Goal: Task Accomplishment & Management: Use online tool/utility

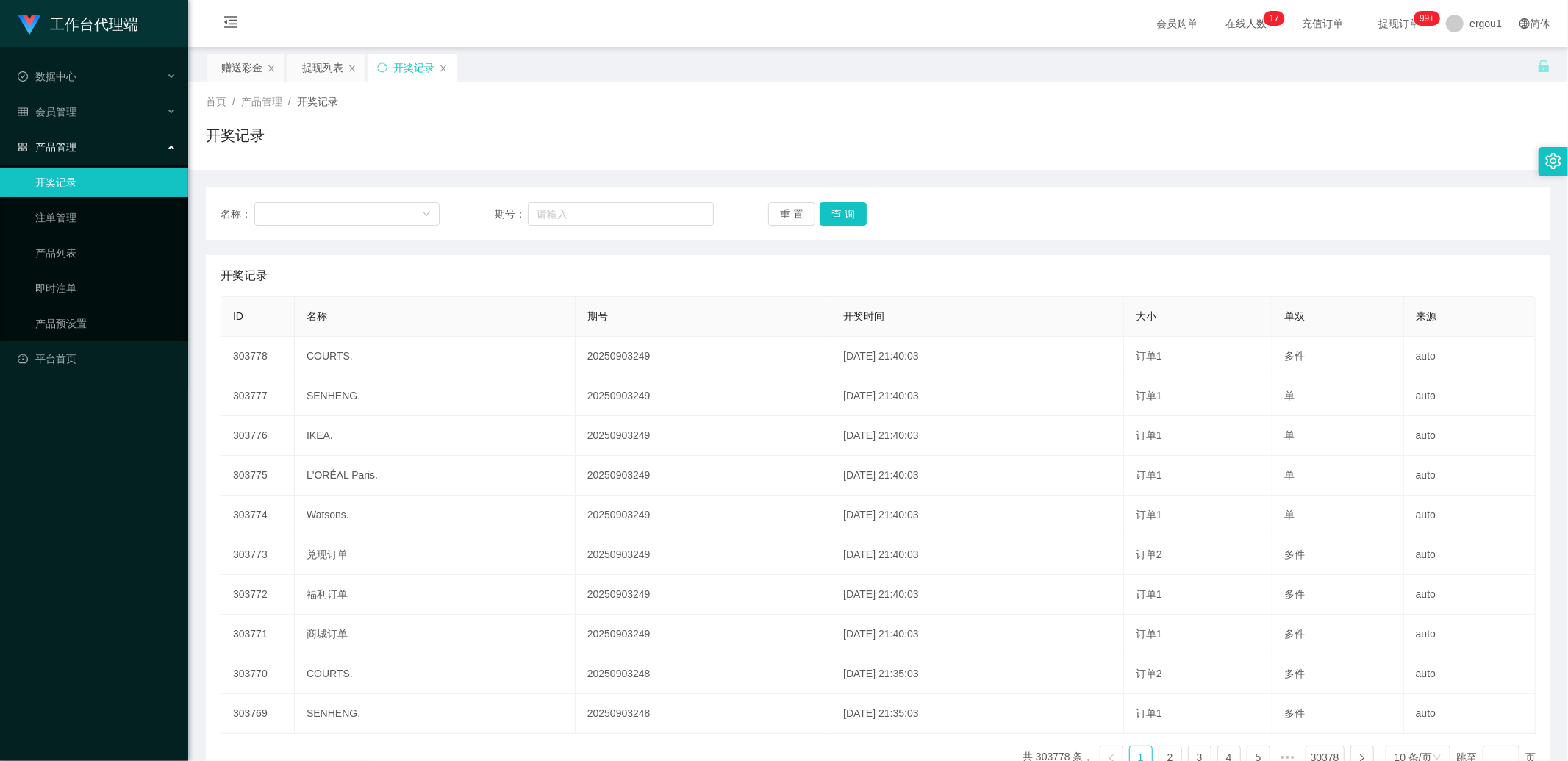
click at [376, 62] on div "开奖记录" at bounding box center [413, 67] width 88 height 28
click at [383, 65] on icon "图标: sync" at bounding box center [382, 67] width 10 height 10
click at [245, 64] on div "赠送彩金" at bounding box center [242, 67] width 41 height 28
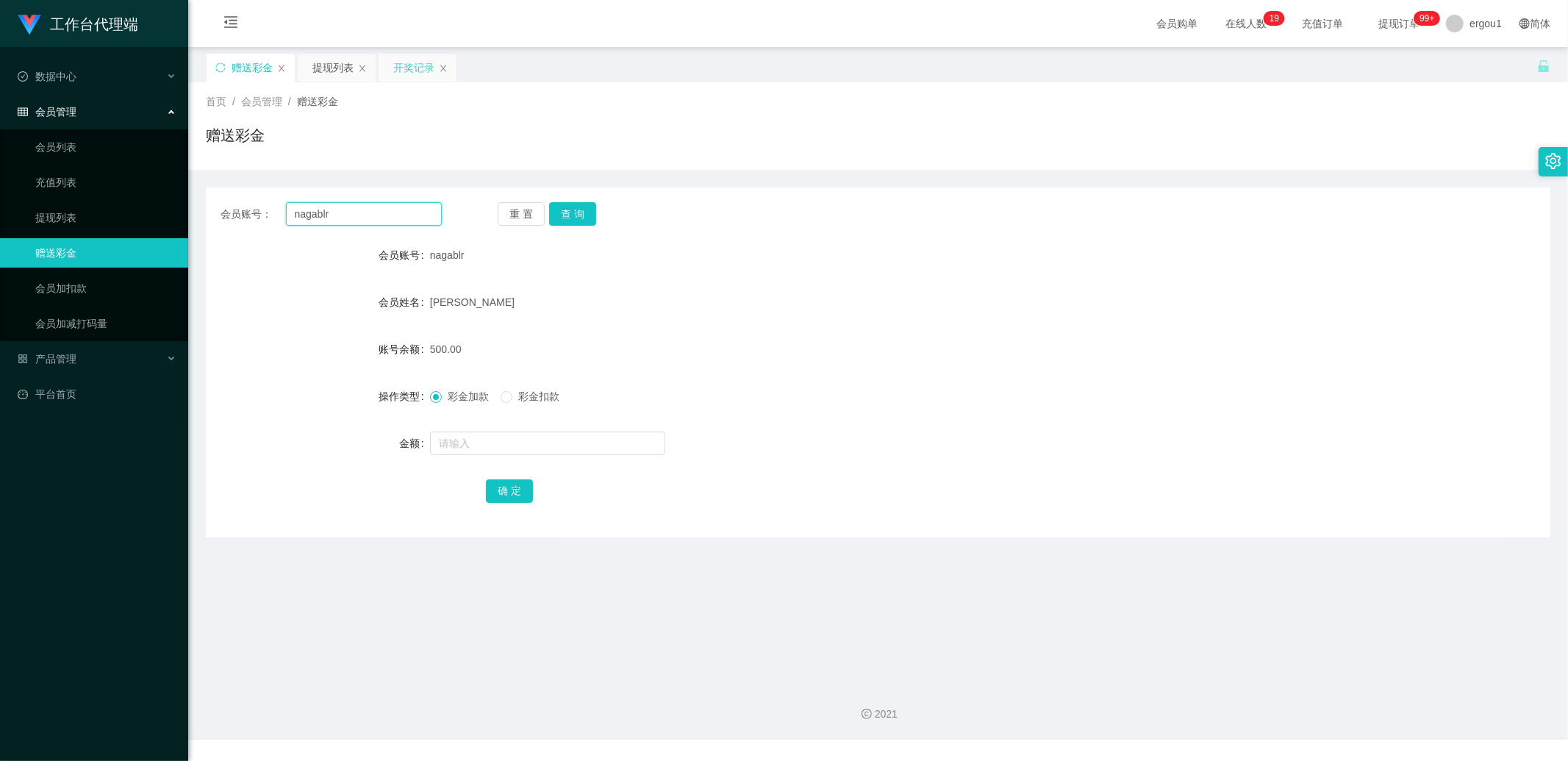
click at [376, 211] on input "nagablr" at bounding box center [364, 214] width 156 height 23
paste input "80838356"
type input "80838356"
click at [591, 209] on button "查 询" at bounding box center [573, 214] width 47 height 23
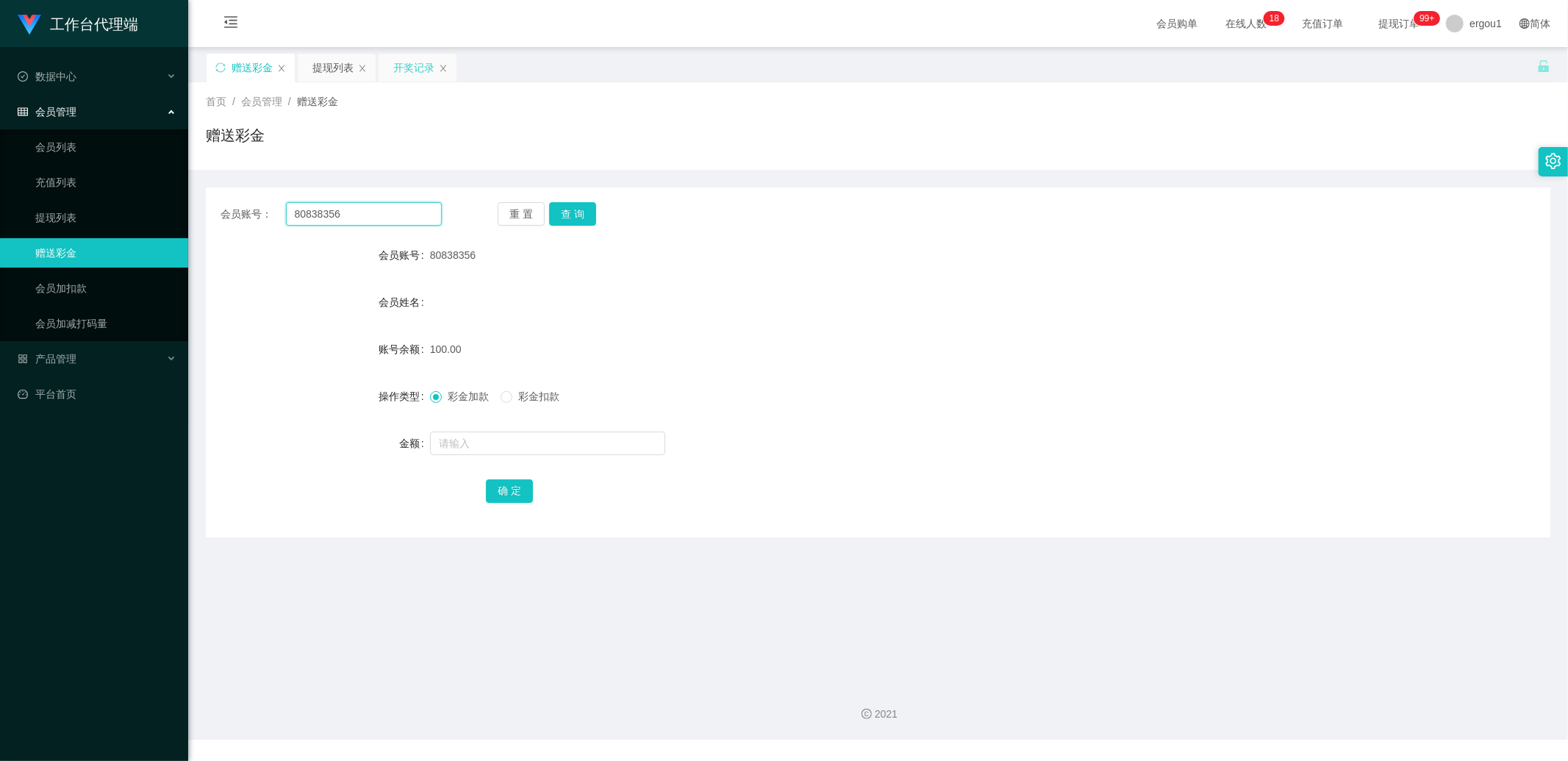
click at [392, 211] on input "80838356" at bounding box center [364, 214] width 156 height 23
paste input "98480997"
type input "98480997"
click at [565, 205] on button "查 询" at bounding box center [573, 214] width 47 height 23
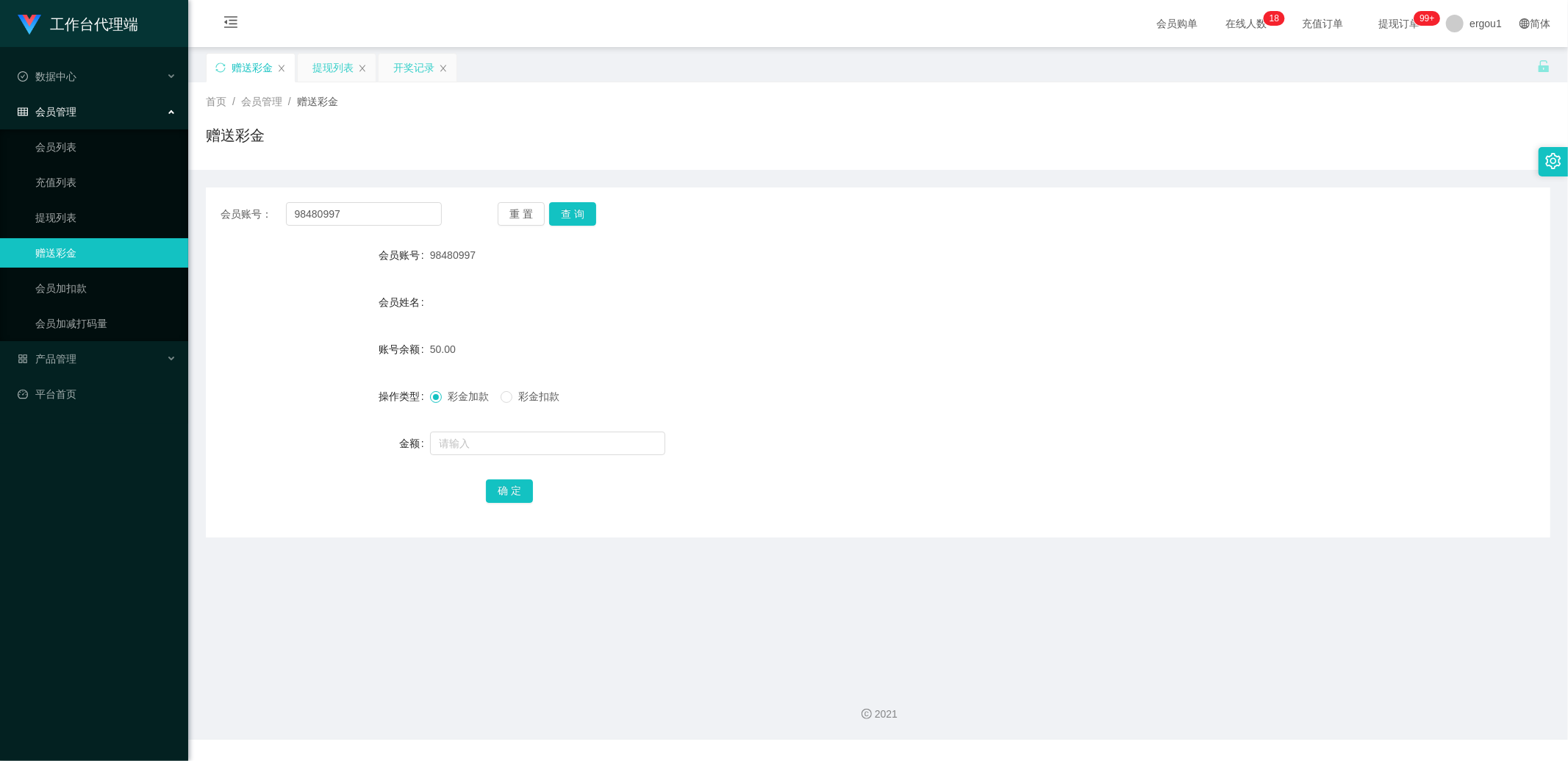
click at [322, 62] on div "提现列表" at bounding box center [332, 67] width 41 height 28
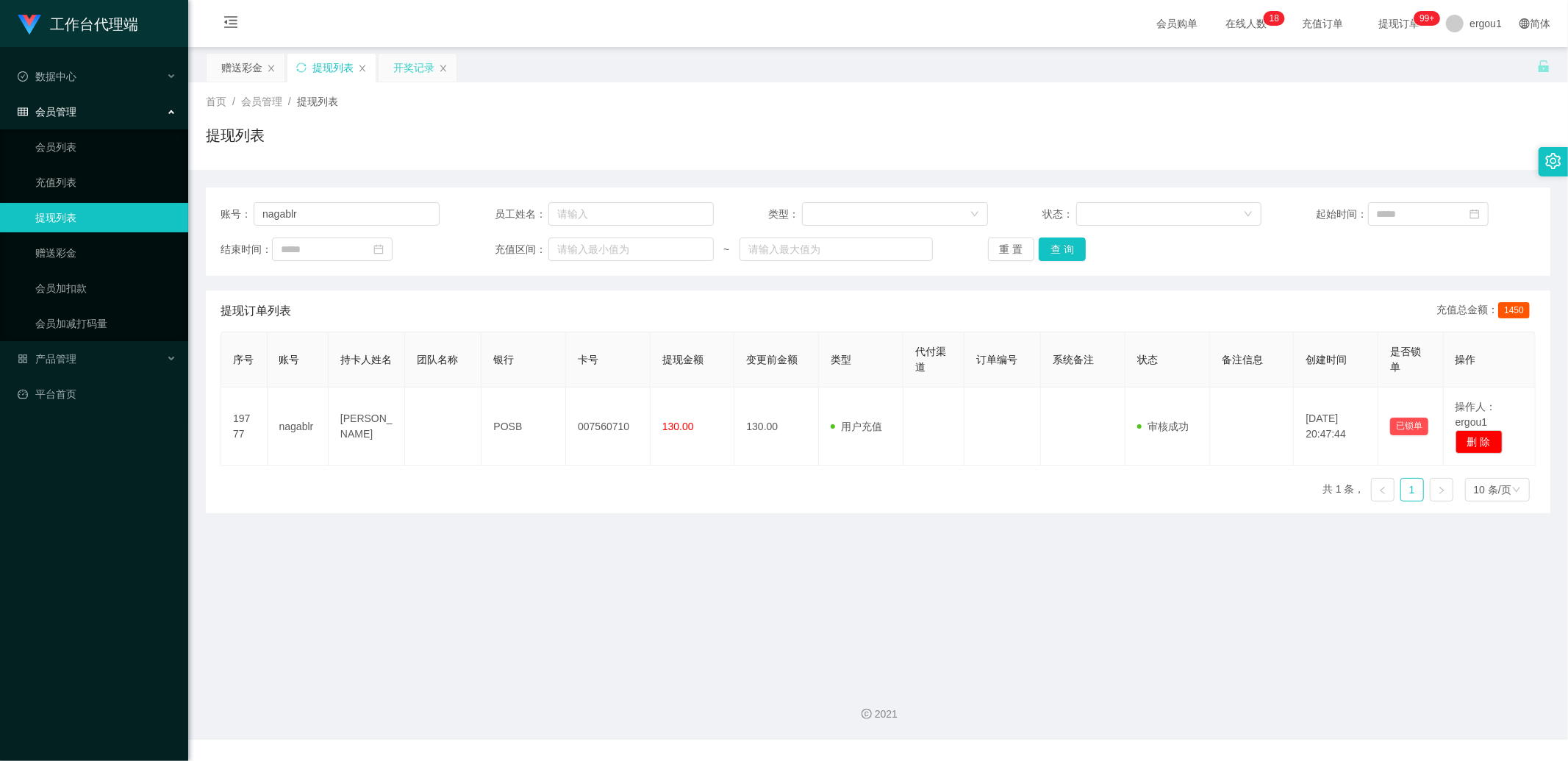
click at [310, 71] on div "提现列表" at bounding box center [332, 67] width 88 height 28
click at [300, 65] on icon "图标: sync" at bounding box center [301, 67] width 10 height 10
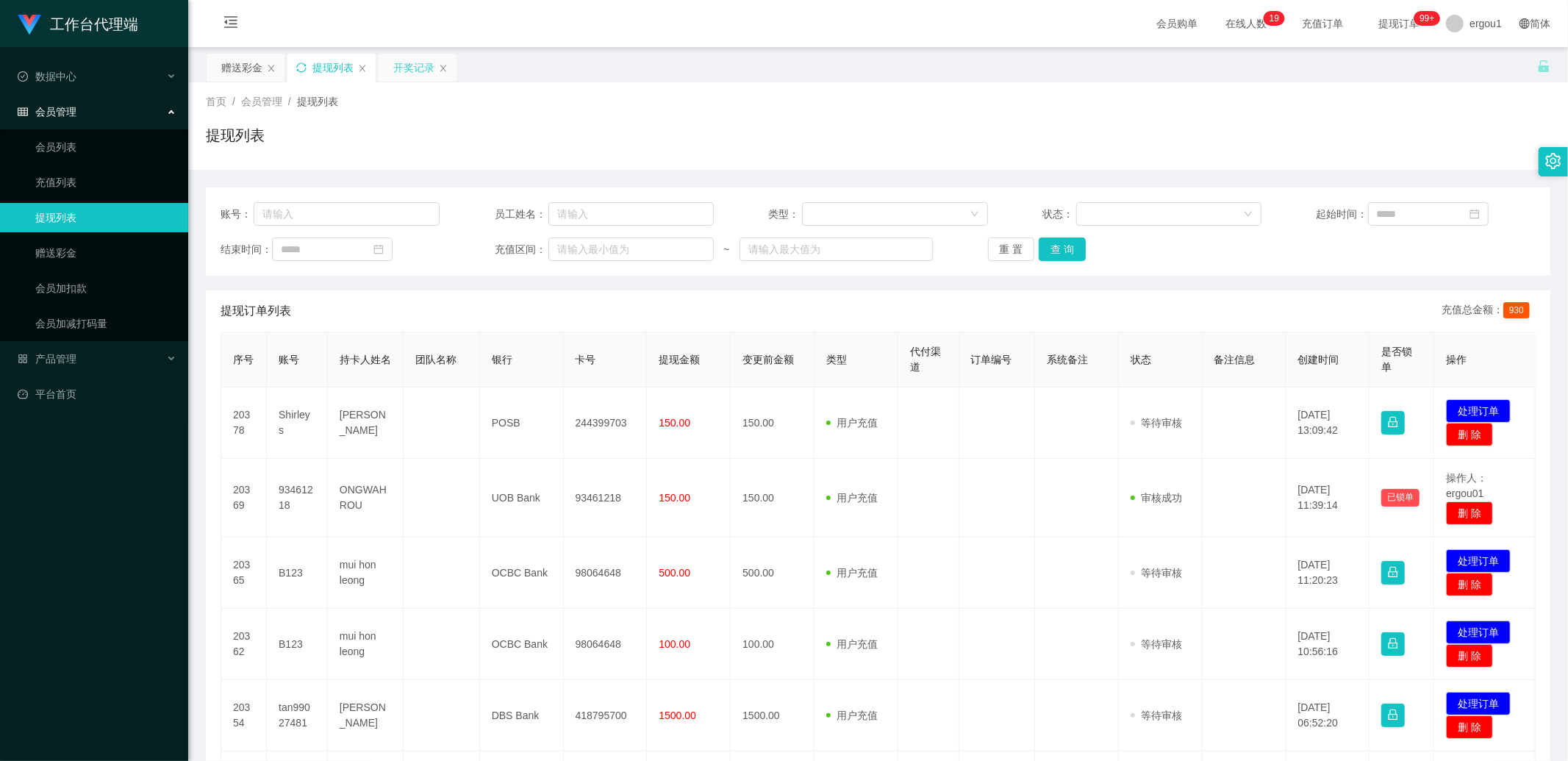
click at [401, 74] on div "开奖记录" at bounding box center [414, 67] width 41 height 28
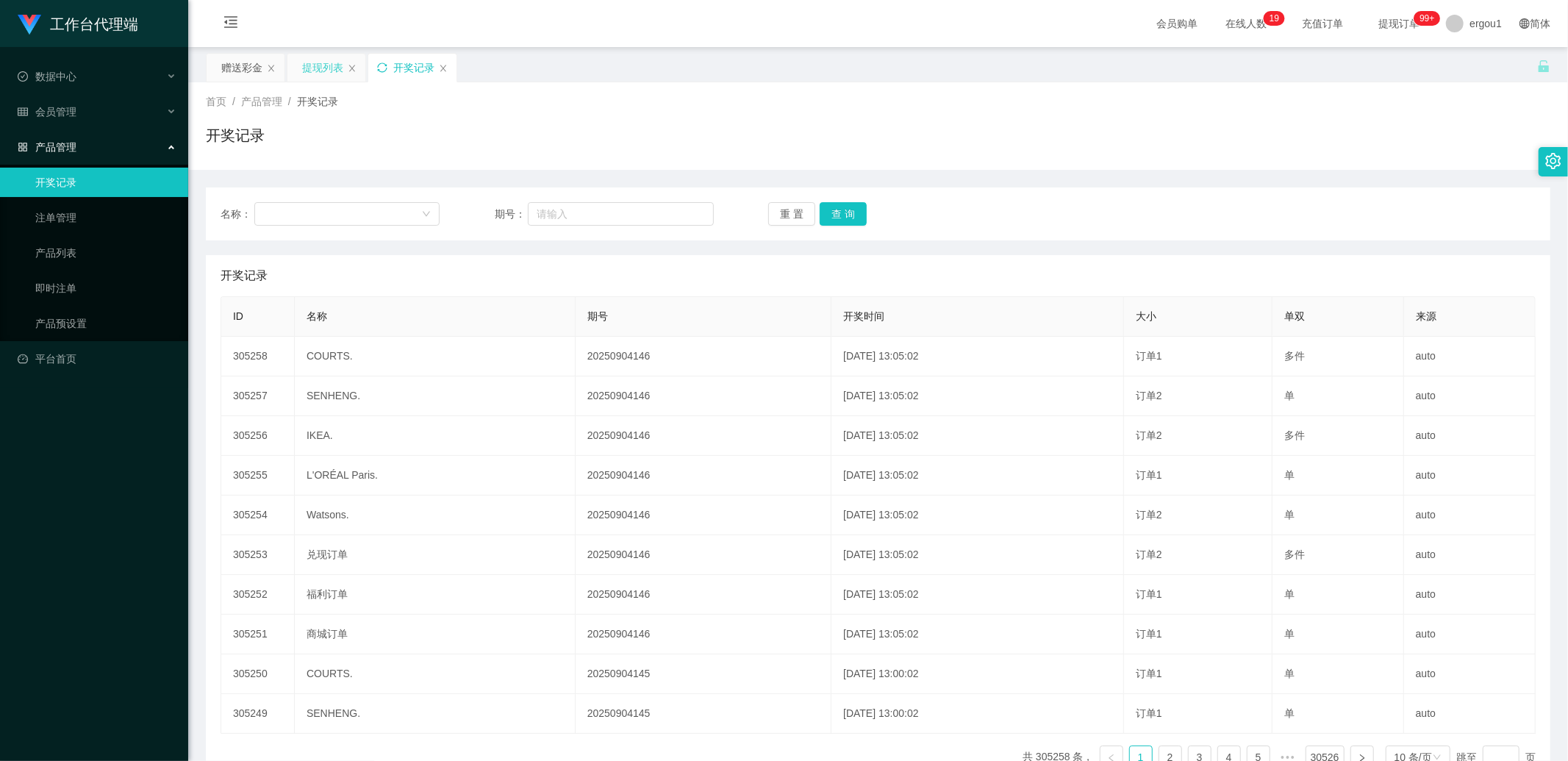
click at [383, 69] on icon "图标: sync" at bounding box center [382, 67] width 10 height 10
click at [222, 67] on div "赠送彩金" at bounding box center [242, 67] width 41 height 28
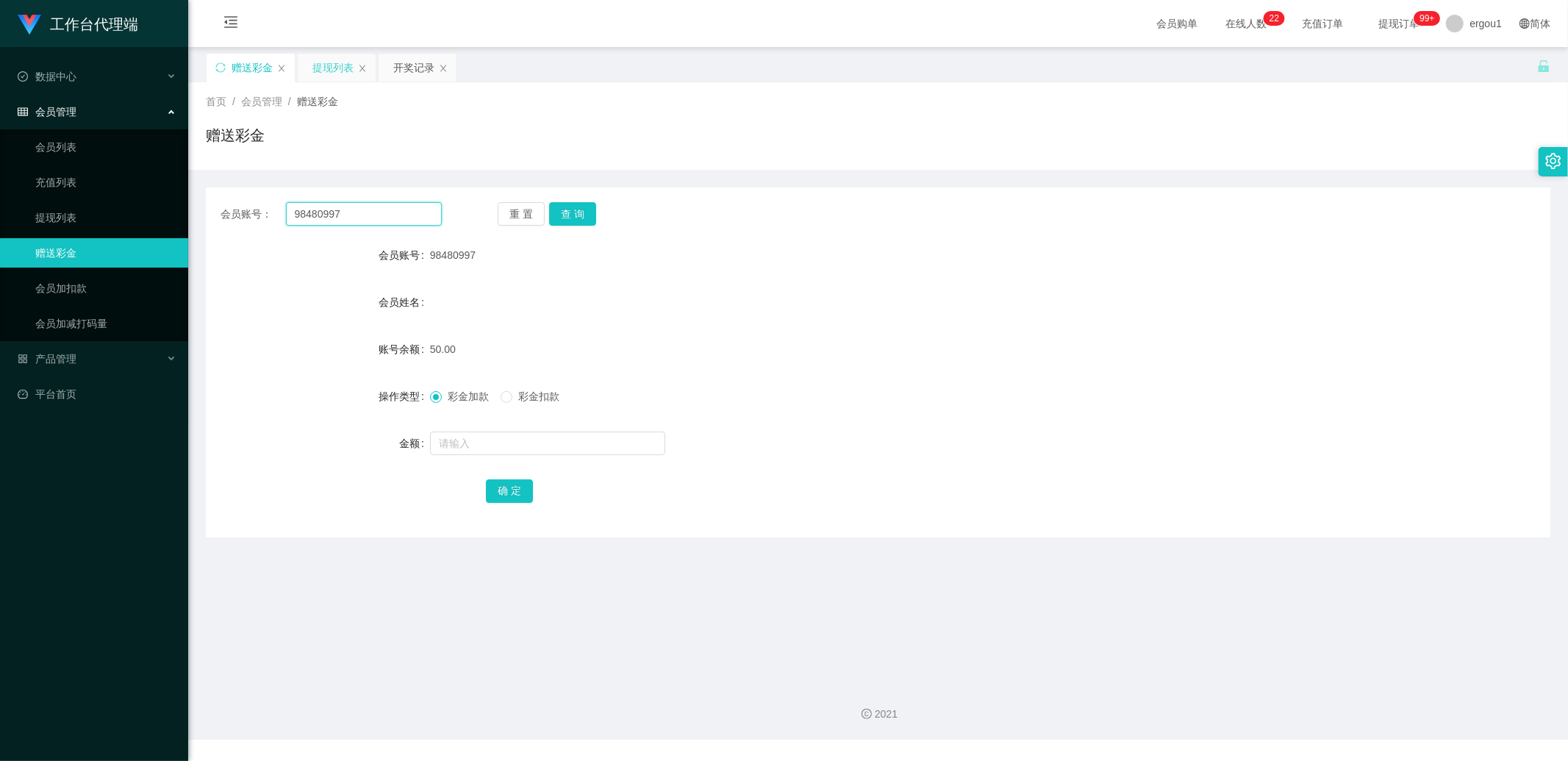
click at [320, 212] on input "98480997" at bounding box center [364, 214] width 156 height 23
drag, startPoint x: 320, startPoint y: 212, endPoint x: 347, endPoint y: 208, distance: 27.3
click at [320, 212] on input "98480997" at bounding box center [364, 214] width 156 height 23
type input "v"
paste input "98480997"
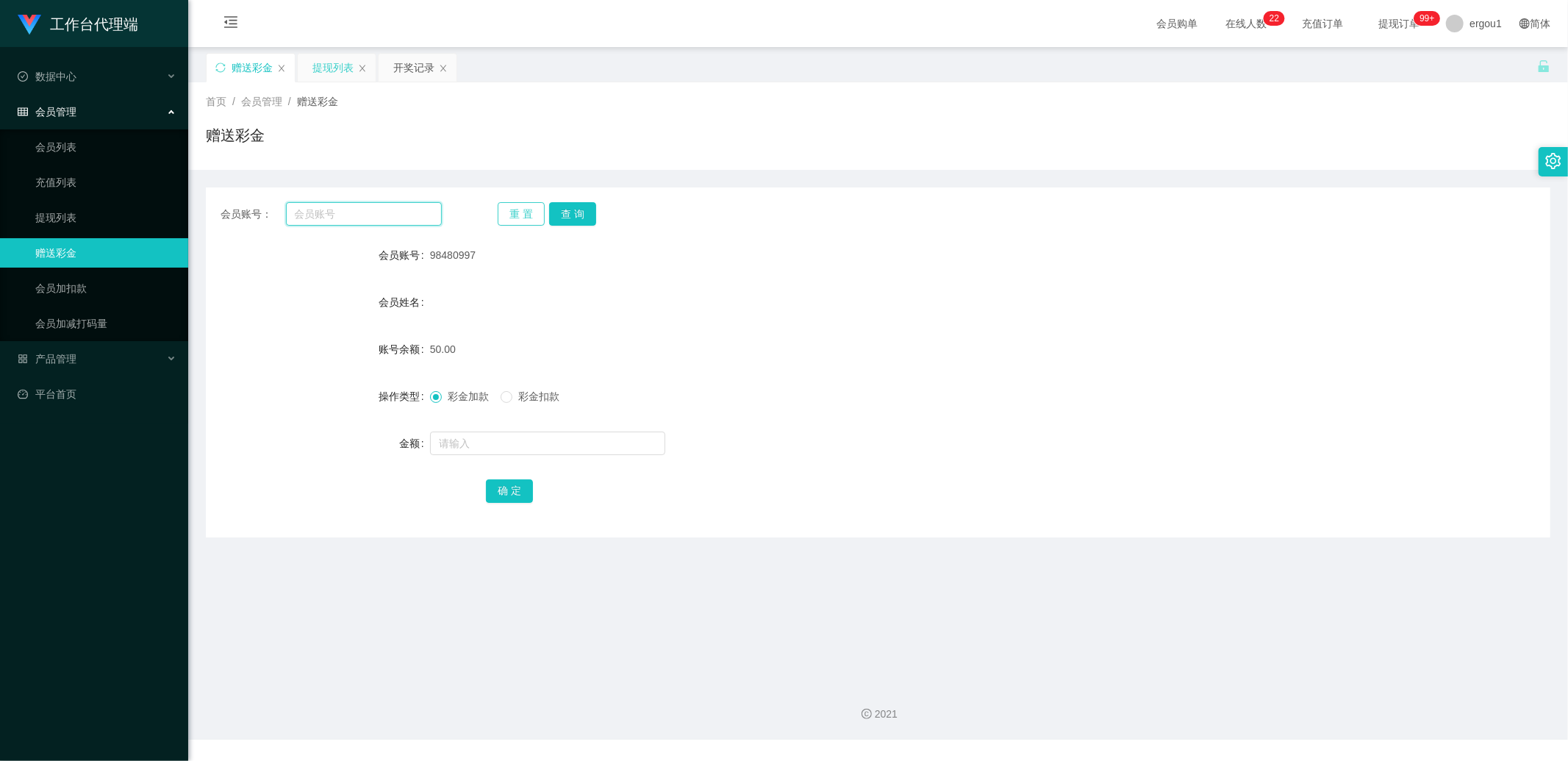
type input "98480997"
click at [567, 218] on button "查 询" at bounding box center [573, 214] width 47 height 23
click at [572, 221] on button "查 询" at bounding box center [573, 214] width 47 height 23
drag, startPoint x: 572, startPoint y: 221, endPoint x: 566, endPoint y: 229, distance: 10.0
click at [572, 221] on div "重 置 查 询" at bounding box center [609, 214] width 222 height 23
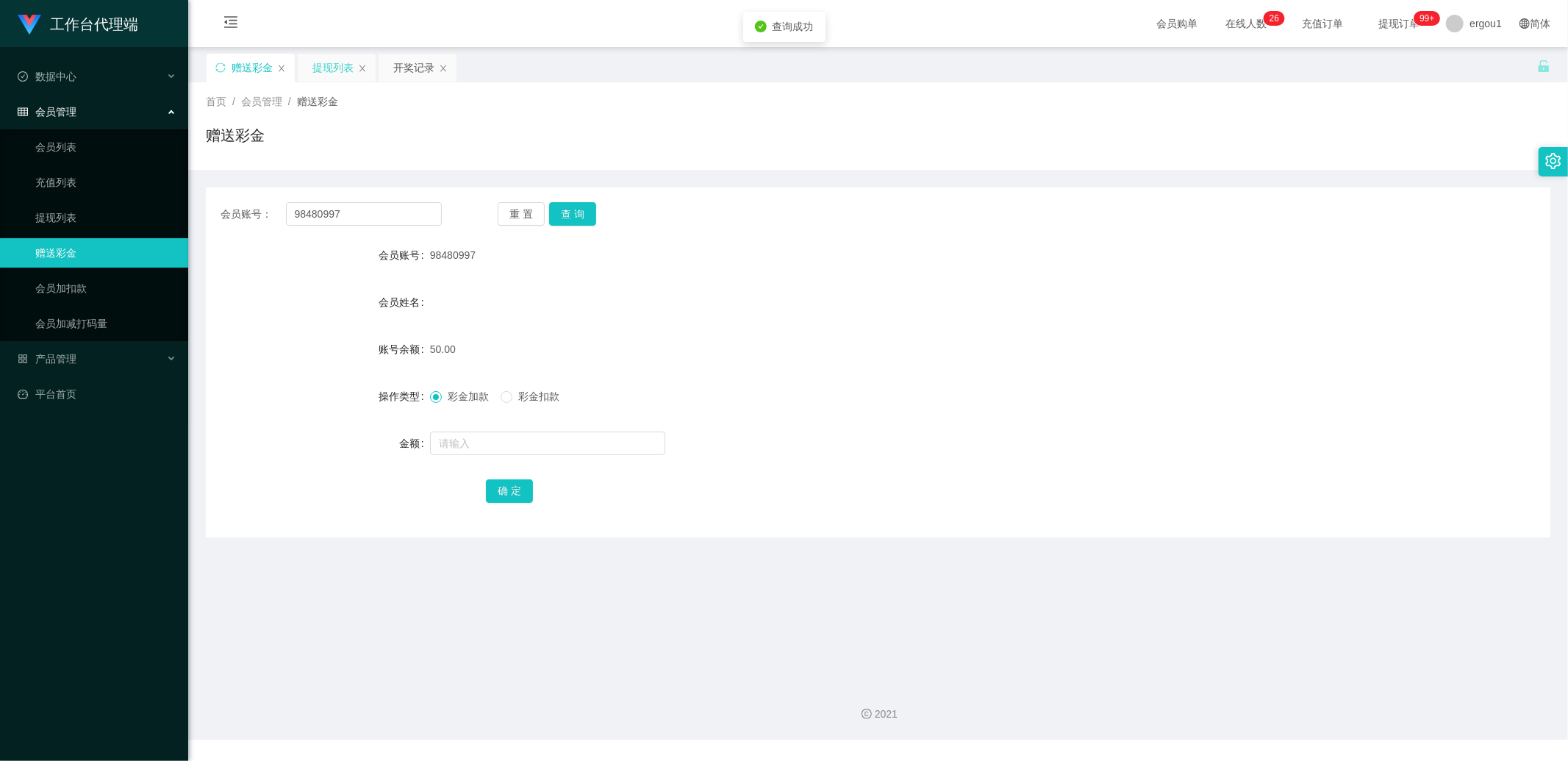
click at [473, 456] on div at bounding box center [822, 443] width 785 height 29
click at [476, 447] on input "text" at bounding box center [548, 443] width 236 height 23
type input "100"
click at [497, 484] on button "确 定" at bounding box center [509, 491] width 47 height 23
click at [350, 198] on div "会员账号： 98480997 重 置 查 询 会员账号 98480997 会员姓名 账号余额 150.00 操作类型 彩金加款 彩金扣款 金额 确 定" at bounding box center [879, 363] width 1345 height 350
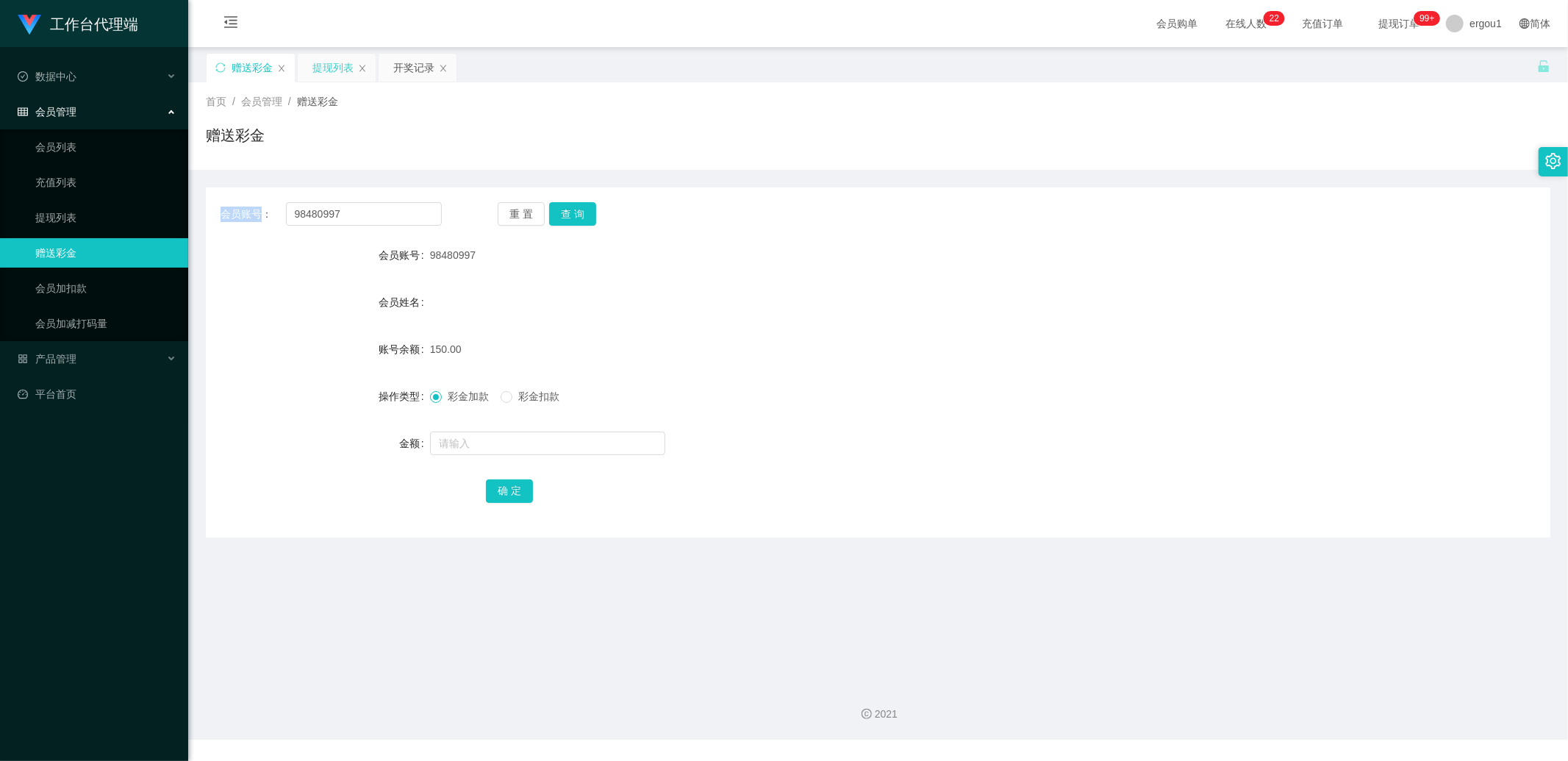
click at [350, 198] on div "会员账号： 98480997 重 置 查 询 会员账号 98480997 会员姓名 账号余额 150.00 操作类型 彩金加款 彩金扣款 金额 确 定" at bounding box center [879, 363] width 1345 height 350
click at [343, 209] on input "98480997" at bounding box center [364, 214] width 156 height 23
click at [384, 214] on input "98480997" at bounding box center [364, 214] width 156 height 23
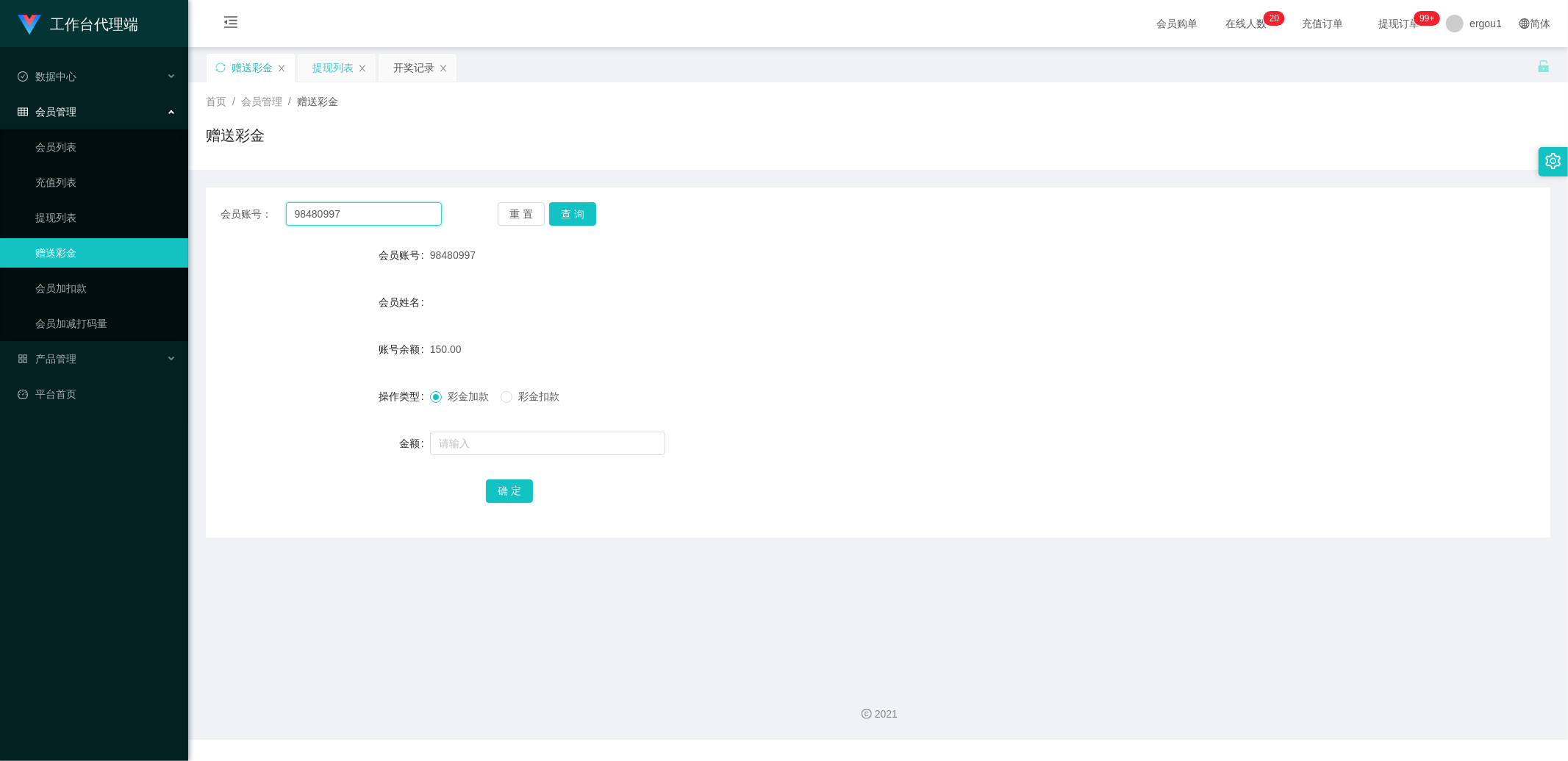
click at [370, 225] on input "98480997" at bounding box center [364, 214] width 156 height 23
click at [370, 222] on input "98480997" at bounding box center [364, 214] width 156 height 23
paste input "text"
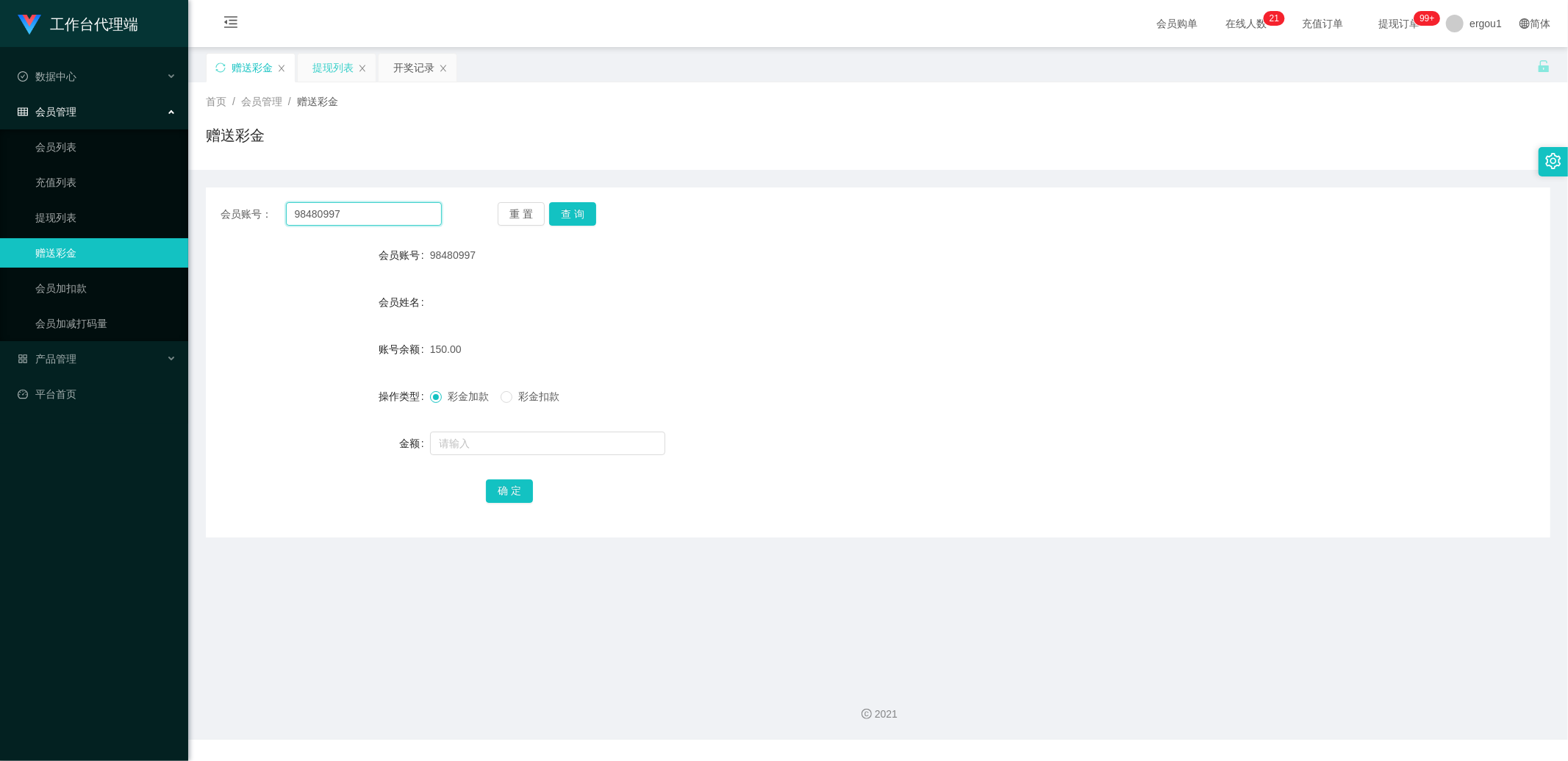
click at [400, 219] on input "98480997" at bounding box center [364, 214] width 156 height 23
paste input "98480997"
click at [342, 225] on input "98480997" at bounding box center [364, 214] width 156 height 23
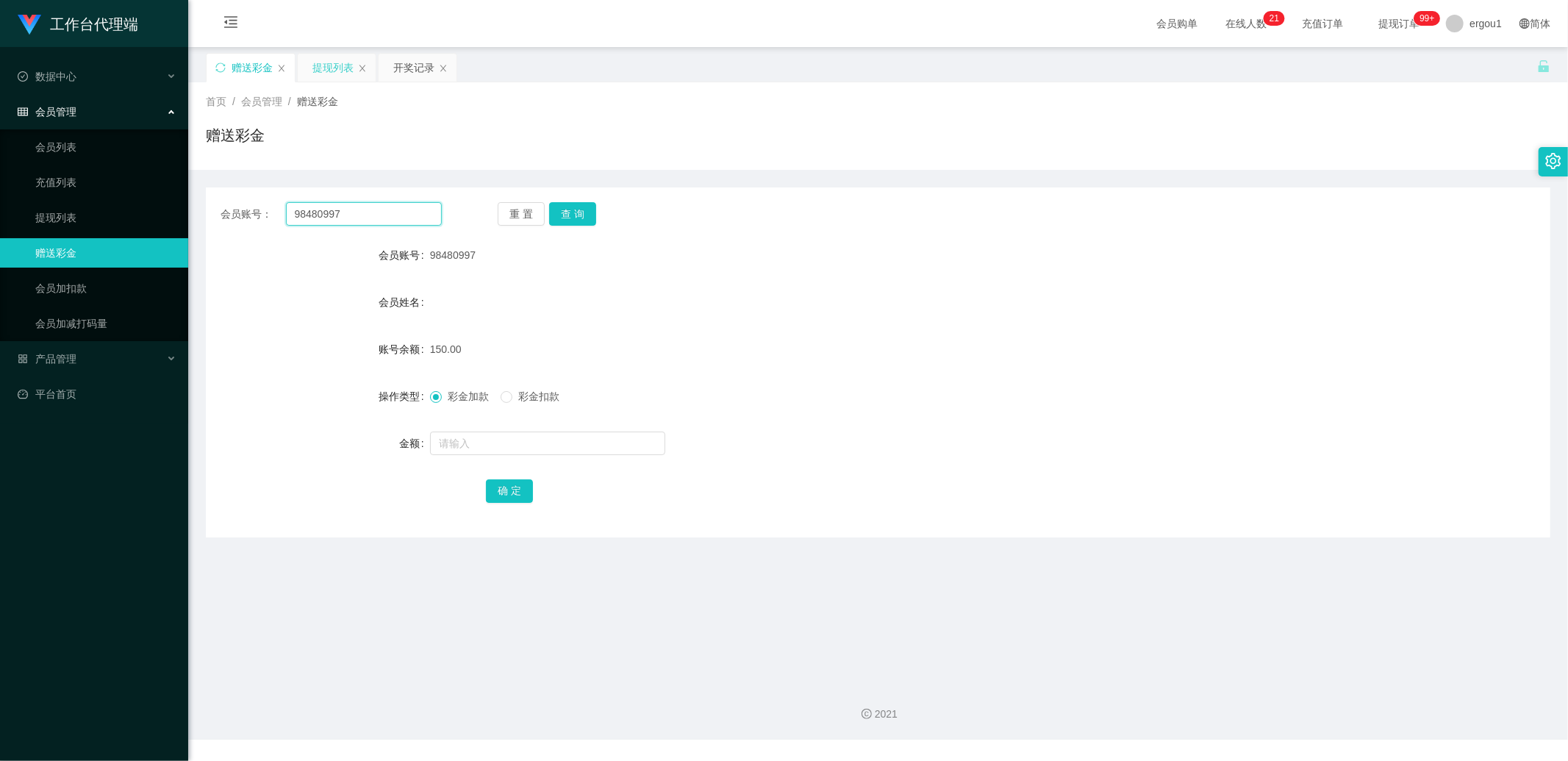
paste input "80838356"
type input "80838356"
click at [562, 213] on button "查 询" at bounding box center [573, 214] width 47 height 23
click at [352, 216] on input "80838356" at bounding box center [364, 214] width 156 height 23
click at [569, 211] on button "查 询" at bounding box center [573, 214] width 47 height 23
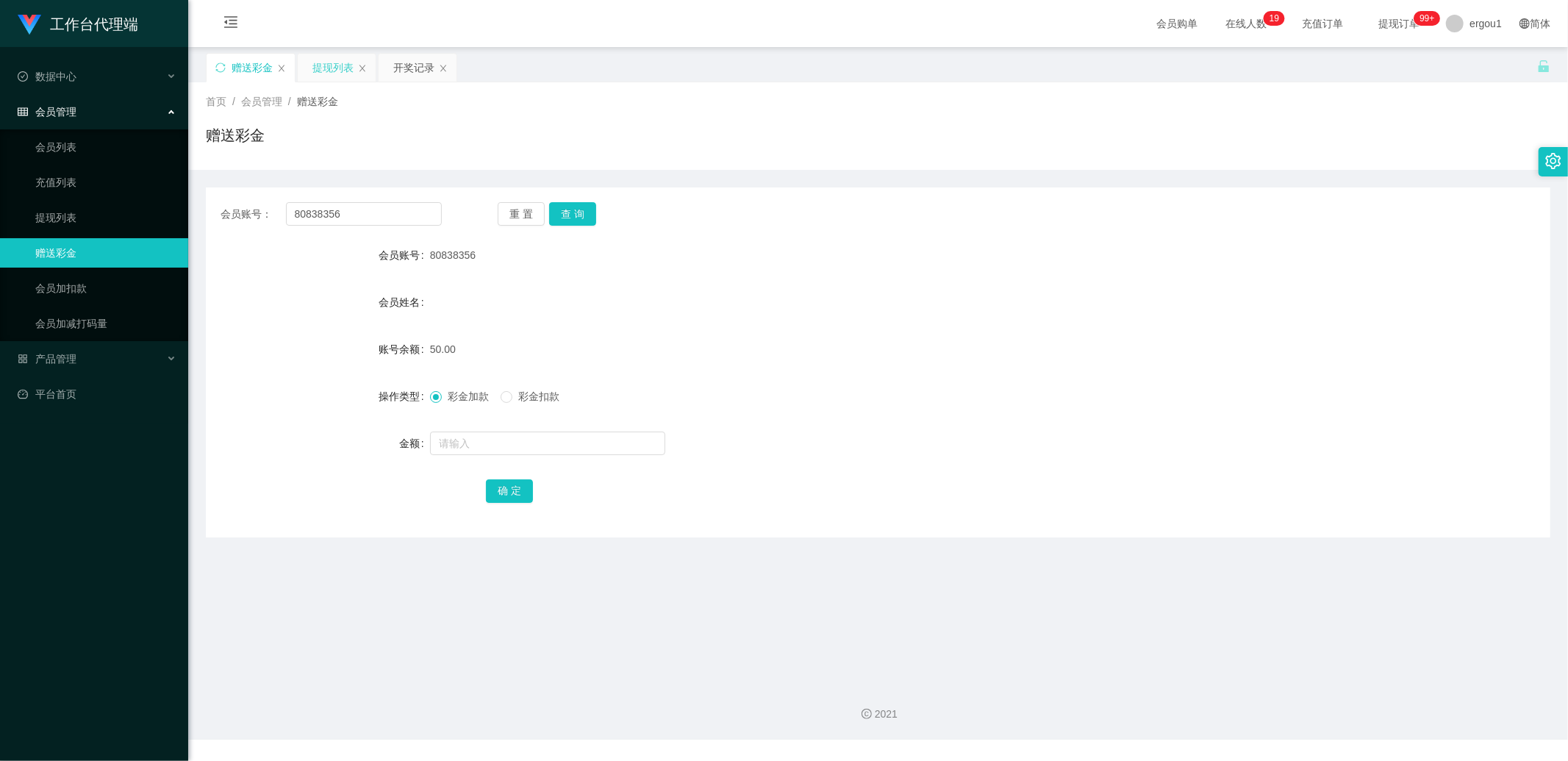
click at [331, 67] on div "提现列表" at bounding box center [332, 67] width 41 height 28
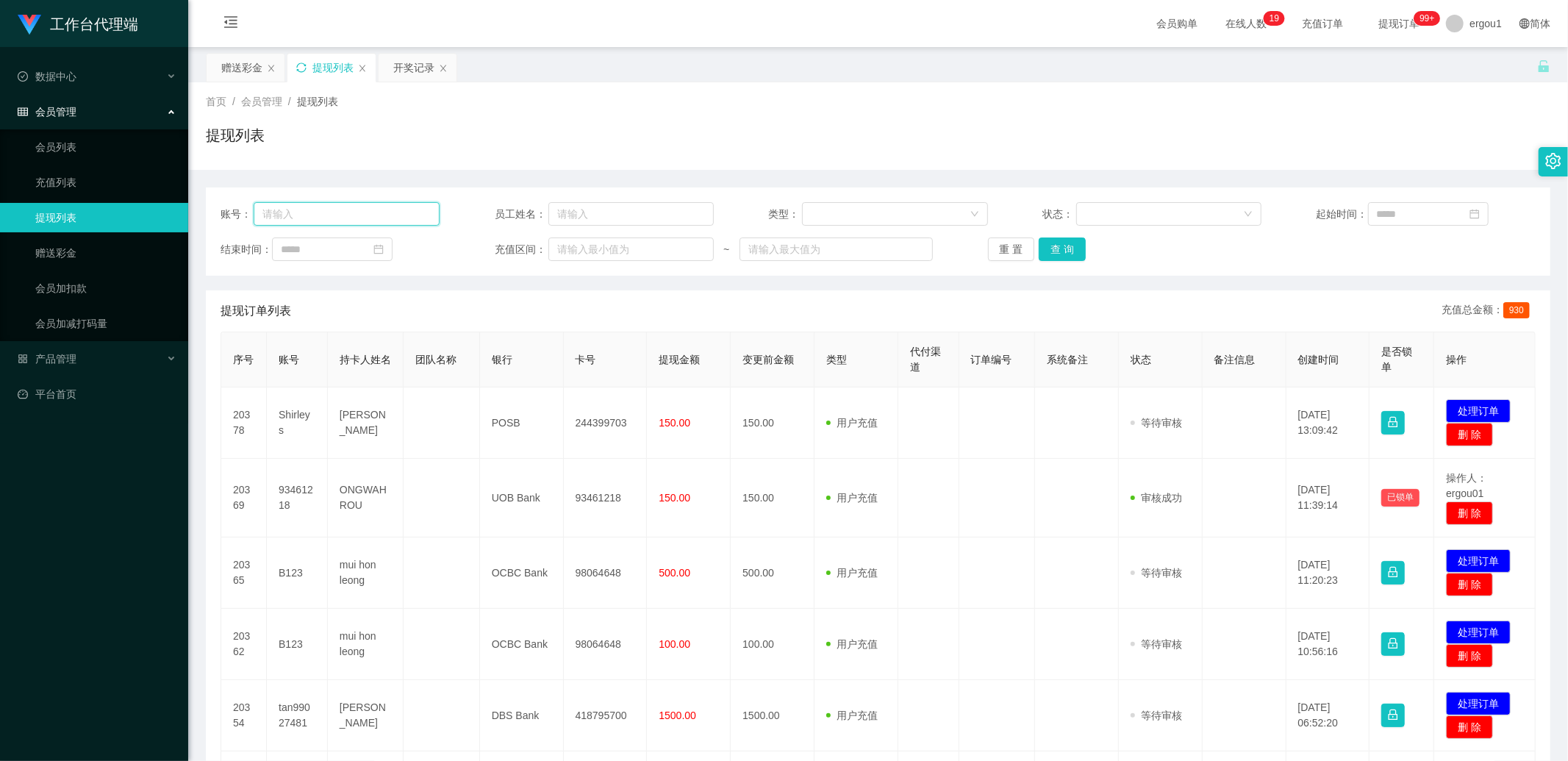
drag, startPoint x: 356, startPoint y: 211, endPoint x: 368, endPoint y: 212, distance: 12.0
click at [356, 211] on input "text" at bounding box center [346, 214] width 186 height 23
paste input "98480997"
type input "98480997"
click at [1051, 253] on button "查 询" at bounding box center [1062, 250] width 47 height 23
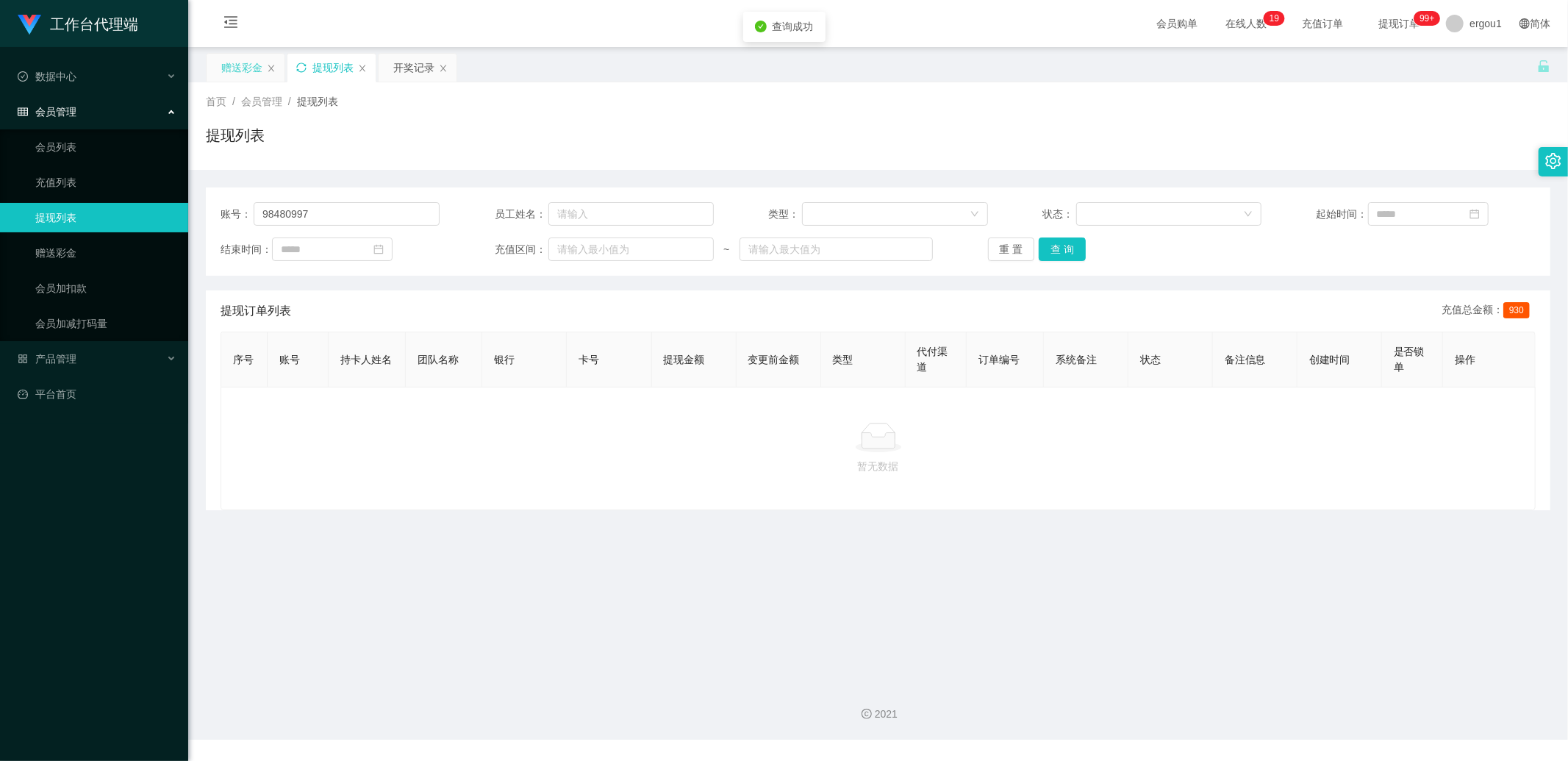
click at [253, 69] on div "赠送彩金" at bounding box center [242, 67] width 41 height 28
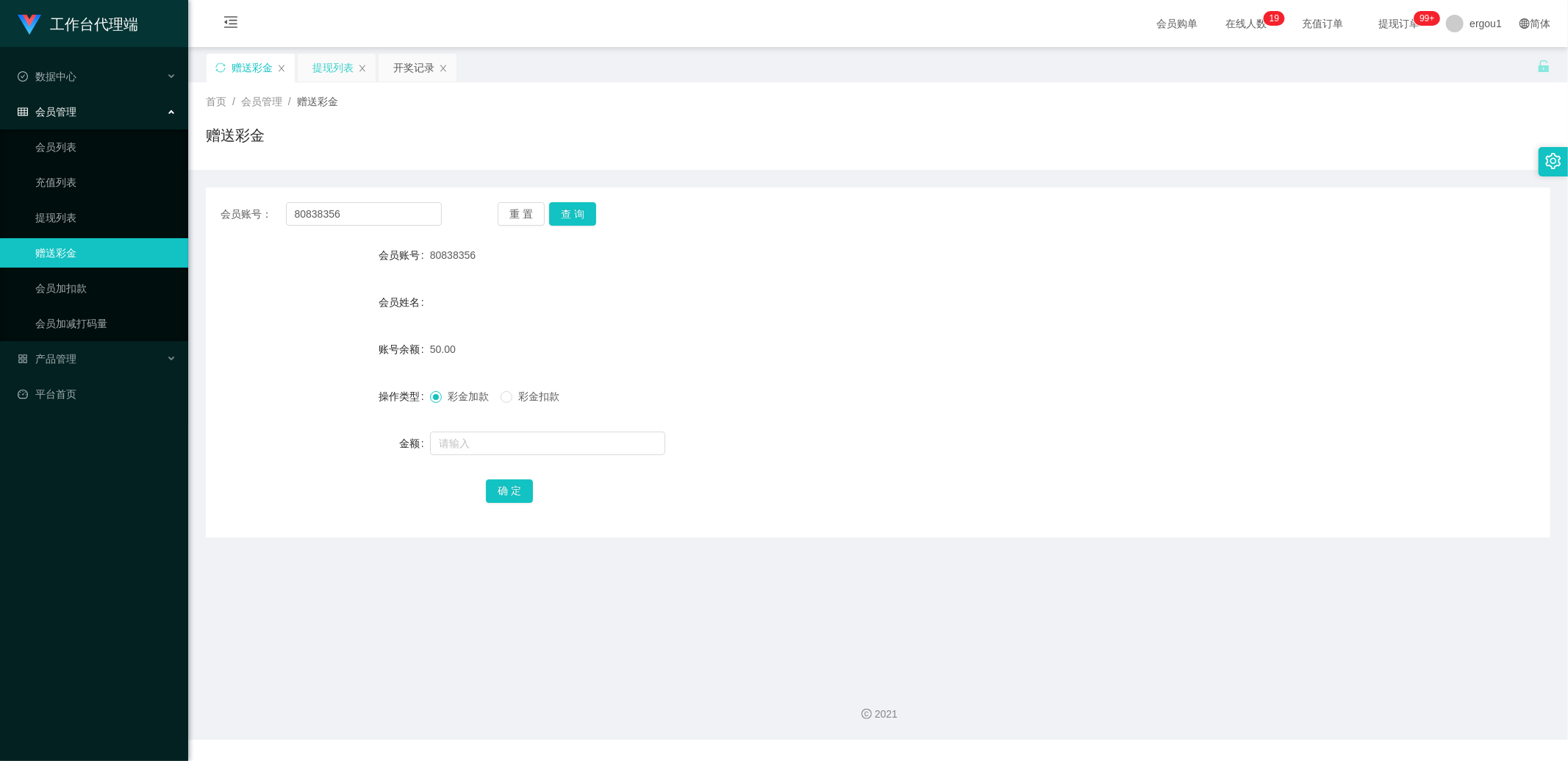
click at [336, 70] on div "提现列表" at bounding box center [332, 67] width 41 height 28
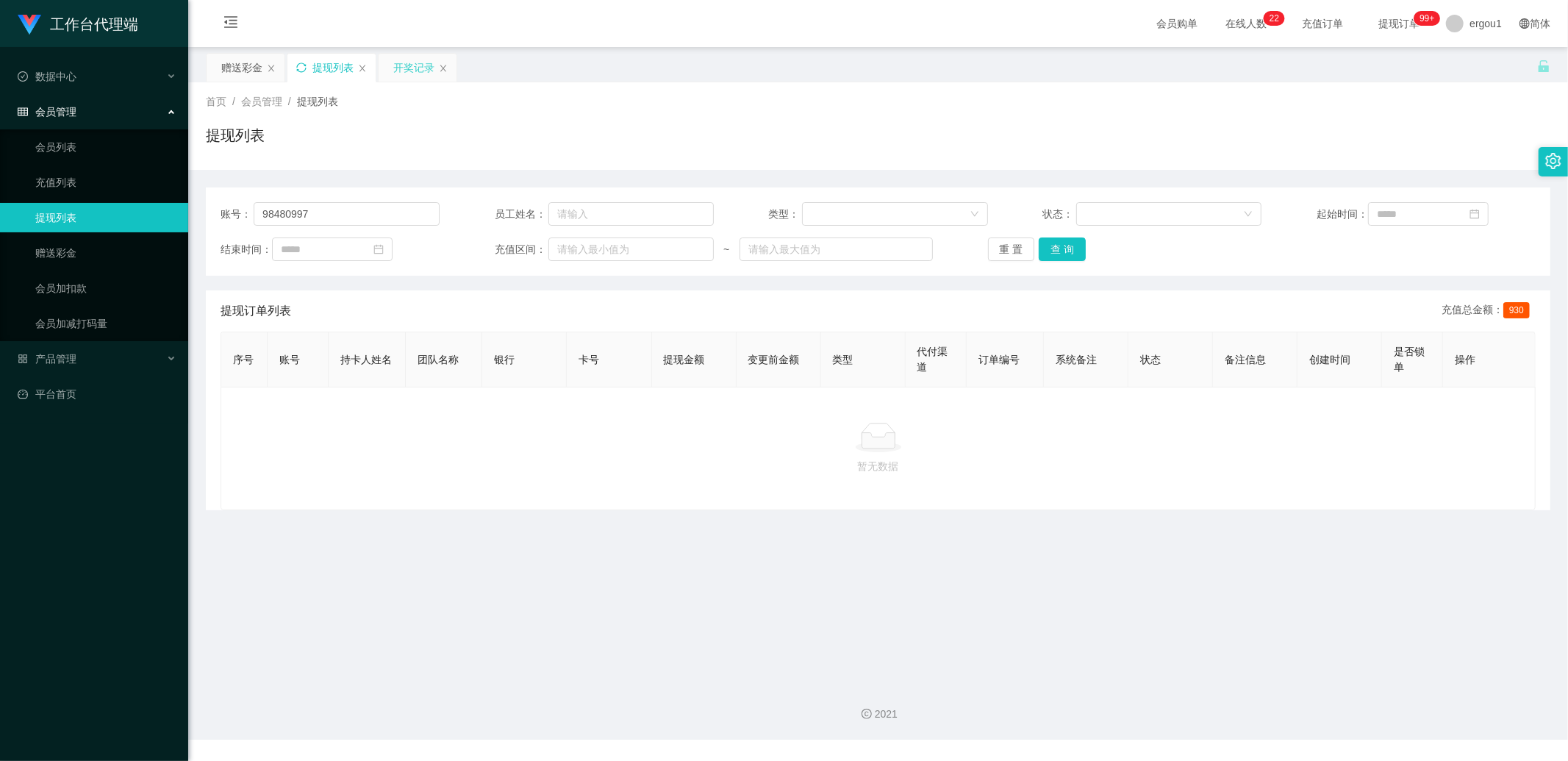
click at [397, 70] on div "开奖记录" at bounding box center [414, 67] width 41 height 28
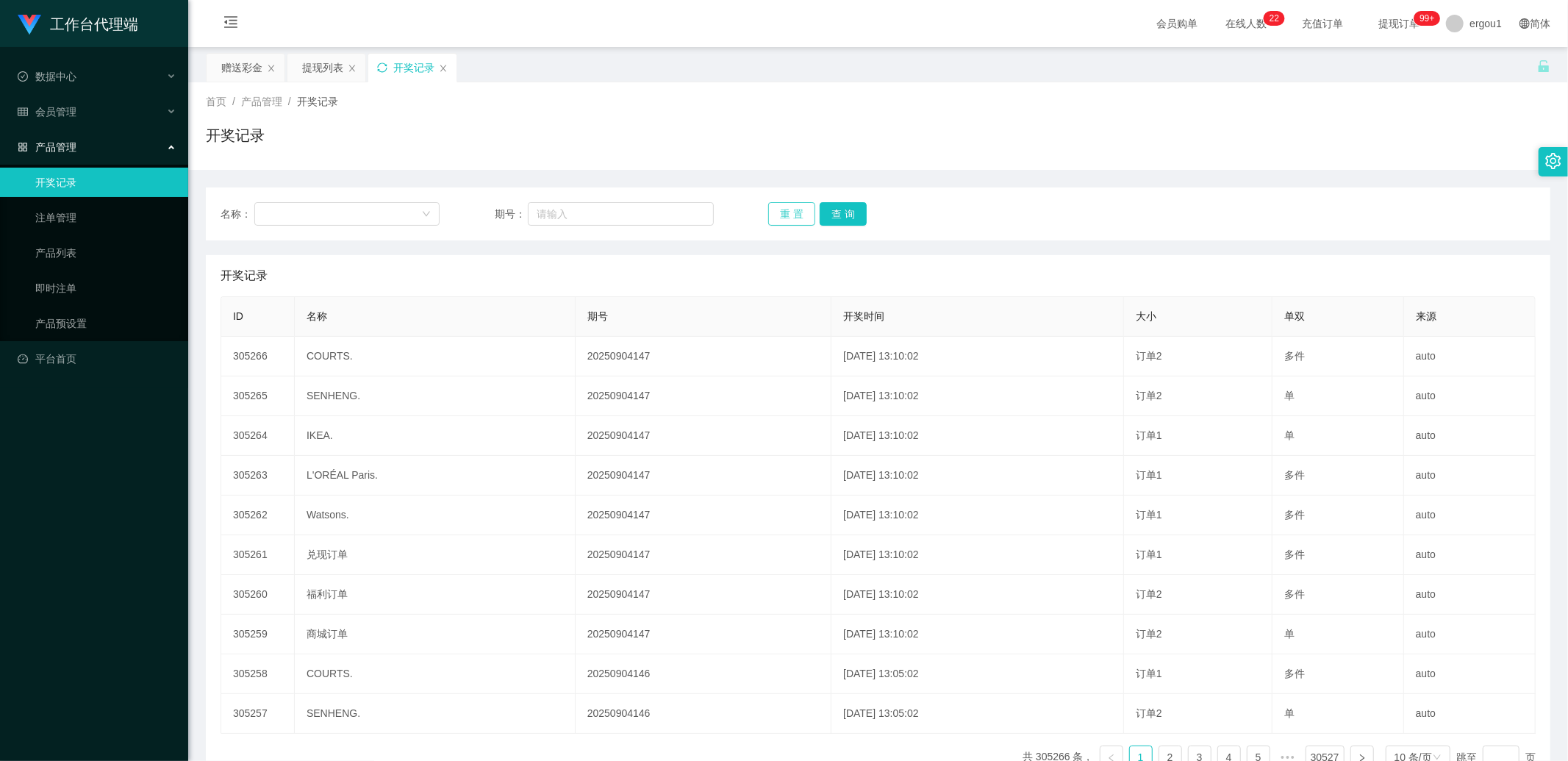
click at [802, 211] on button "重 置" at bounding box center [792, 214] width 47 height 23
click at [387, 65] on div "开奖记录" at bounding box center [413, 67] width 88 height 28
click at [385, 69] on icon "图标: sync" at bounding box center [382, 67] width 10 height 10
click at [255, 77] on div "赠送彩金" at bounding box center [242, 67] width 41 height 28
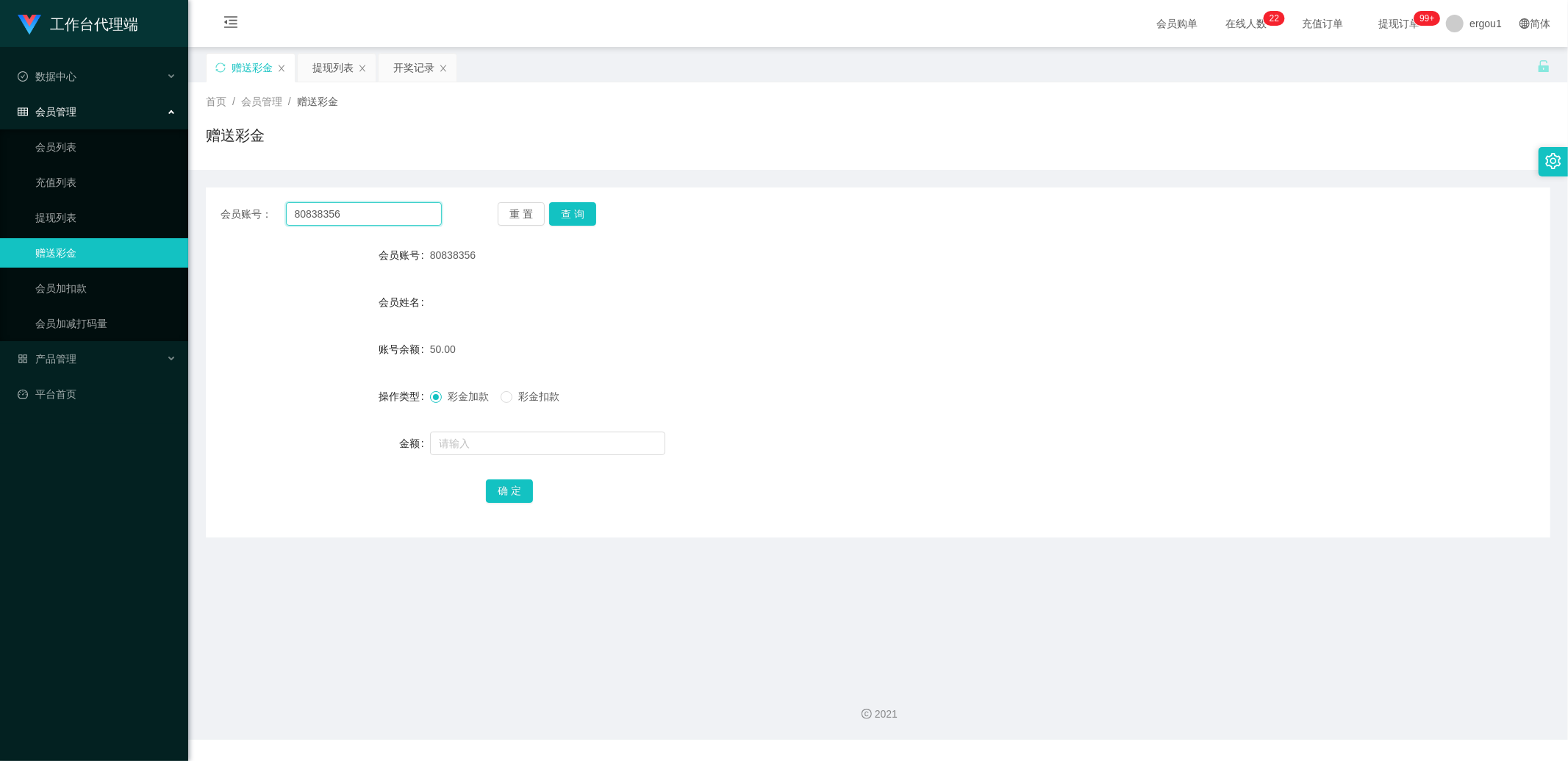
click at [329, 210] on input "80838356" at bounding box center [364, 214] width 156 height 23
paste input "[PERSON_NAME]"
type input "[PERSON_NAME]"
click at [570, 217] on button "查 询" at bounding box center [573, 214] width 47 height 23
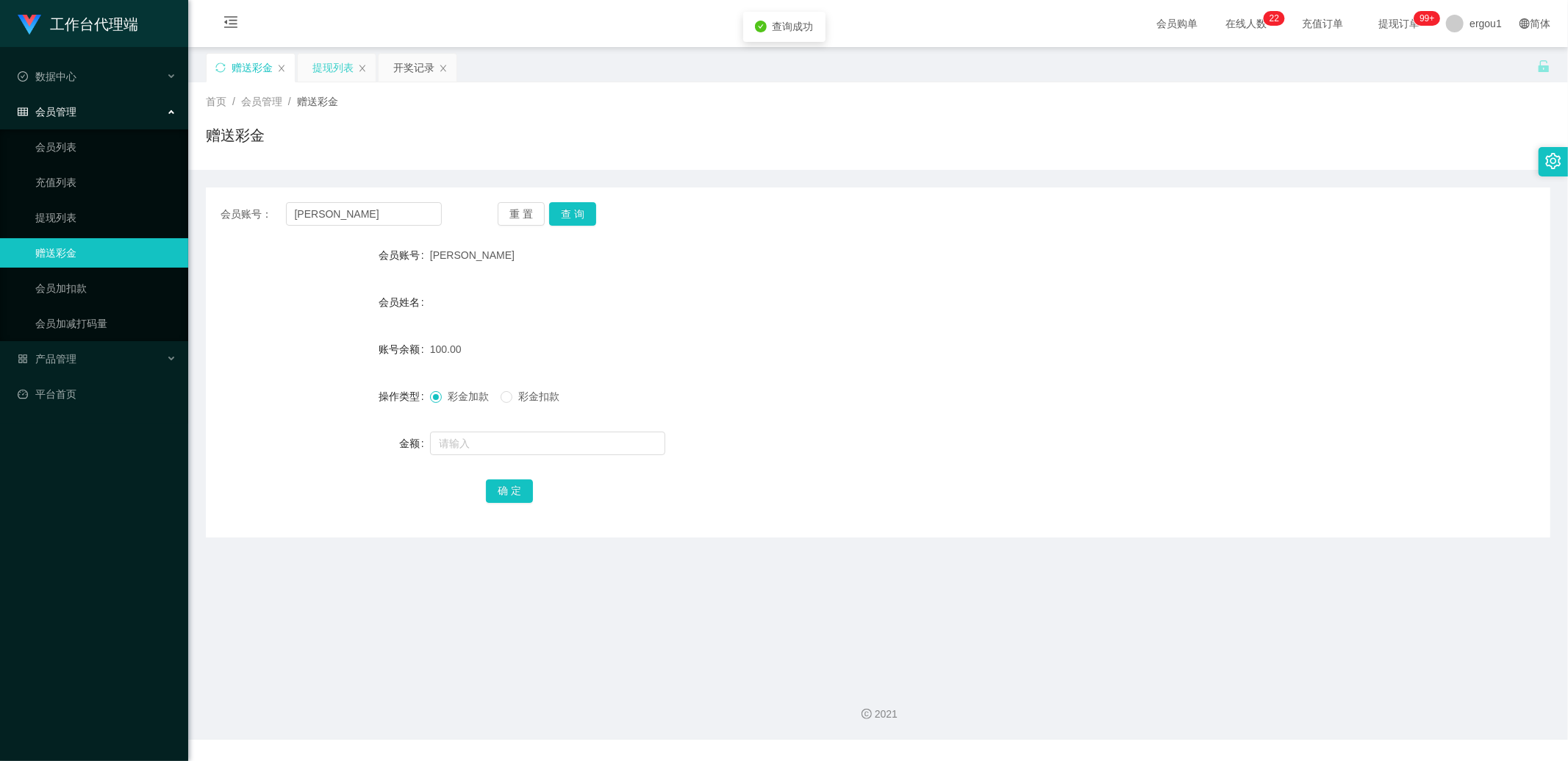
click at [349, 64] on div "提现列表" at bounding box center [332, 67] width 41 height 28
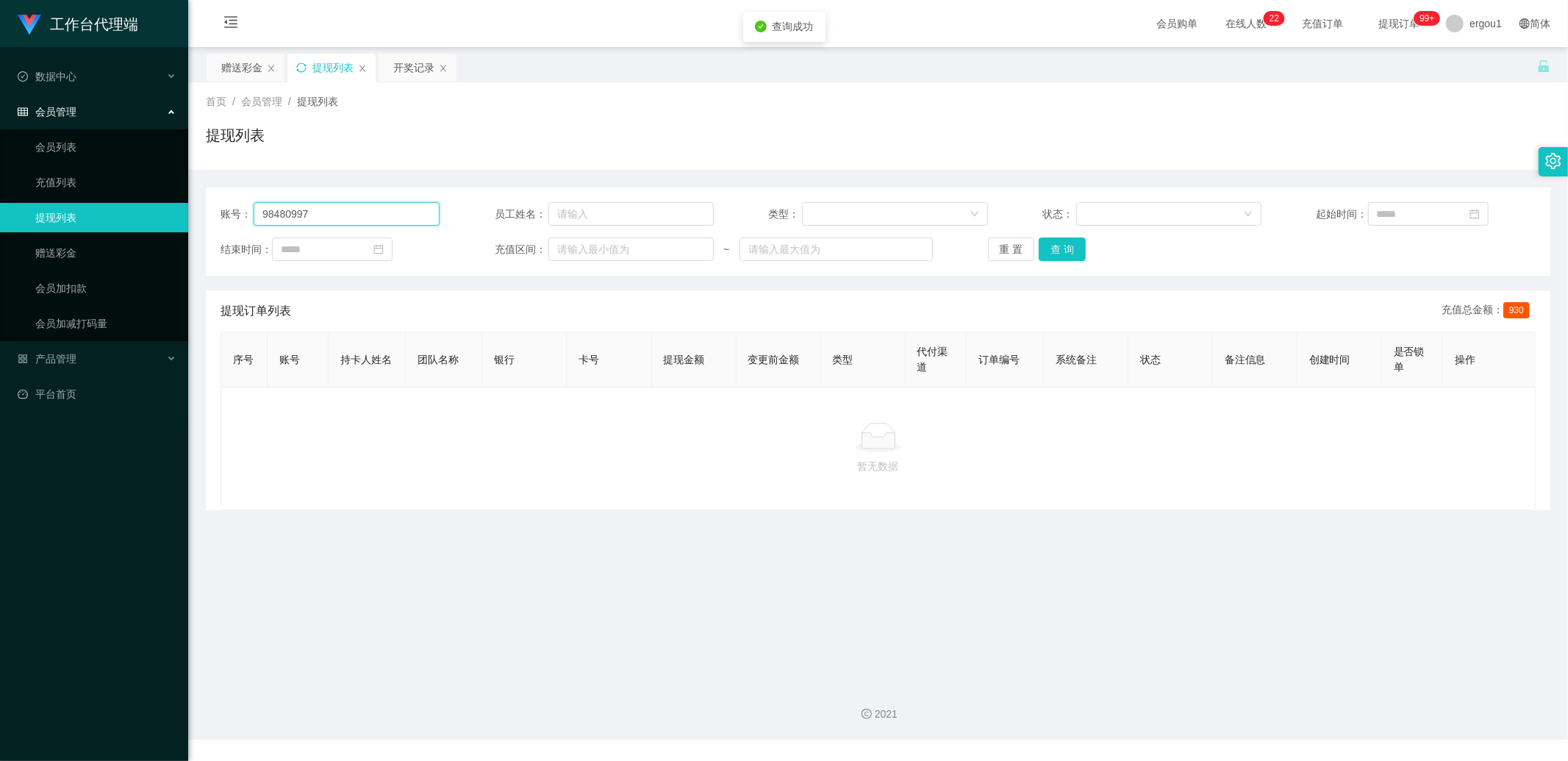
click at [313, 209] on input "98480997" at bounding box center [346, 214] width 186 height 23
click at [1076, 253] on button "查 询" at bounding box center [1062, 250] width 47 height 23
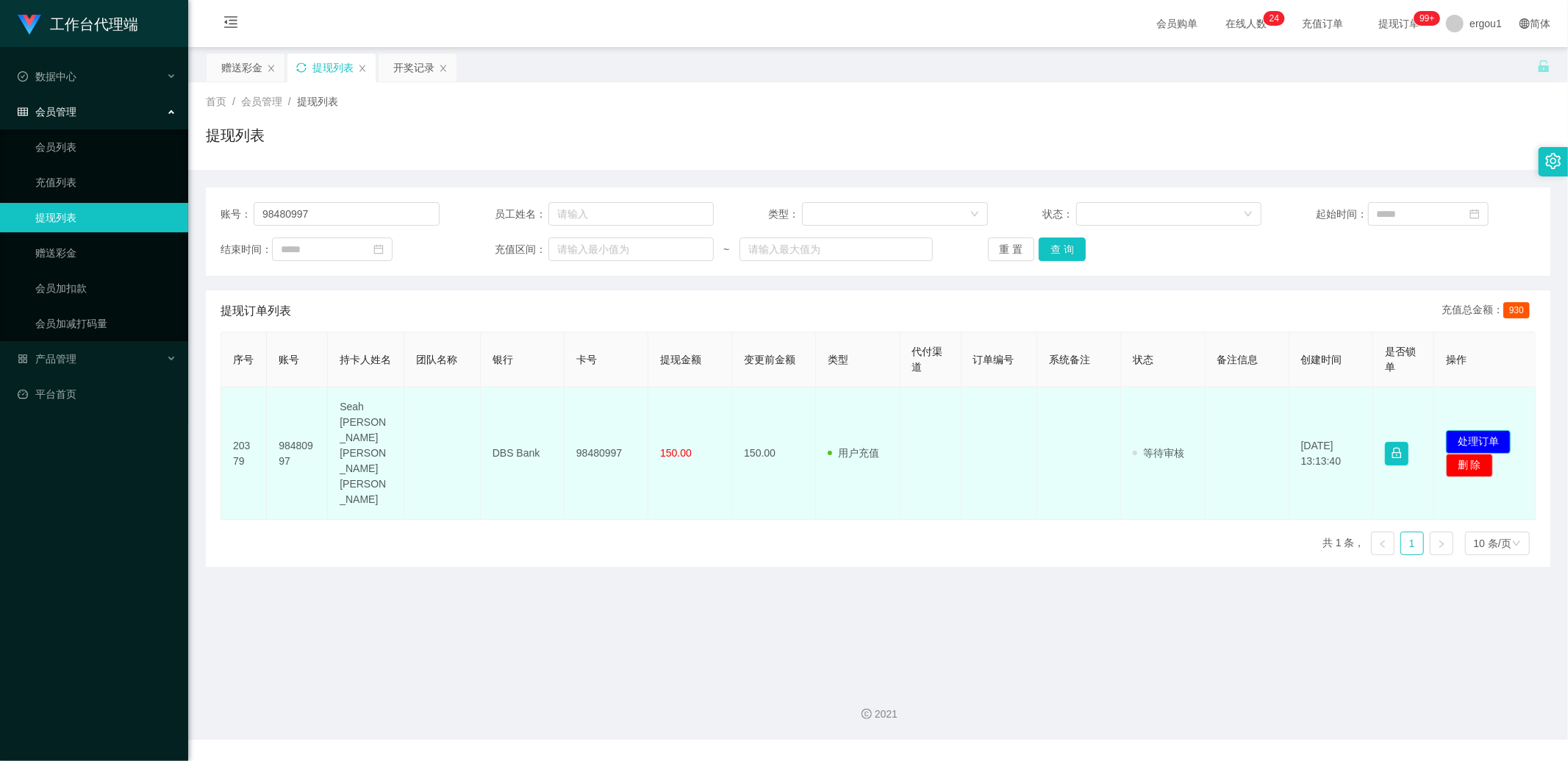
click at [1483, 430] on button "处理订单" at bounding box center [1479, 442] width 65 height 23
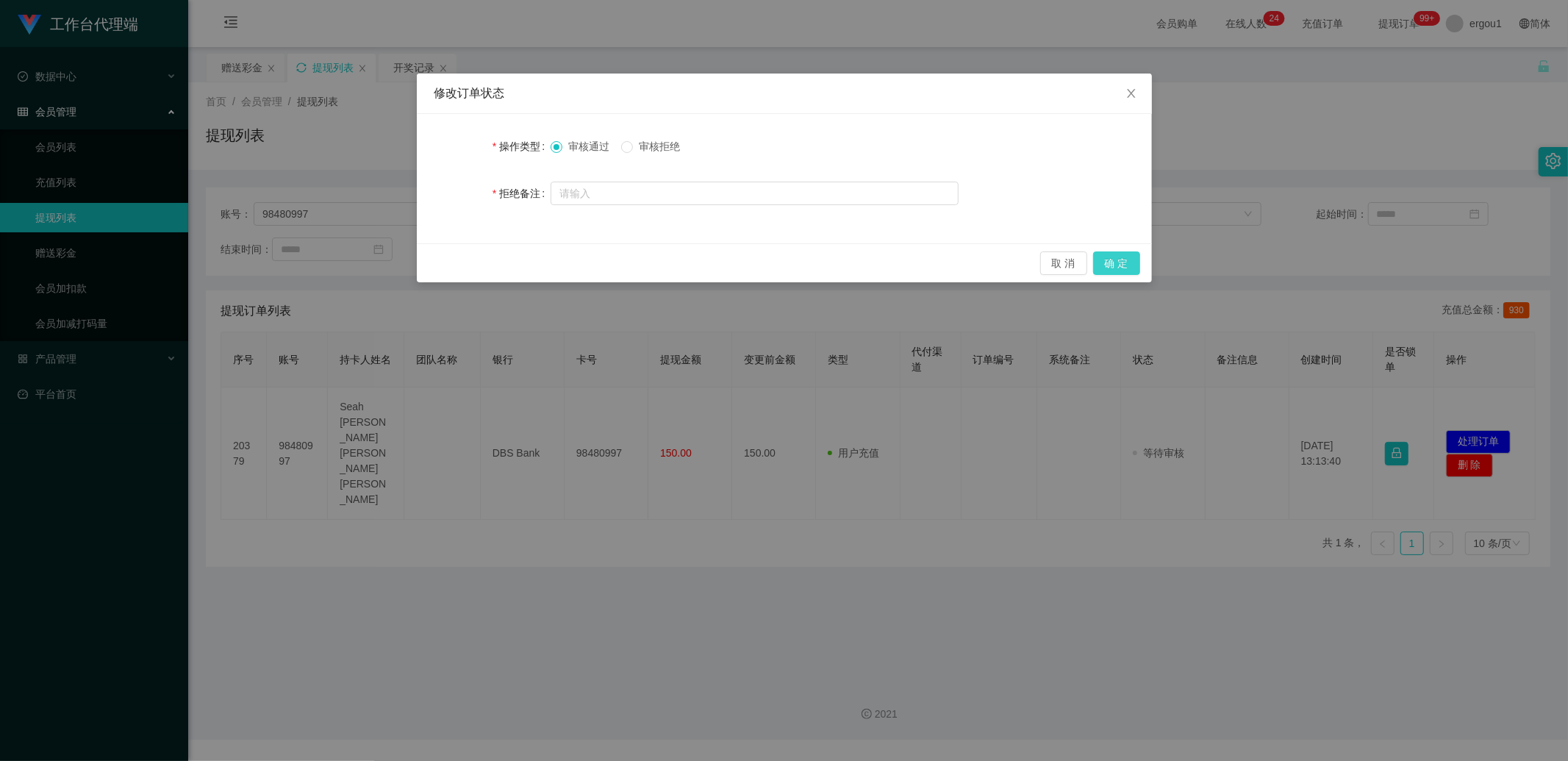
click at [1126, 256] on button "确 定" at bounding box center [1116, 263] width 47 height 23
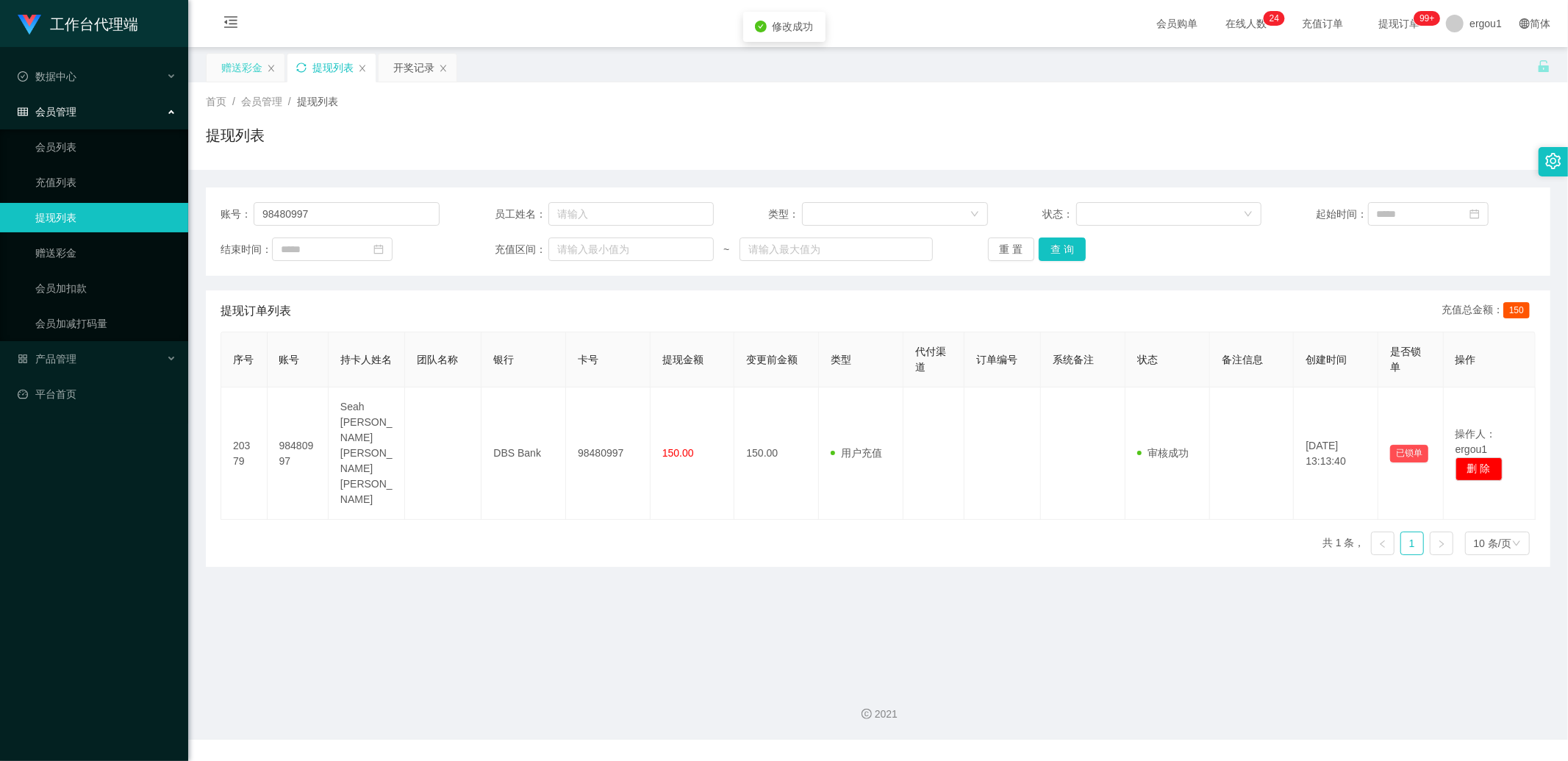
drag, startPoint x: 228, startPoint y: 64, endPoint x: 236, endPoint y: 79, distance: 17.0
click at [228, 64] on div "赠送彩金" at bounding box center [242, 67] width 41 height 28
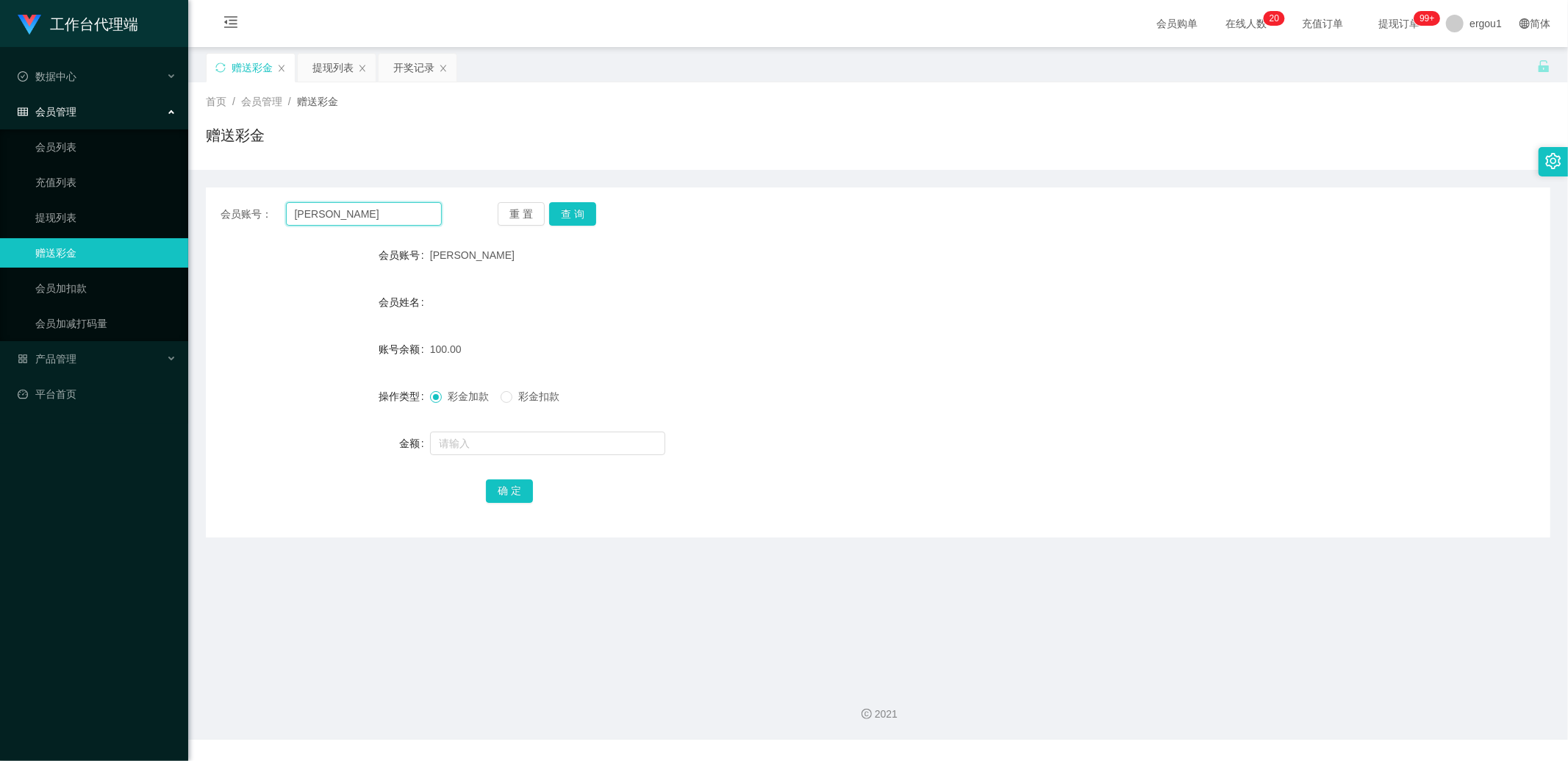
click at [325, 211] on input "[PERSON_NAME]" at bounding box center [364, 214] width 156 height 23
click at [369, 216] on input "[PERSON_NAME]" at bounding box center [364, 214] width 156 height 23
paste input "80838356"
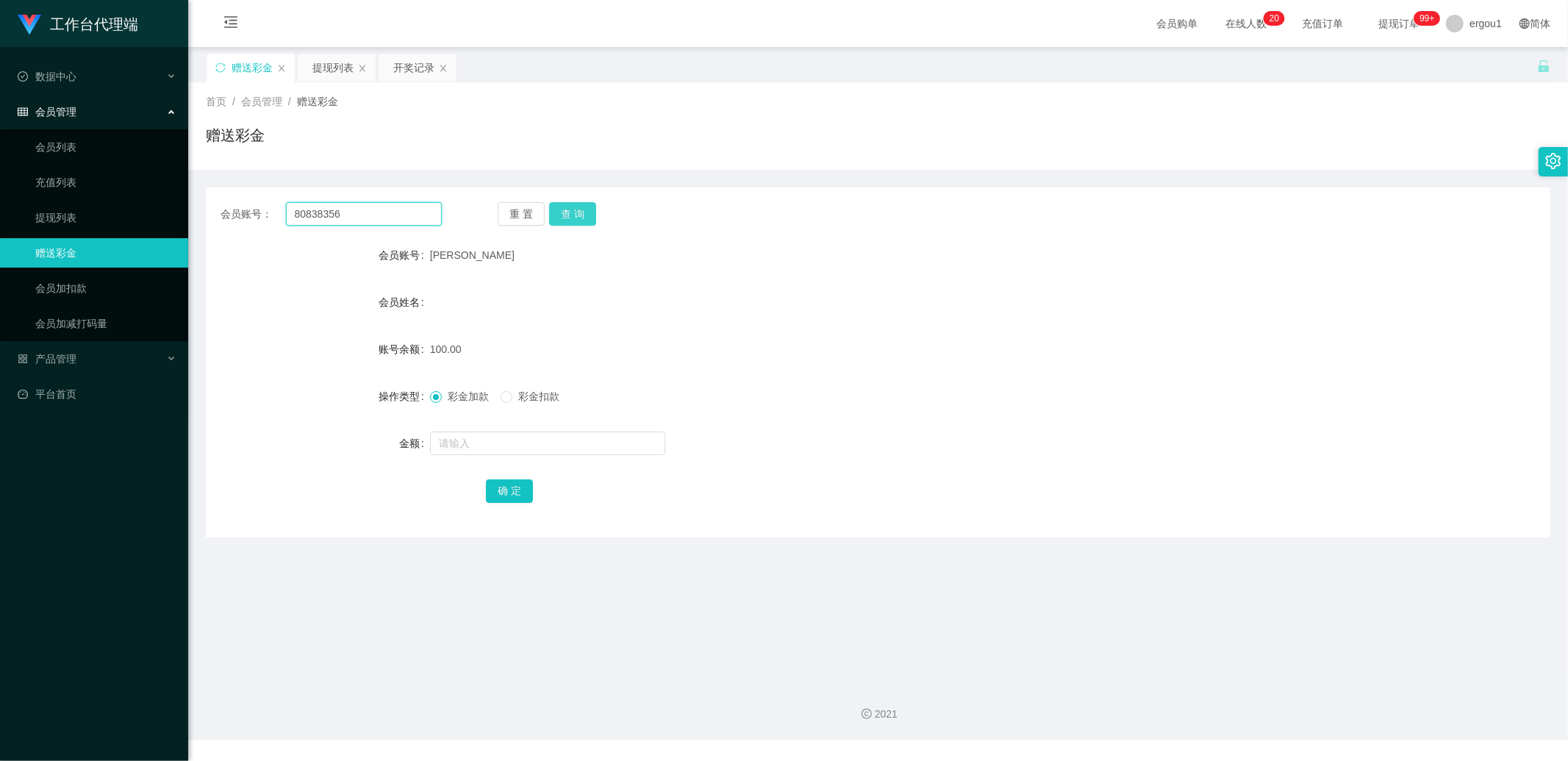
type input "80838356"
click at [565, 215] on button "查 询" at bounding box center [573, 214] width 47 height 23
click at [571, 224] on button "查 询" at bounding box center [573, 214] width 47 height 23
click at [380, 222] on input "80838356" at bounding box center [364, 214] width 156 height 23
drag, startPoint x: 380, startPoint y: 222, endPoint x: 393, endPoint y: 219, distance: 13.3
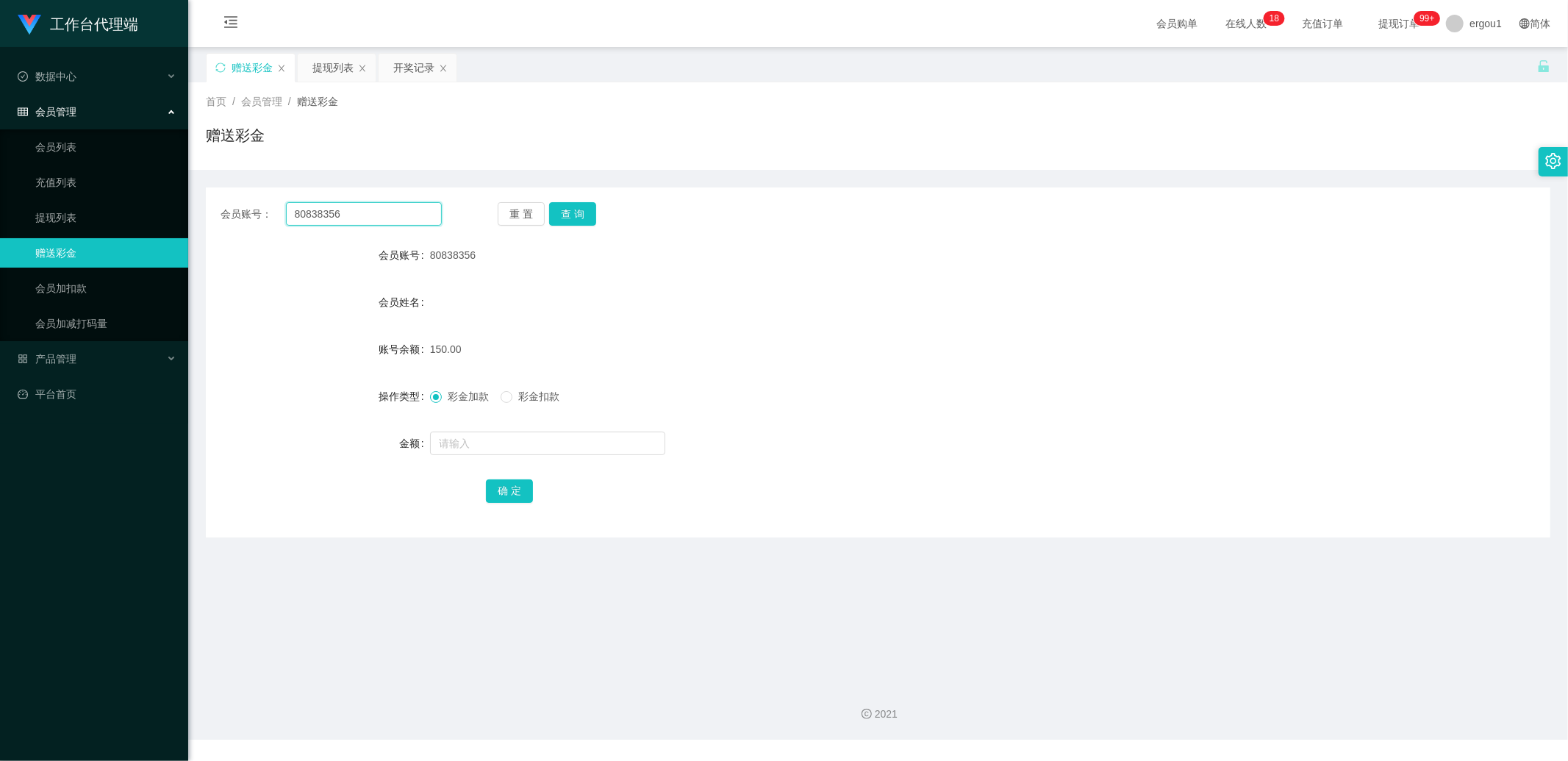
click at [380, 222] on input "80838356" at bounding box center [364, 214] width 156 height 23
type input "v"
paste input "[PERSON_NAME]"
type input "[PERSON_NAME]"
click at [577, 212] on button "查 询" at bounding box center [573, 214] width 47 height 23
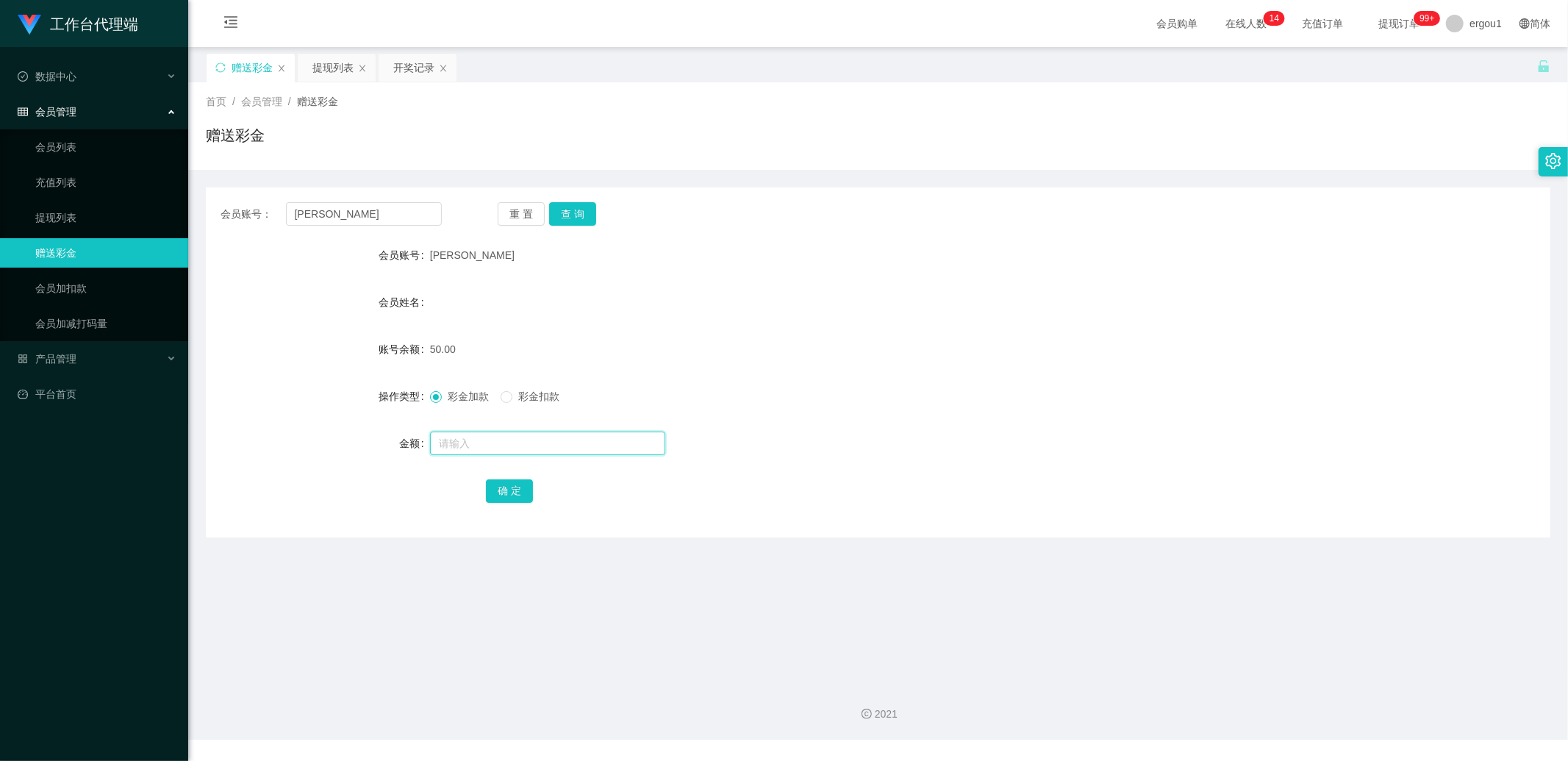
click at [472, 445] on input "text" at bounding box center [548, 443] width 236 height 23
type input "100"
click at [501, 483] on button "确 定" at bounding box center [509, 491] width 47 height 23
click at [561, 208] on button "查 询" at bounding box center [573, 214] width 47 height 23
click at [343, 82] on div "首页 / 会员管理 / 赠送彩金 / 赠送彩金" at bounding box center [878, 126] width 1380 height 88
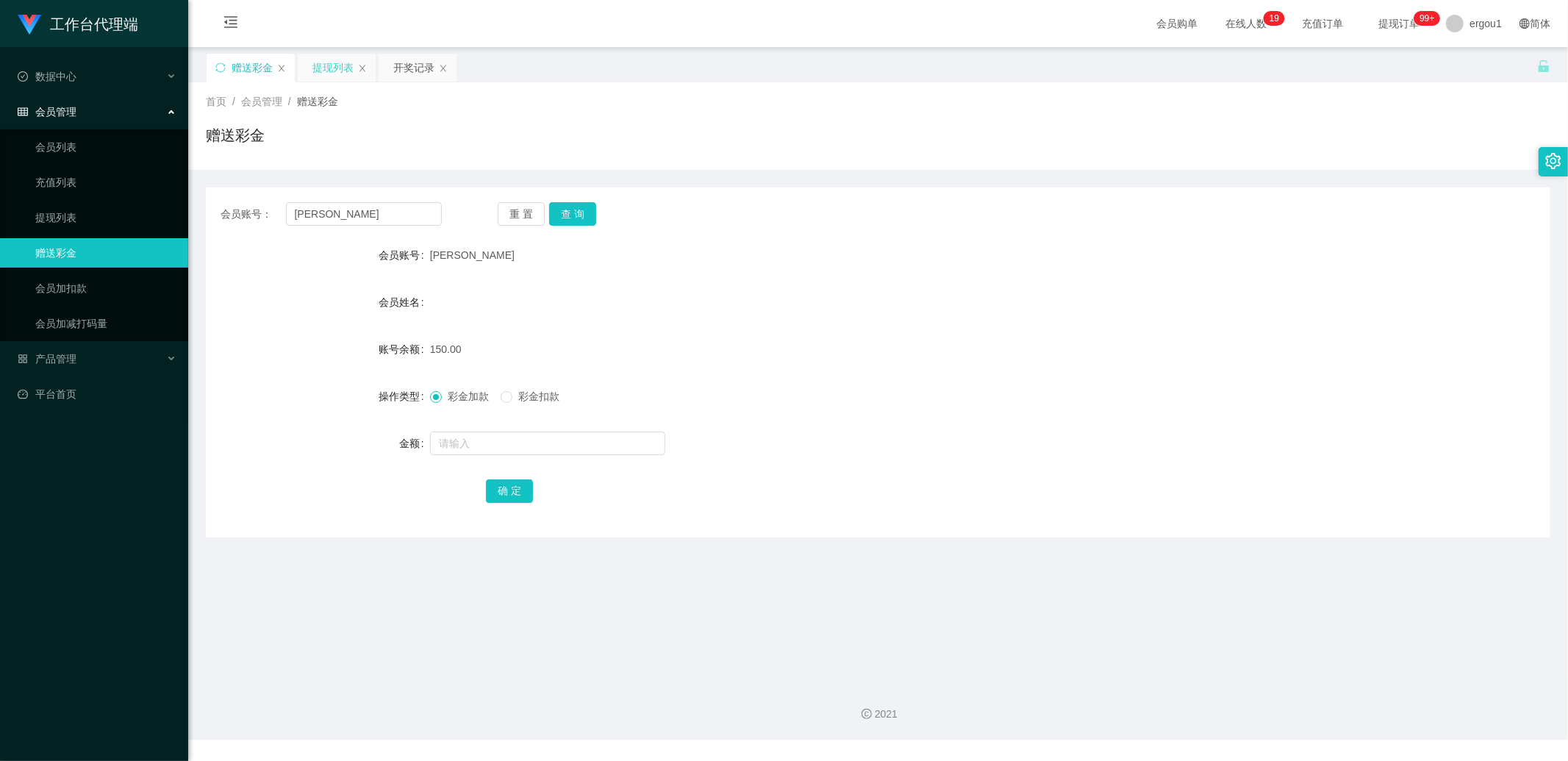
click at [327, 67] on div "提现列表" at bounding box center [332, 67] width 41 height 28
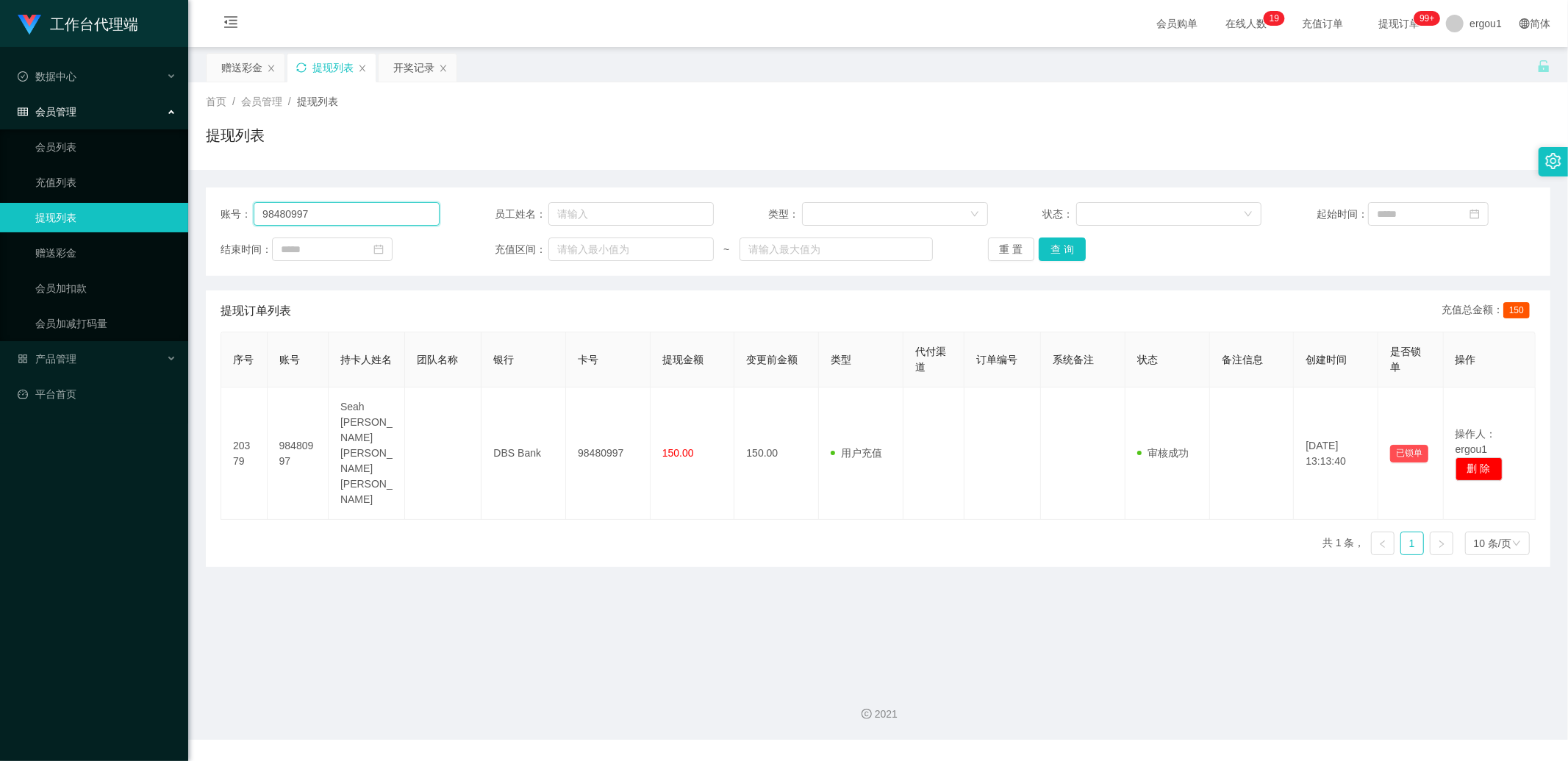
click at [340, 215] on input "98480997" at bounding box center [346, 214] width 186 height 23
paste input "80838356"
type input "80838356"
click at [1092, 241] on div "重 置 查 询" at bounding box center [1098, 250] width 219 height 23
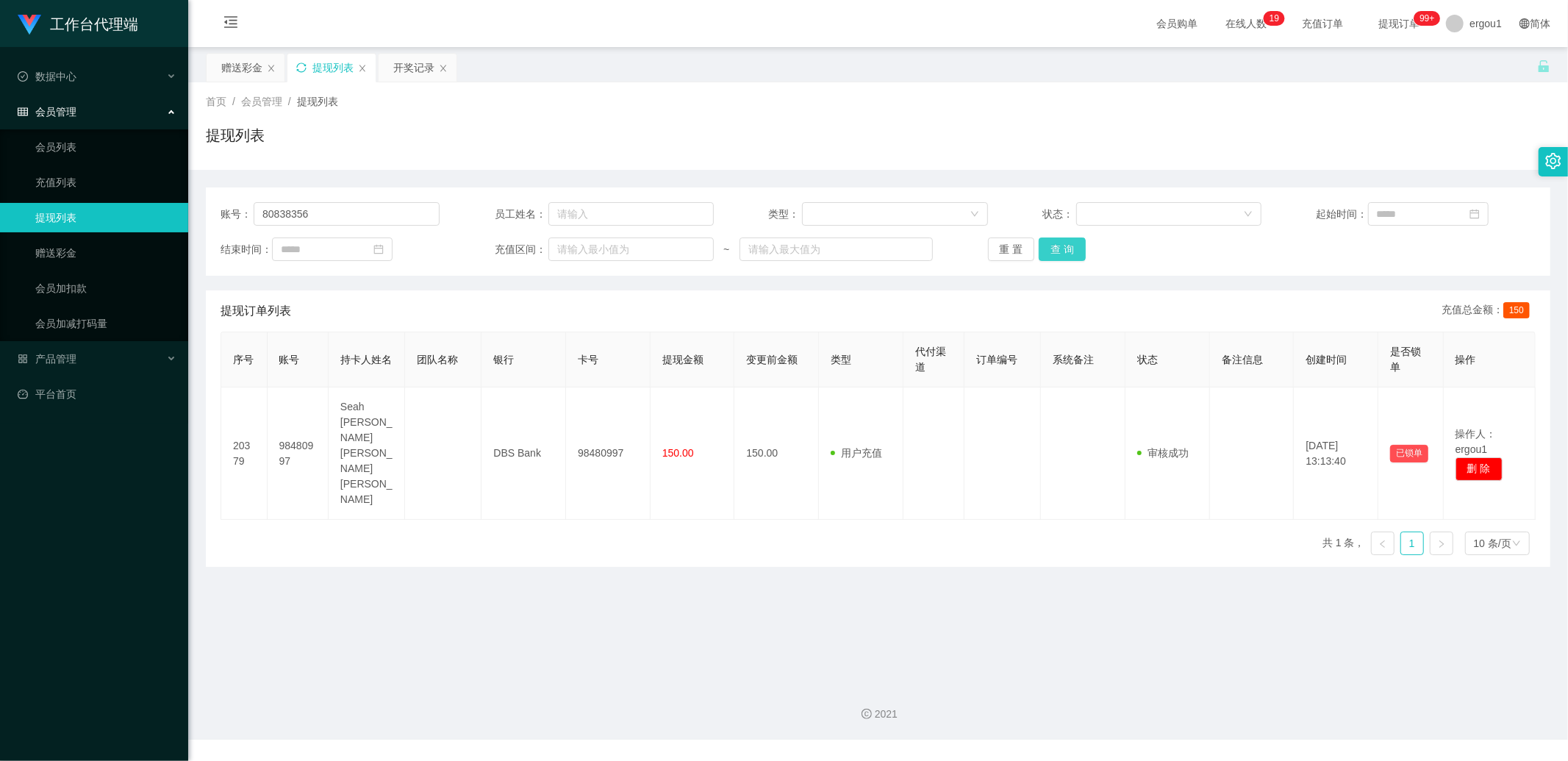
click at [1075, 253] on button "查 询" at bounding box center [1062, 250] width 47 height 23
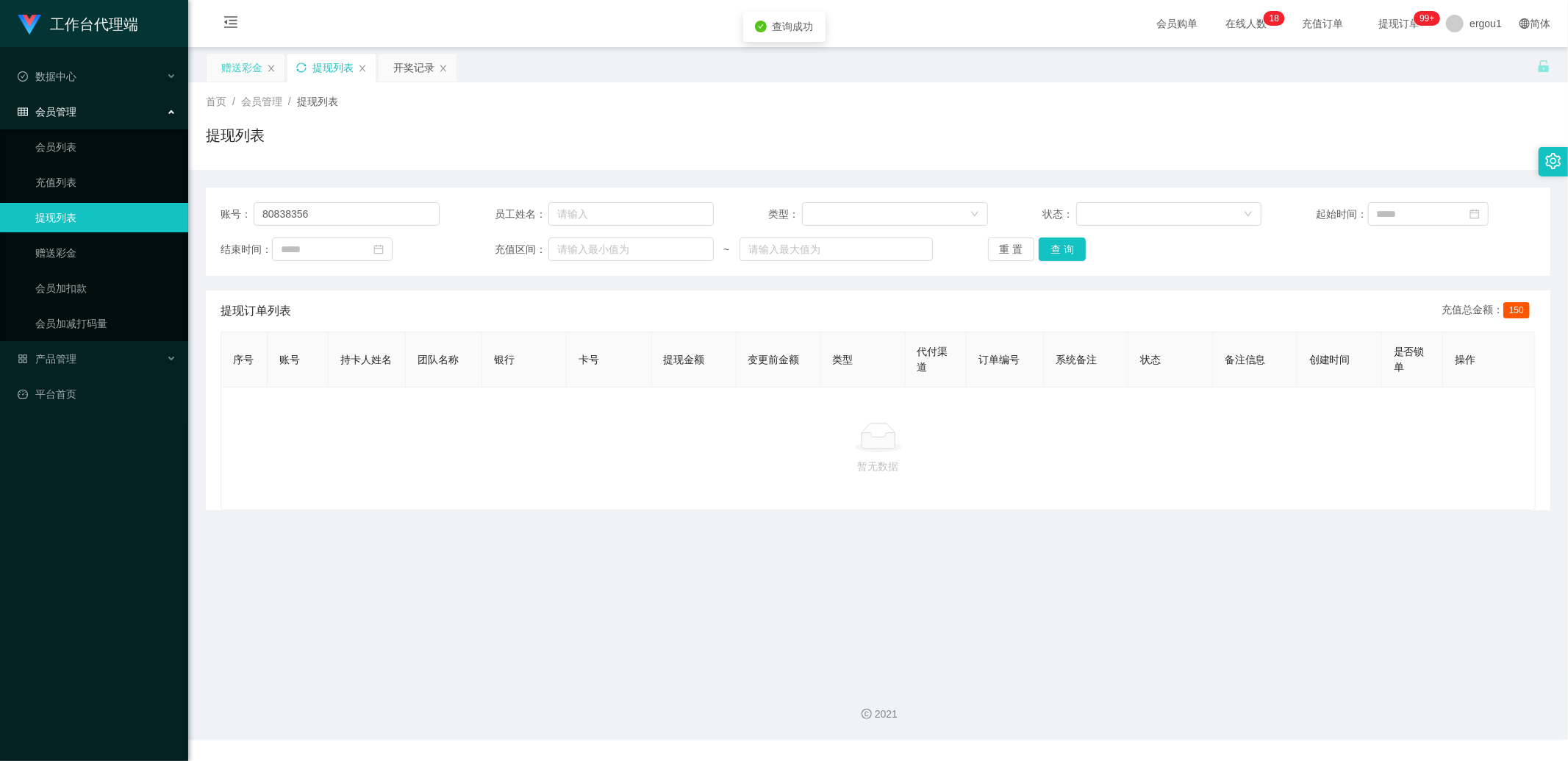
click at [240, 72] on div "赠送彩金" at bounding box center [242, 67] width 41 height 28
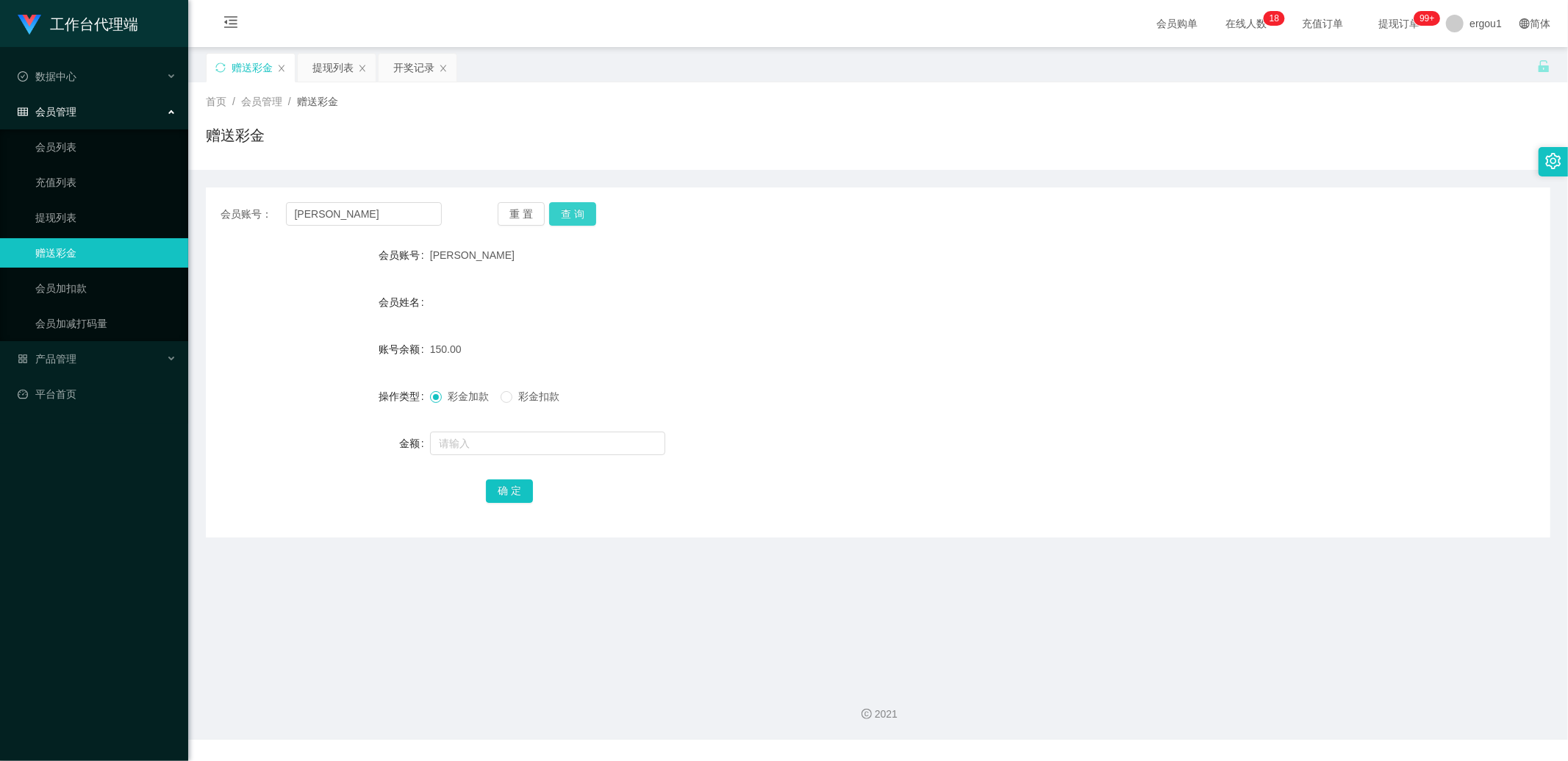
click at [586, 219] on button "查 询" at bounding box center [573, 214] width 47 height 23
click at [585, 217] on button "查 询" at bounding box center [573, 214] width 47 height 23
click at [409, 71] on div "开奖记录" at bounding box center [414, 67] width 41 height 28
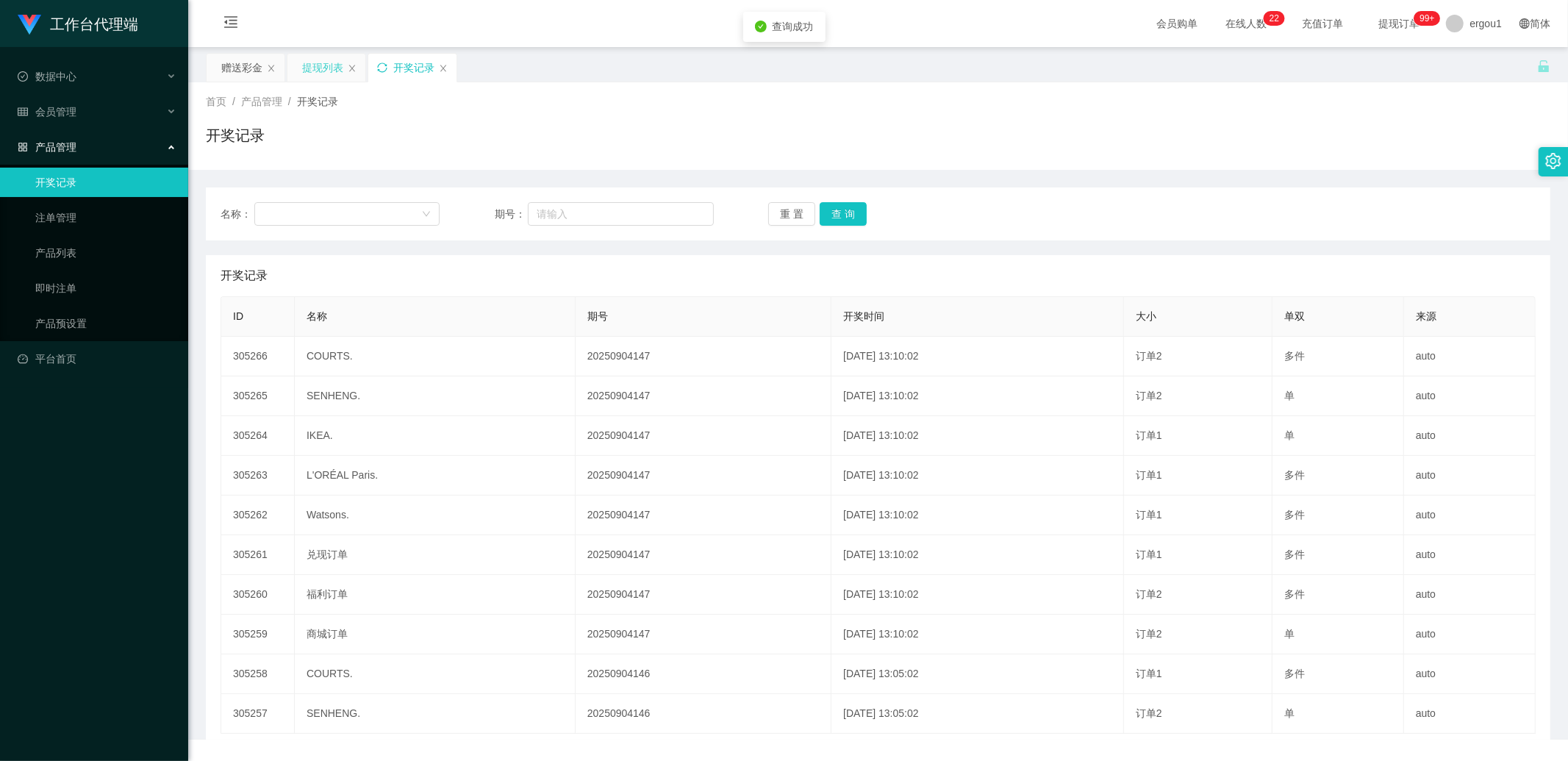
click at [332, 70] on div "提现列表" at bounding box center [322, 67] width 41 height 28
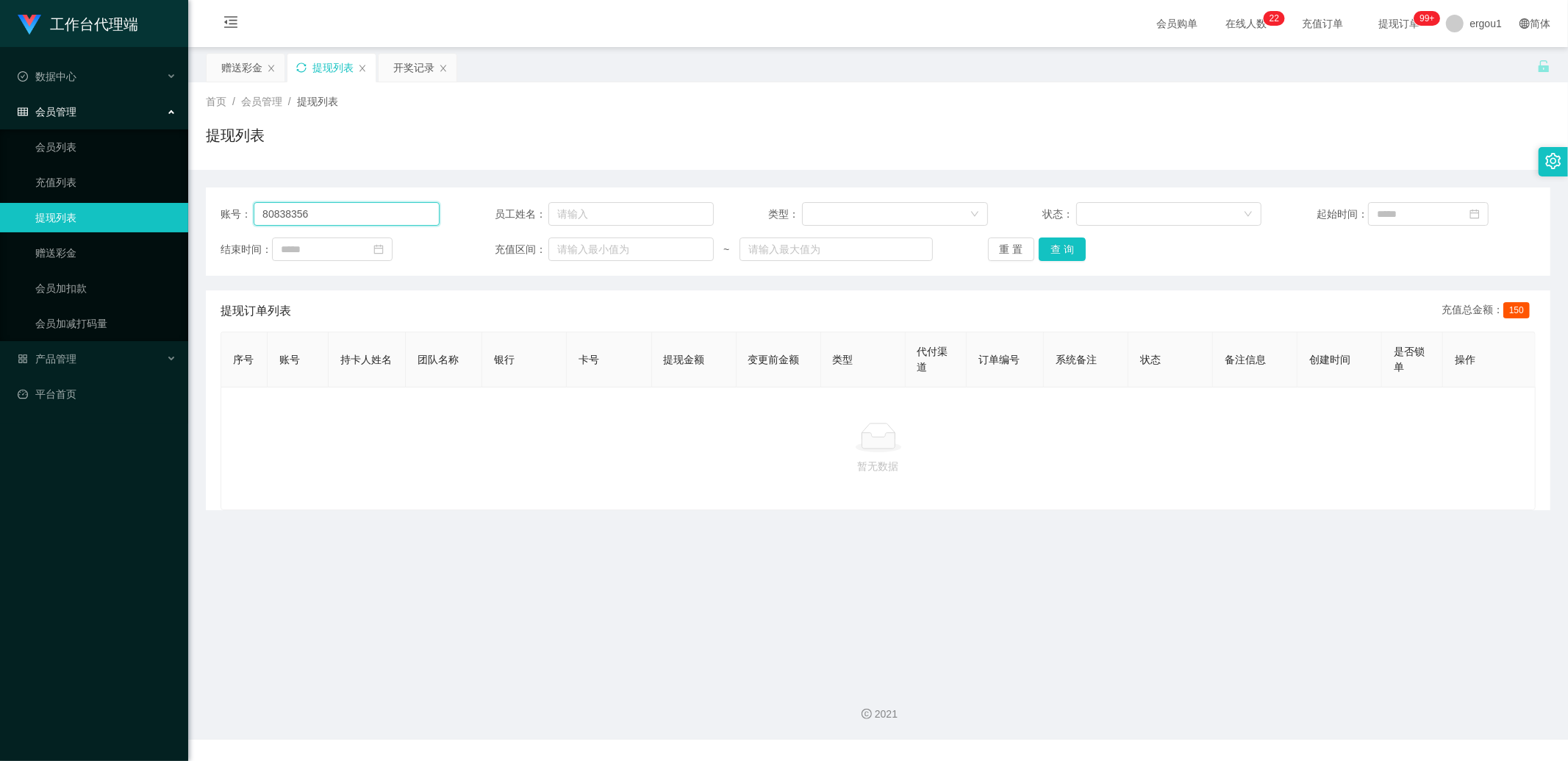
click at [373, 221] on input "80838356" at bounding box center [346, 214] width 186 height 23
click at [1076, 254] on button "查 询" at bounding box center [1062, 250] width 47 height 23
click at [243, 57] on div "赠送彩金" at bounding box center [242, 67] width 41 height 28
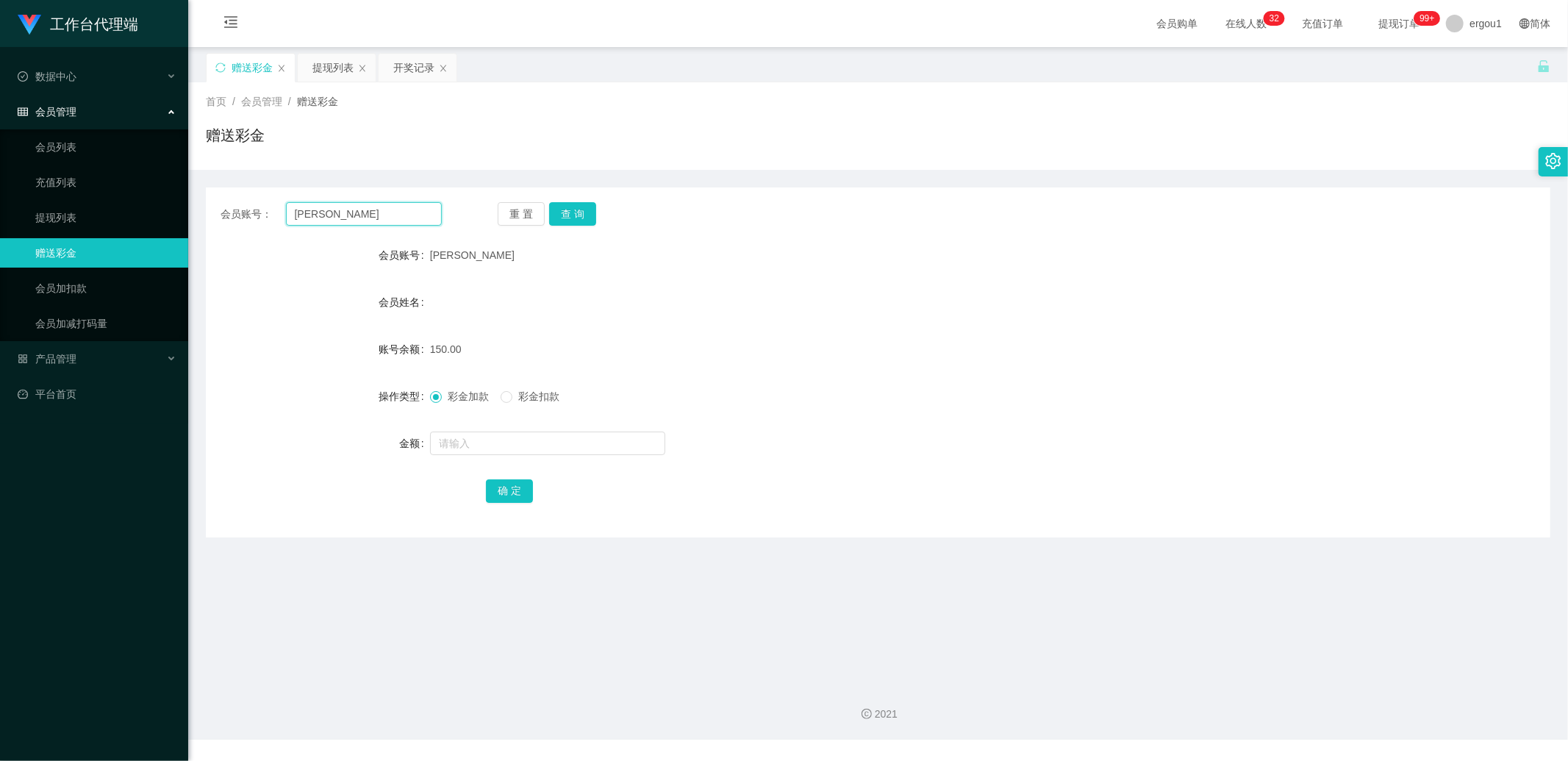
click at [395, 216] on input "[PERSON_NAME]" at bounding box center [364, 214] width 156 height 23
type input "v"
paste input "[PERSON_NAME]"
type input "[PERSON_NAME]"
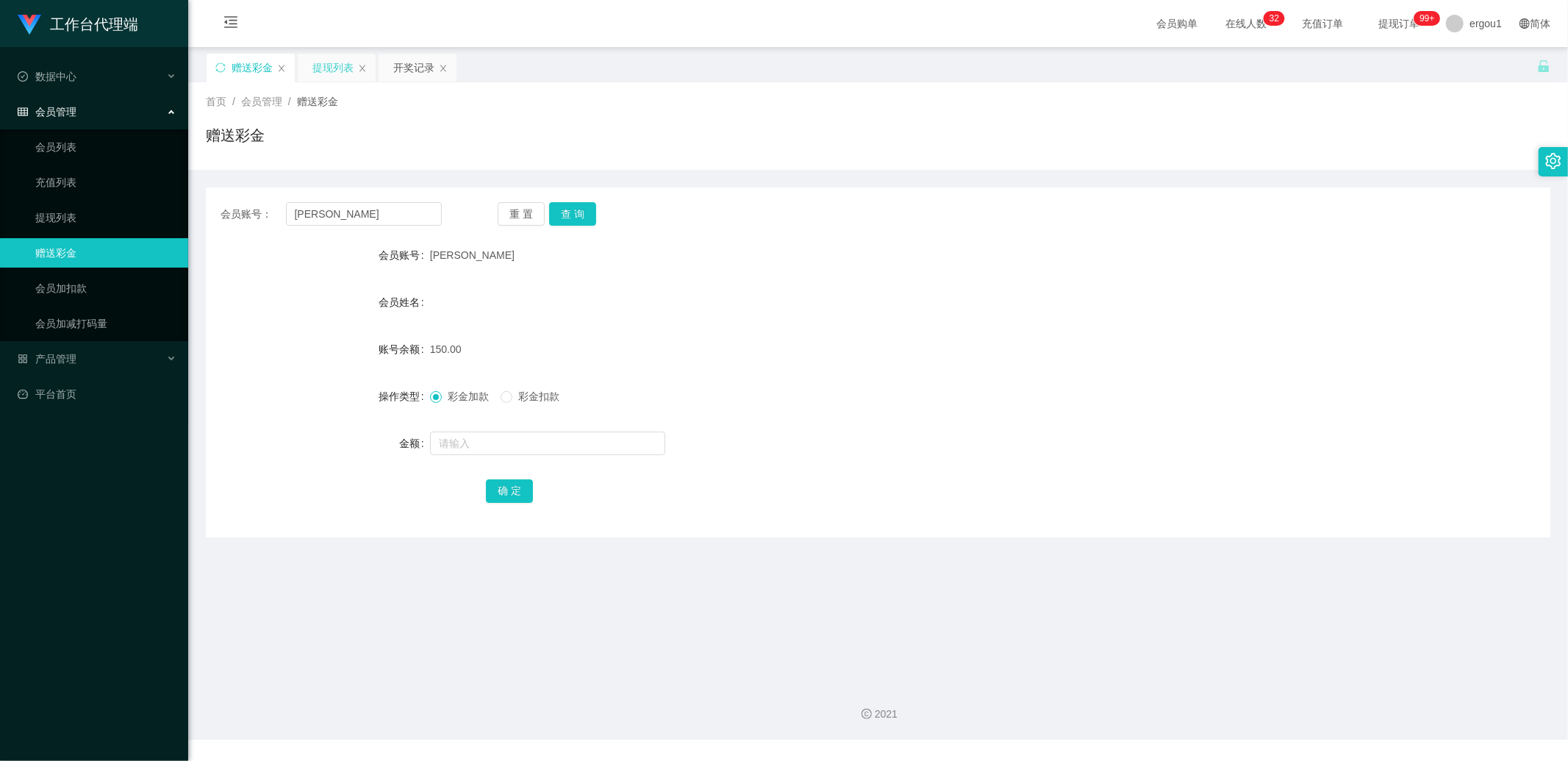
click at [321, 57] on div "提现列表" at bounding box center [332, 67] width 41 height 28
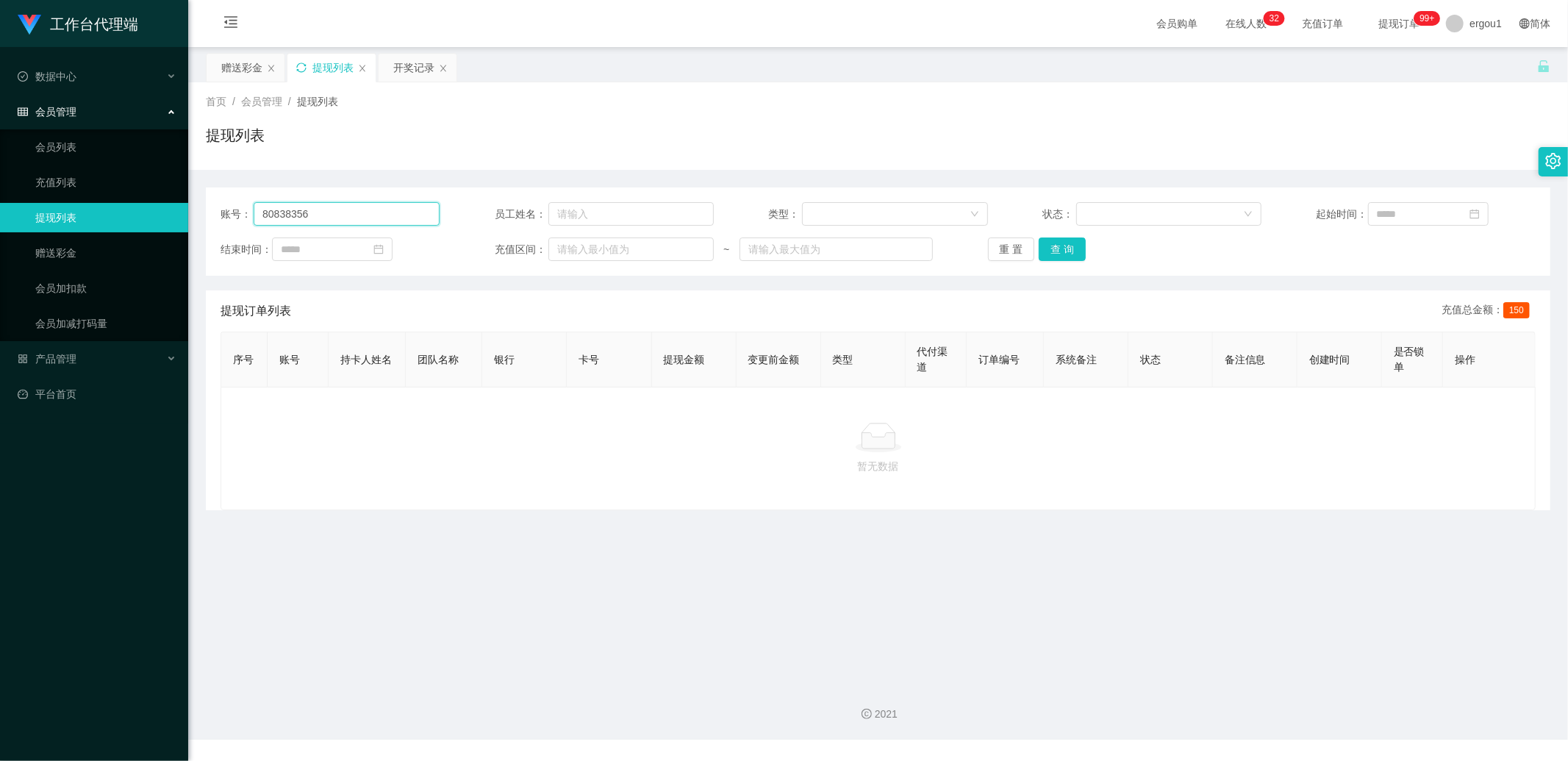
click at [319, 222] on input "80838356" at bounding box center [346, 214] width 186 height 23
drag, startPoint x: 1050, startPoint y: 252, endPoint x: 1059, endPoint y: 379, distance: 127.3
click at [1050, 252] on button "查 询" at bounding box center [1062, 250] width 47 height 23
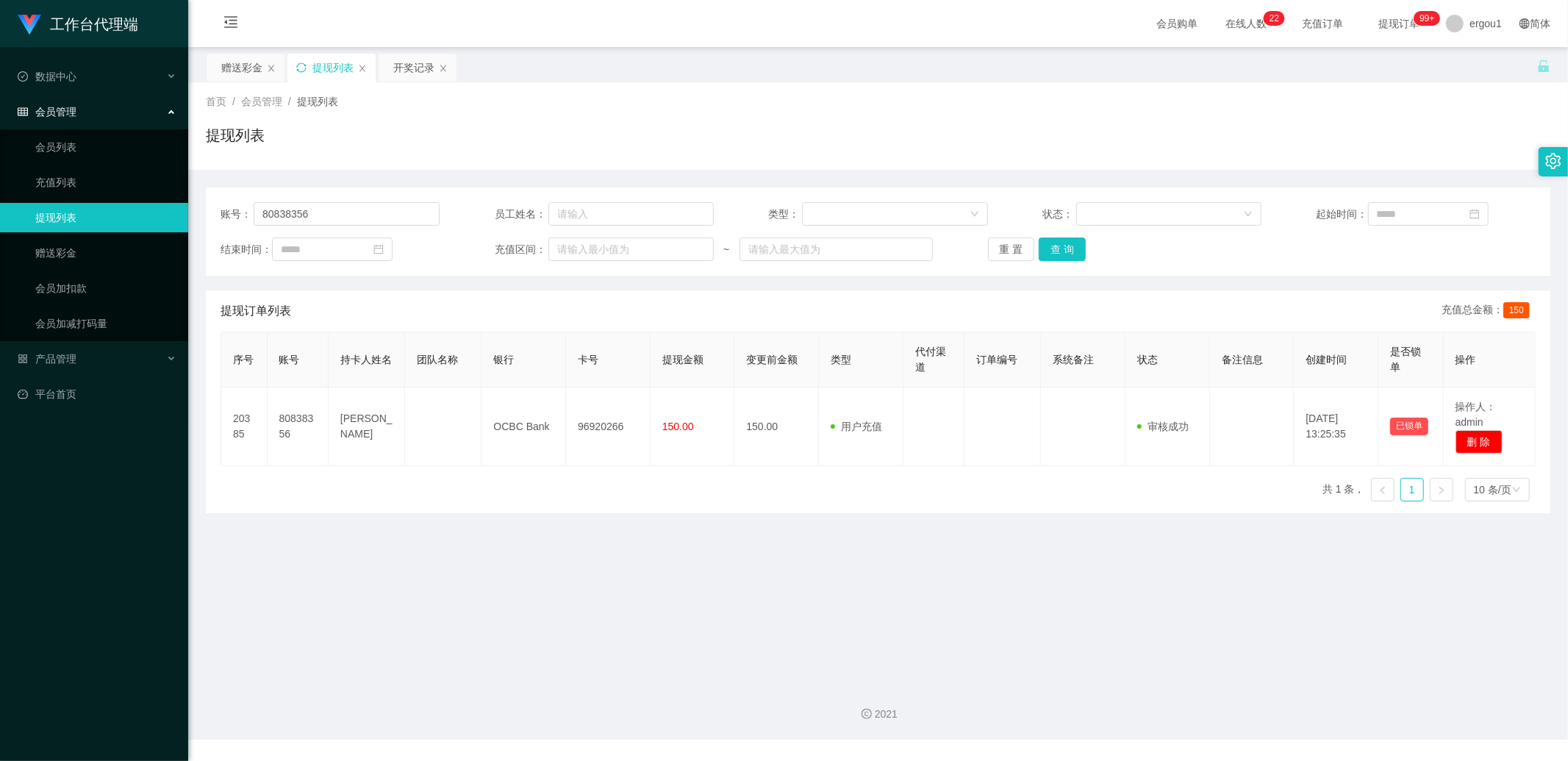
drag, startPoint x: 418, startPoint y: 57, endPoint x: 396, endPoint y: 104, distance: 51.9
click at [418, 57] on div "开奖记录" at bounding box center [414, 67] width 41 height 28
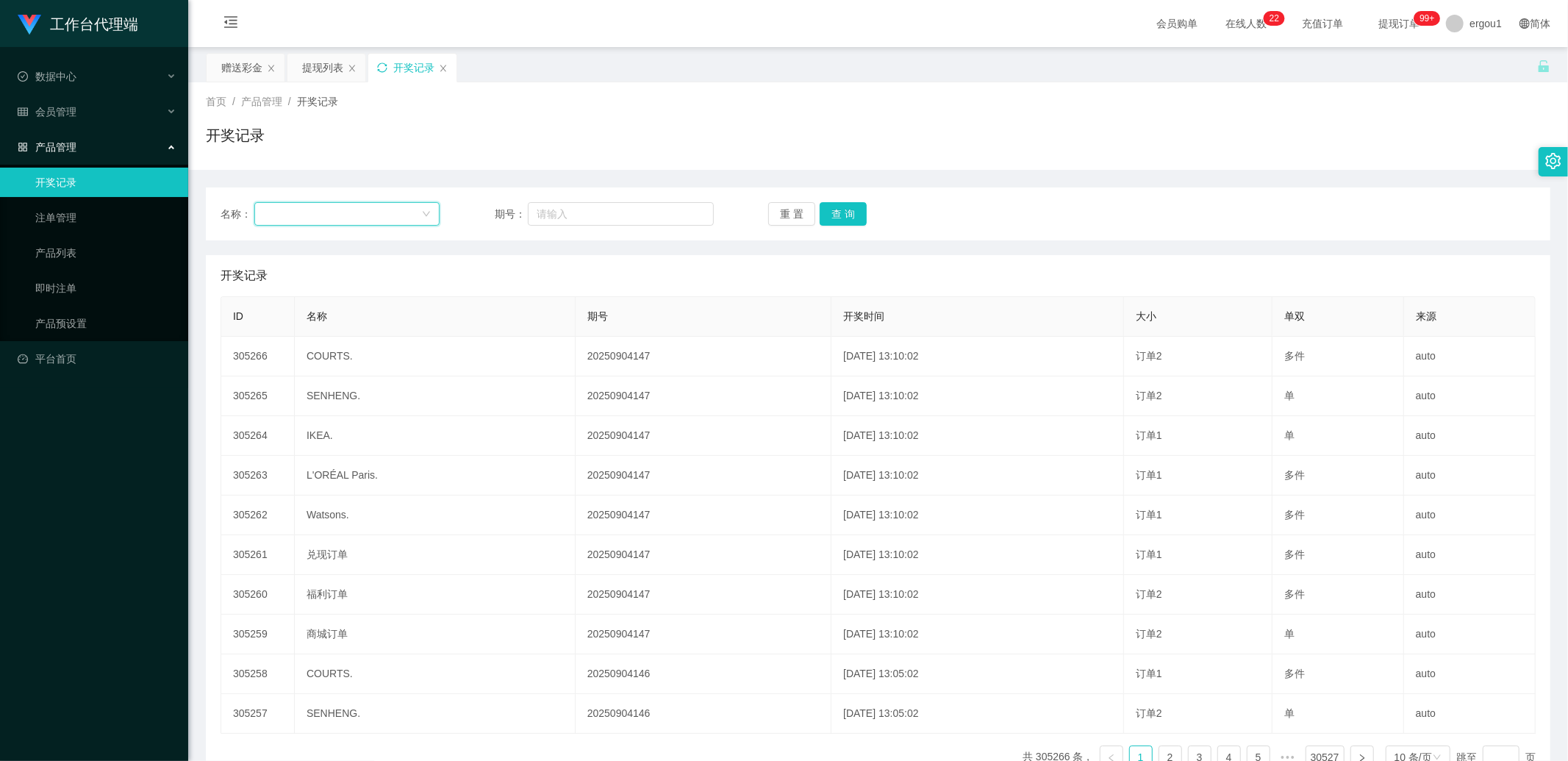
click at [370, 205] on div at bounding box center [342, 214] width 158 height 22
click at [310, 53] on div "提现列表" at bounding box center [322, 67] width 41 height 28
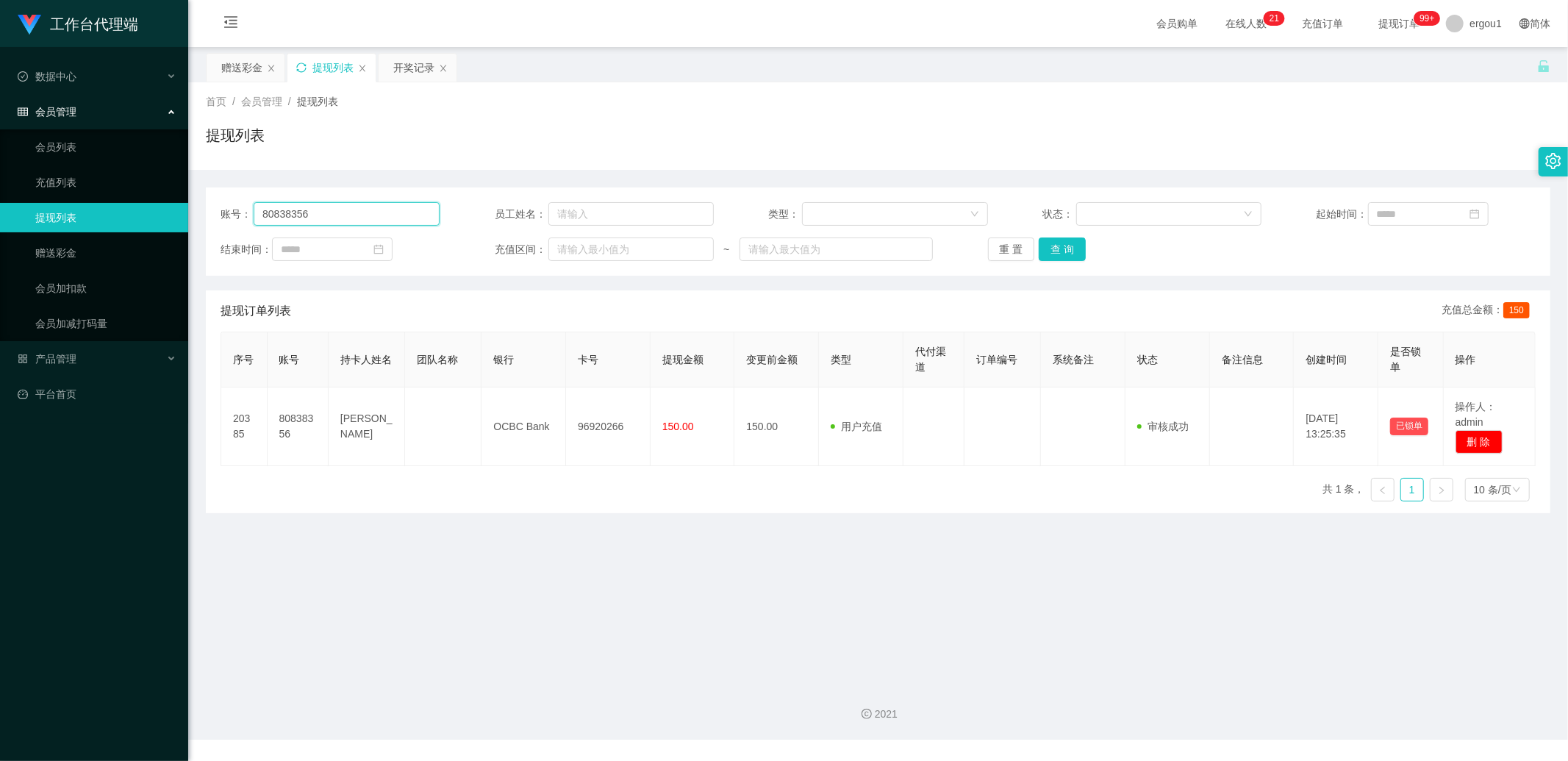
click at [296, 209] on input "80838356" at bounding box center [346, 214] width 186 height 23
type input "v"
paste input "80838356"
type input "80838356"
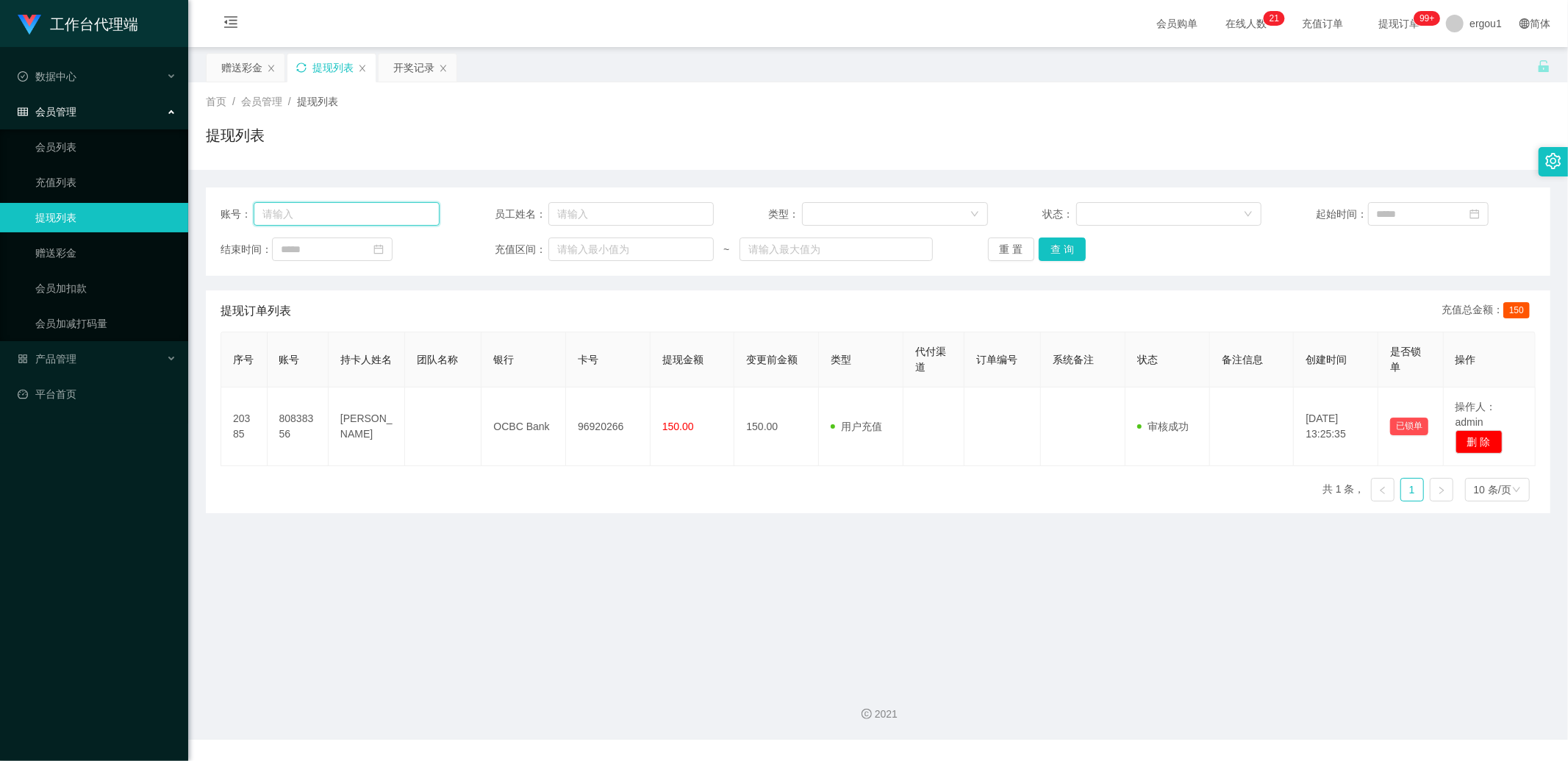
click at [347, 206] on input "text" at bounding box center [346, 214] width 186 height 23
paste input "[PERSON_NAME]"
type input "[PERSON_NAME]"
click at [1066, 260] on div "账号： [PERSON_NAME] 员工姓名： 类型： 状态： 起始时间： 结束时间： 充值区间： ~ 重 置 查 询" at bounding box center [879, 232] width 1345 height 88
click at [1068, 249] on button "查 询" at bounding box center [1062, 250] width 47 height 23
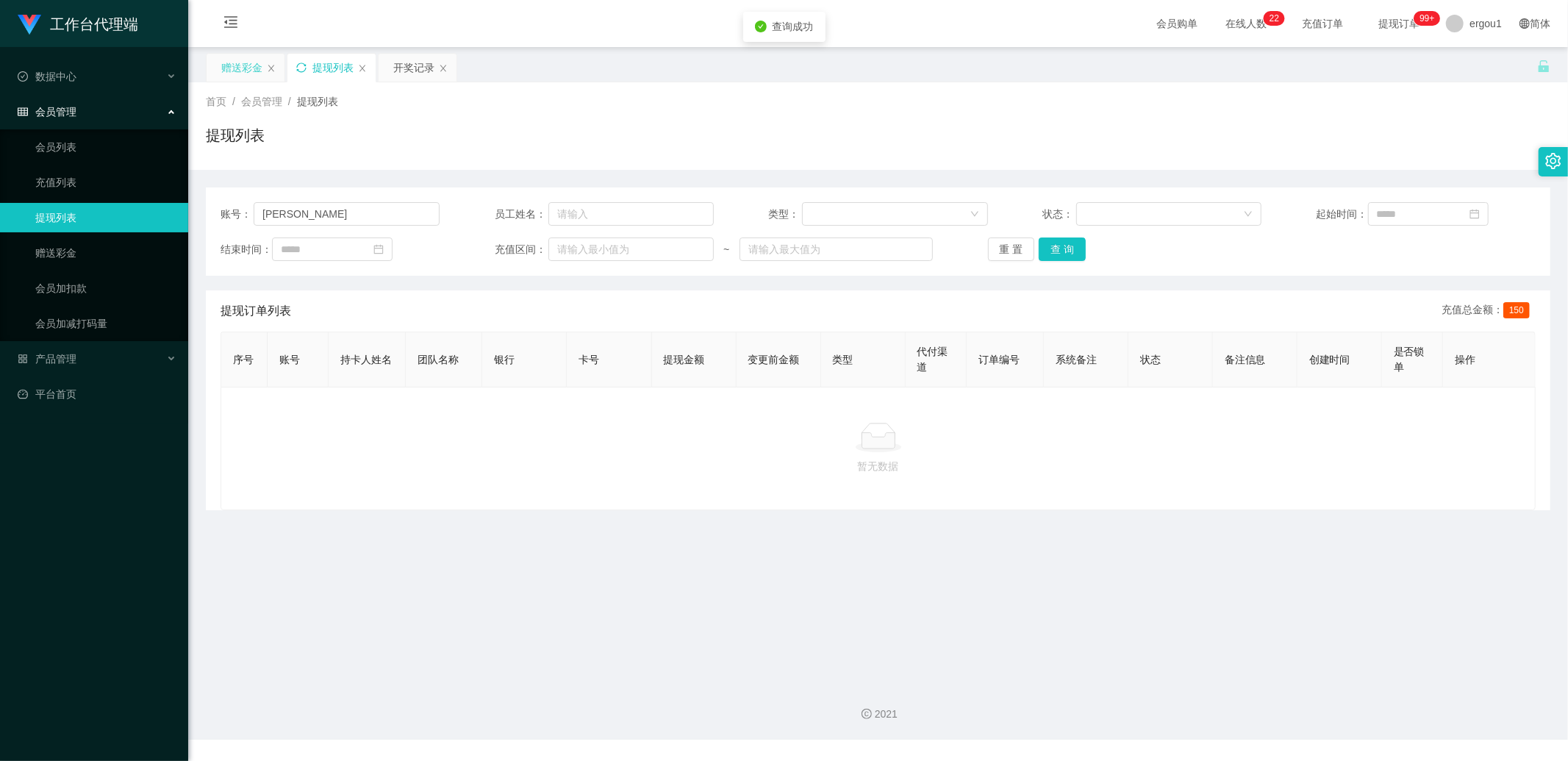
click at [262, 67] on div "赠送彩金" at bounding box center [242, 67] width 41 height 28
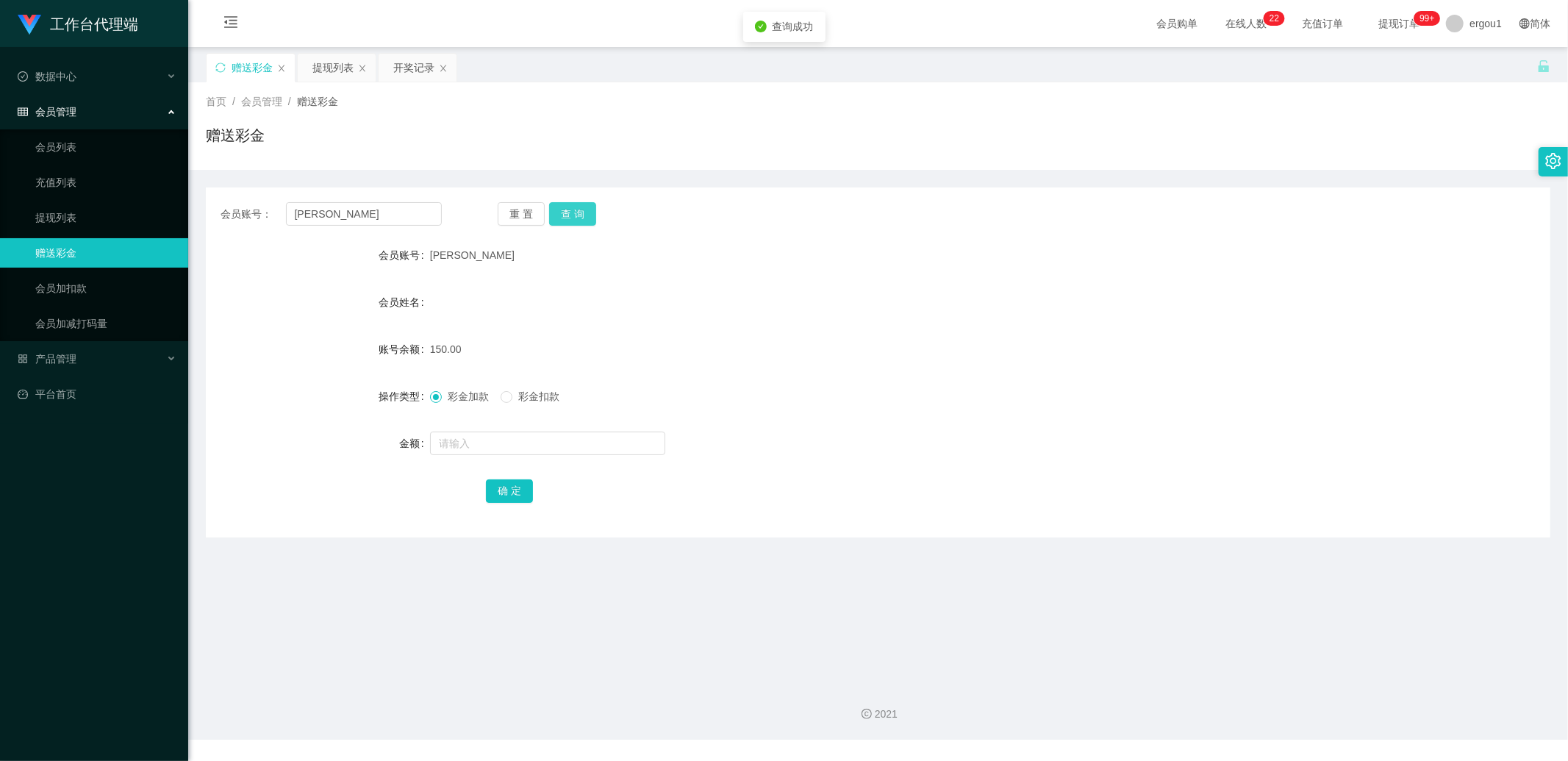
click at [597, 212] on div "重 置 查 询" at bounding box center [609, 214] width 222 height 23
click at [585, 215] on button "查 询" at bounding box center [573, 214] width 47 height 23
click at [585, 215] on div "重 置 查 询" at bounding box center [609, 214] width 222 height 23
click at [322, 71] on div "提现列表" at bounding box center [332, 67] width 41 height 28
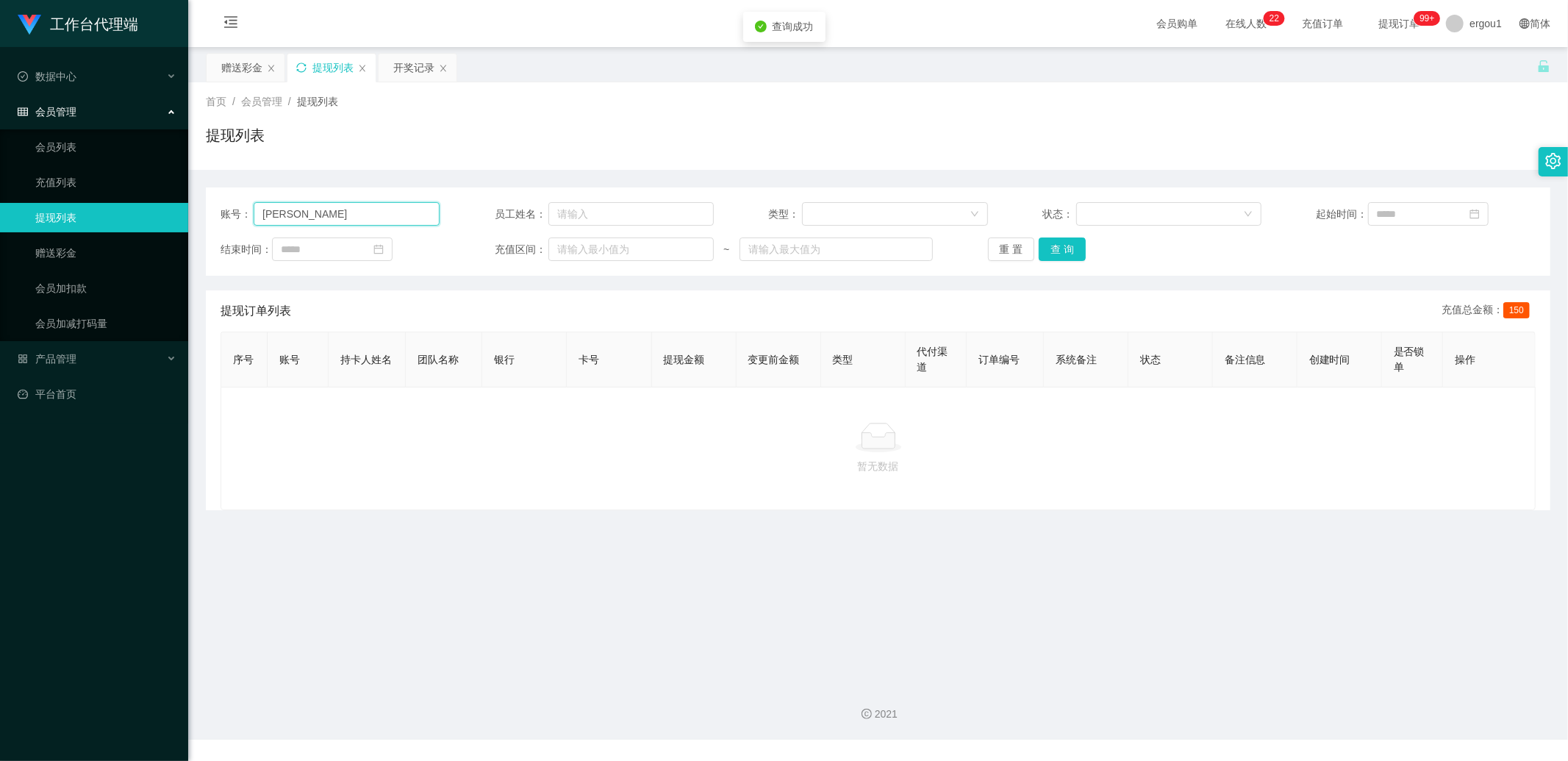
click at [378, 214] on input "[PERSON_NAME]" at bounding box center [346, 214] width 186 height 23
click at [1059, 260] on button "查 询" at bounding box center [1062, 250] width 47 height 23
click at [1061, 253] on button "查 询" at bounding box center [1062, 250] width 47 height 23
click at [252, 77] on div "赠送彩金" at bounding box center [242, 67] width 41 height 28
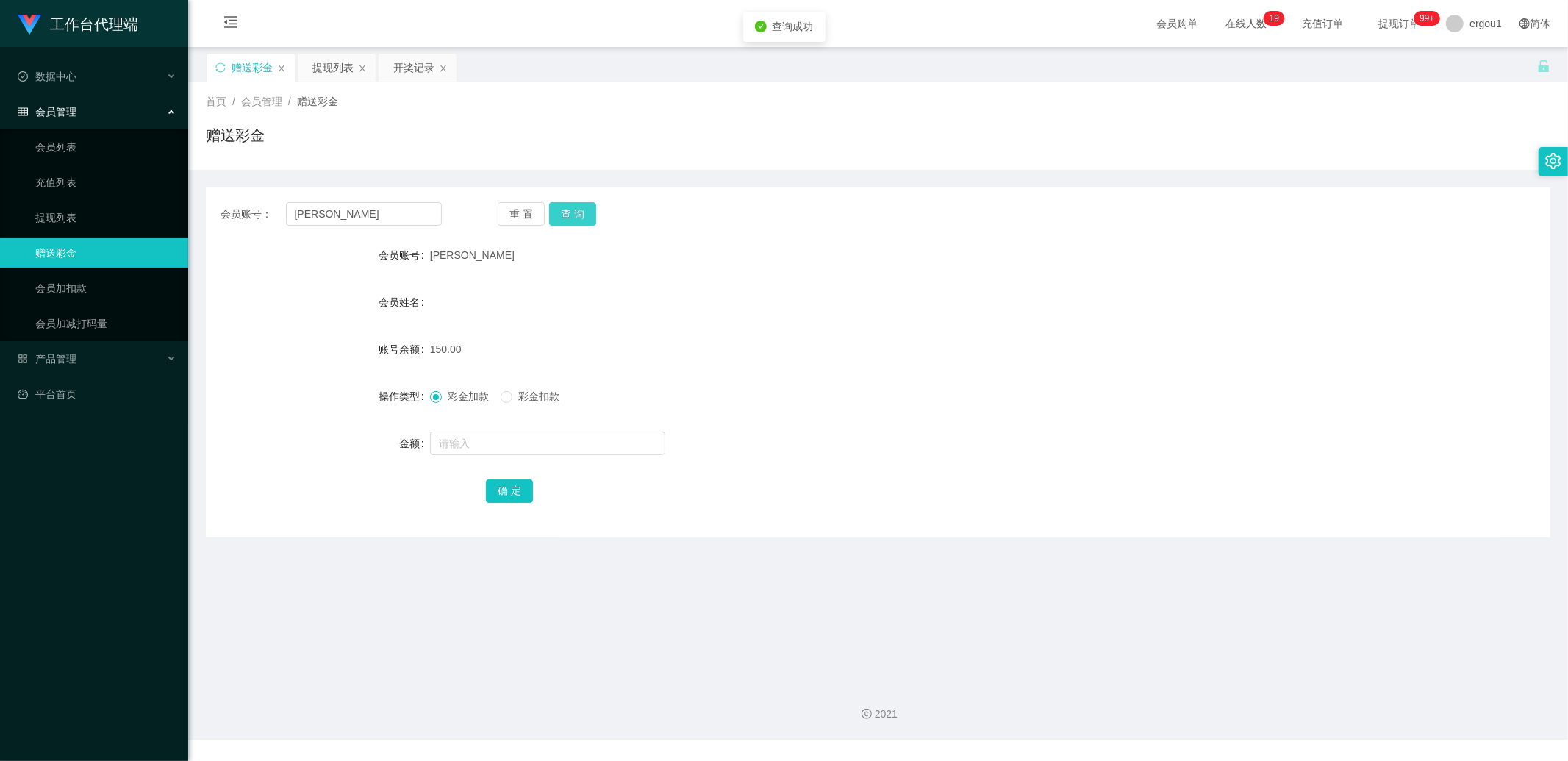
click at [584, 214] on button "查 询" at bounding box center [573, 214] width 47 height 23
click at [581, 198] on div "会员账号： [PERSON_NAME] 重 置 查 询 会员账号 Jasonz 会员姓名 账号余额 150.00 操作类型 彩金加款 彩金扣款 金额 确 定" at bounding box center [879, 363] width 1345 height 350
click at [583, 205] on button "查 询" at bounding box center [573, 214] width 47 height 23
click at [583, 207] on div "重 置 查 询" at bounding box center [609, 214] width 222 height 23
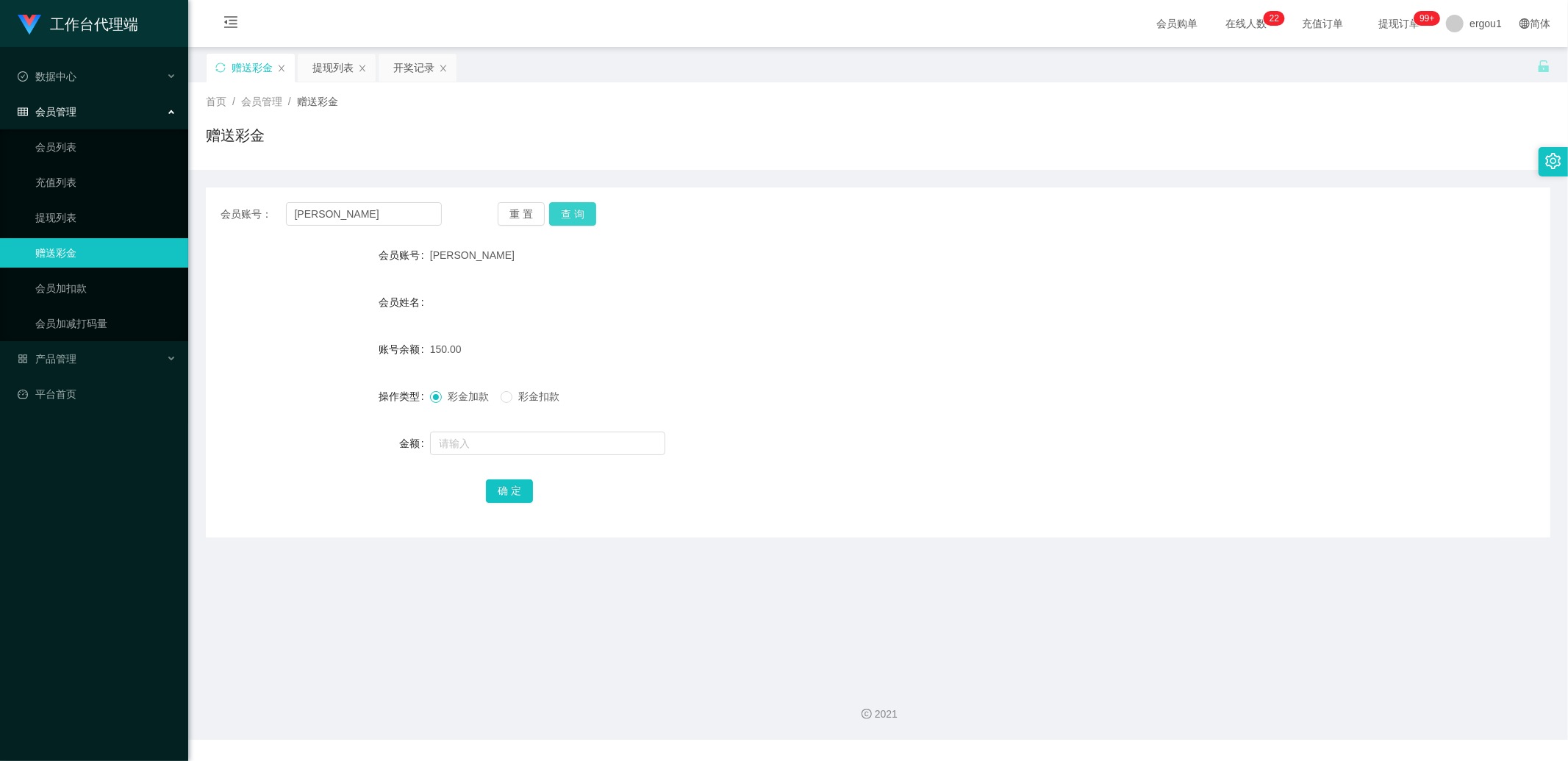
click at [583, 207] on button "查 询" at bounding box center [573, 214] width 47 height 23
click at [344, 65] on div "提现列表" at bounding box center [332, 67] width 41 height 28
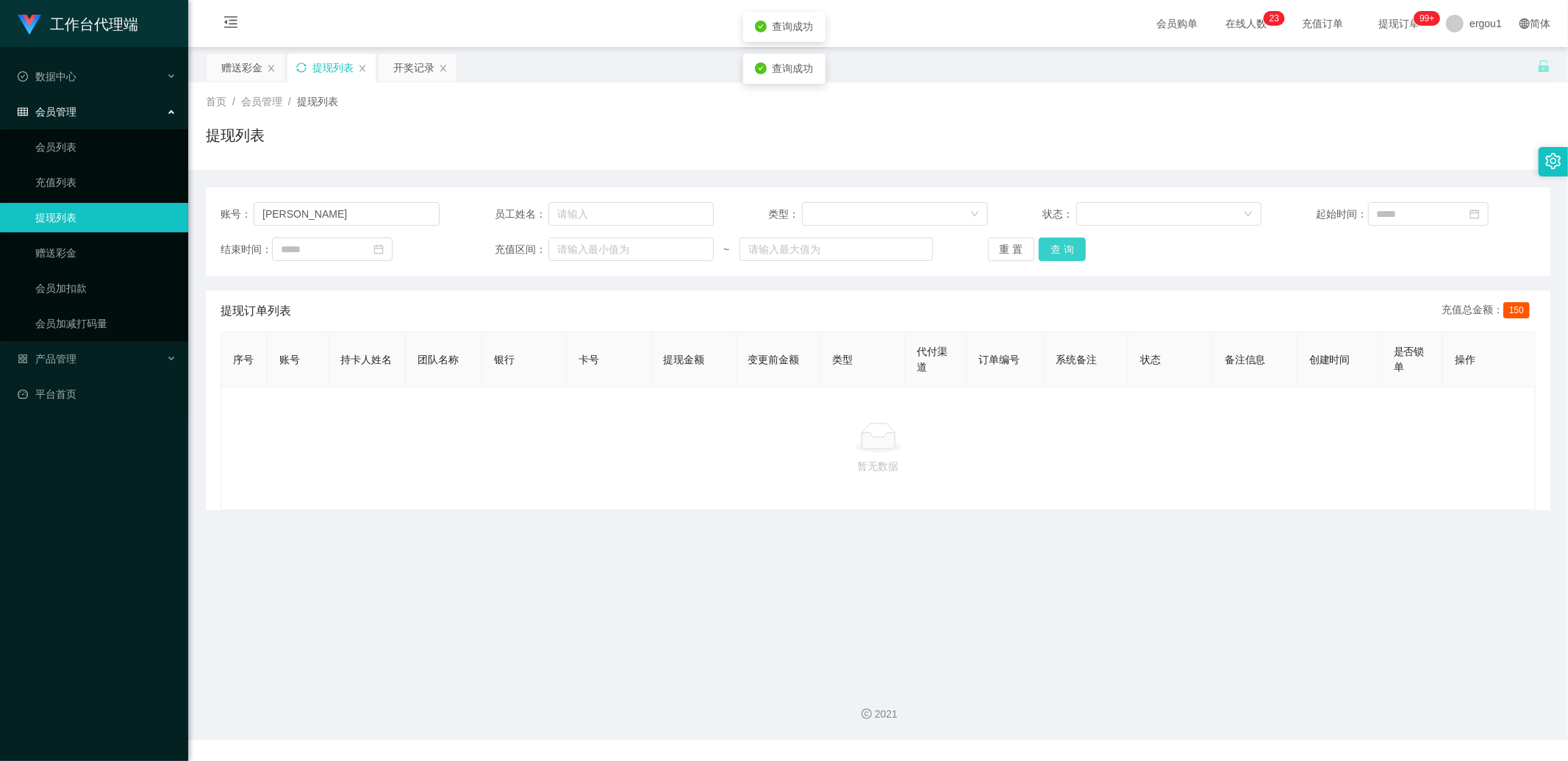
click at [1049, 252] on button "查 询" at bounding box center [1062, 250] width 47 height 23
click at [1049, 252] on div "重 置 查 询" at bounding box center [1098, 250] width 219 height 23
click at [1061, 253] on button "查 询" at bounding box center [1062, 250] width 47 height 23
click at [1071, 255] on button "查 询" at bounding box center [1062, 250] width 47 height 23
click at [244, 69] on div "赠送彩金" at bounding box center [242, 67] width 41 height 28
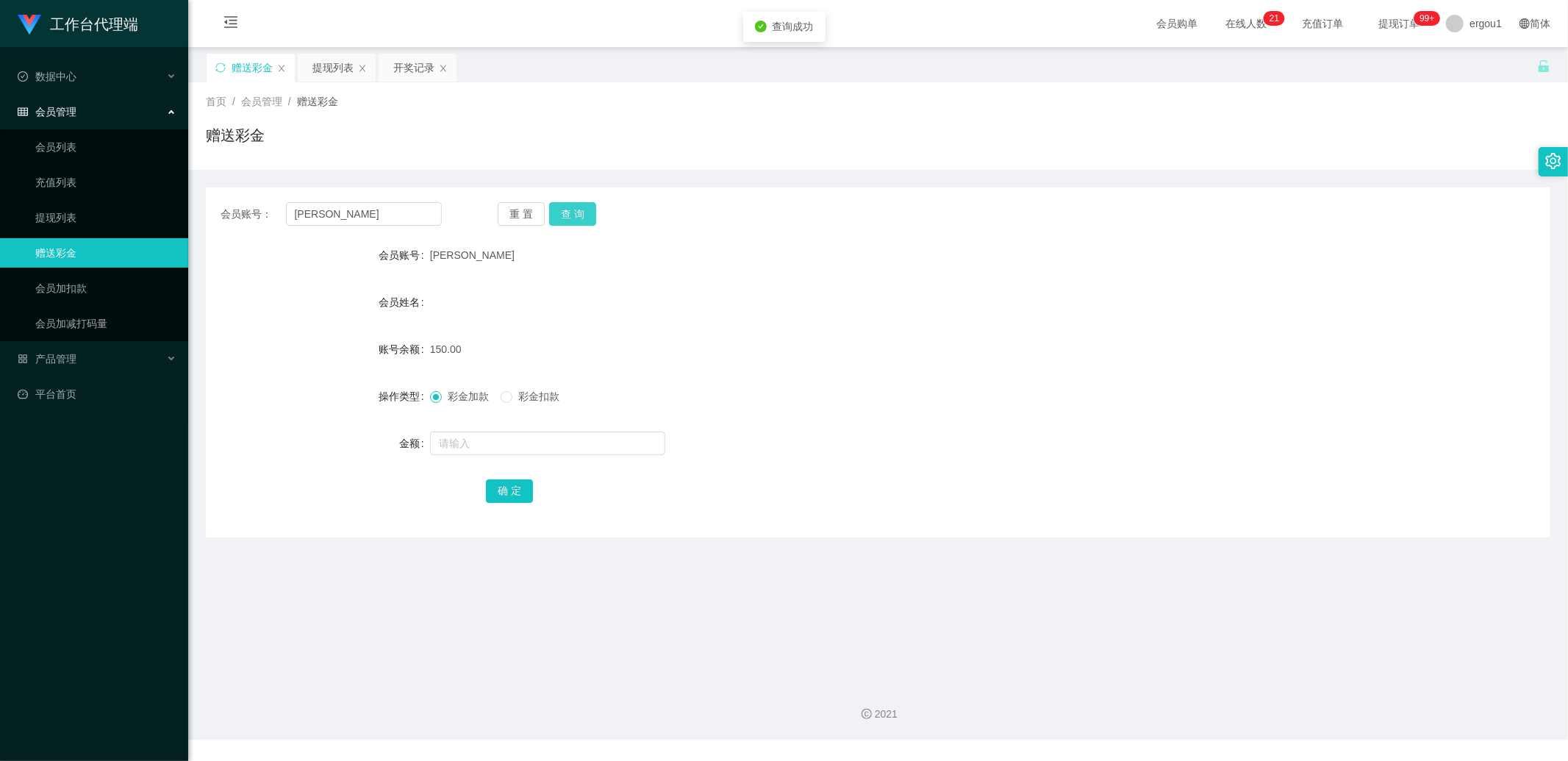
click at [582, 215] on button "查 询" at bounding box center [573, 214] width 47 height 23
drag, startPoint x: 567, startPoint y: 213, endPoint x: 582, endPoint y: 253, distance: 42.7
click at [567, 213] on button "查 询" at bounding box center [573, 214] width 47 height 23
click at [572, 216] on button "查 询" at bounding box center [573, 214] width 47 height 23
click at [579, 222] on button "查 询" at bounding box center [573, 214] width 47 height 23
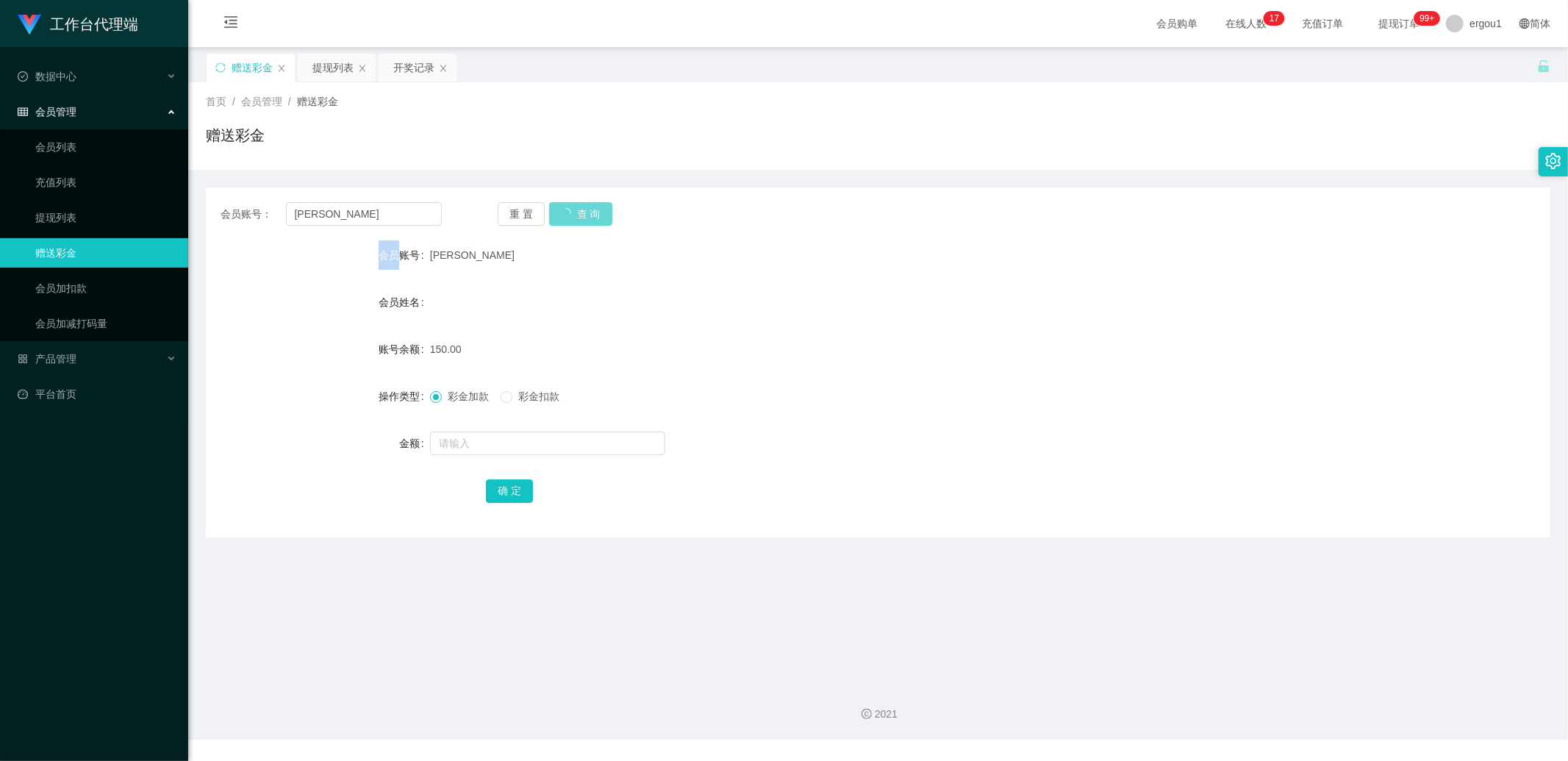
drag, startPoint x: 579, startPoint y: 222, endPoint x: 579, endPoint y: 213, distance: 9.0
click at [579, 219] on div "重 置 查 询" at bounding box center [609, 214] width 222 height 23
click at [579, 213] on div "重 置 查 询" at bounding box center [609, 214] width 222 height 23
drag, startPoint x: 600, startPoint y: 200, endPoint x: 593, endPoint y: 205, distance: 8.6
click at [600, 201] on div "会员账号： [PERSON_NAME] 重 置 查 询 会员账号 Jasonz 会员姓名 账号余额 150.00 操作类型 彩金加款 彩金扣款 金额 确 定" at bounding box center [879, 363] width 1345 height 350
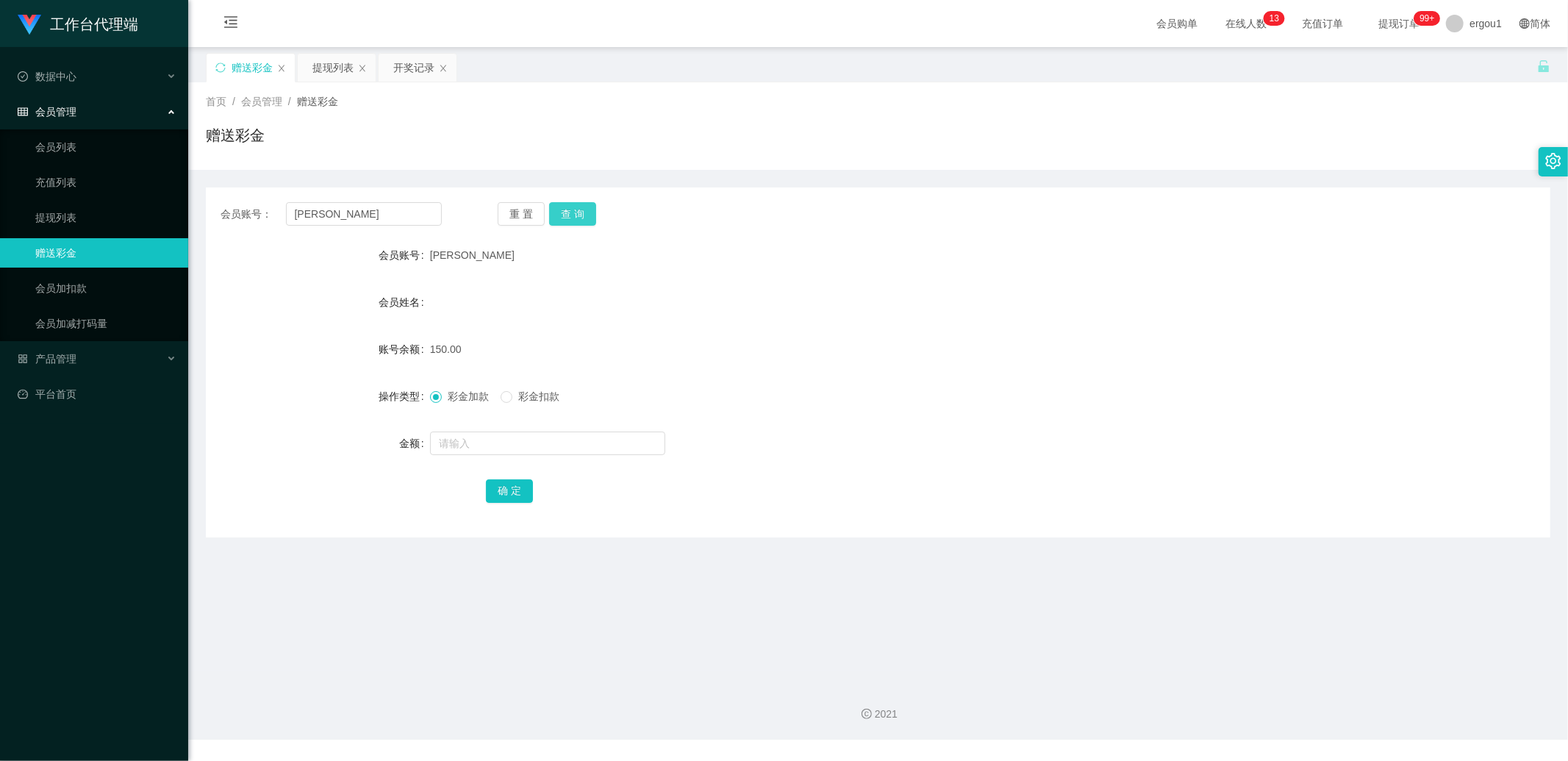
click at [593, 205] on button "查 询" at bounding box center [573, 214] width 47 height 23
click at [593, 205] on div "重 置 查 询" at bounding box center [609, 214] width 222 height 23
click at [438, 311] on div "会员姓名" at bounding box center [879, 302] width 1345 height 29
click at [572, 215] on button "查 询" at bounding box center [573, 214] width 47 height 23
click at [572, 215] on div "重 置 查 询" at bounding box center [609, 214] width 222 height 23
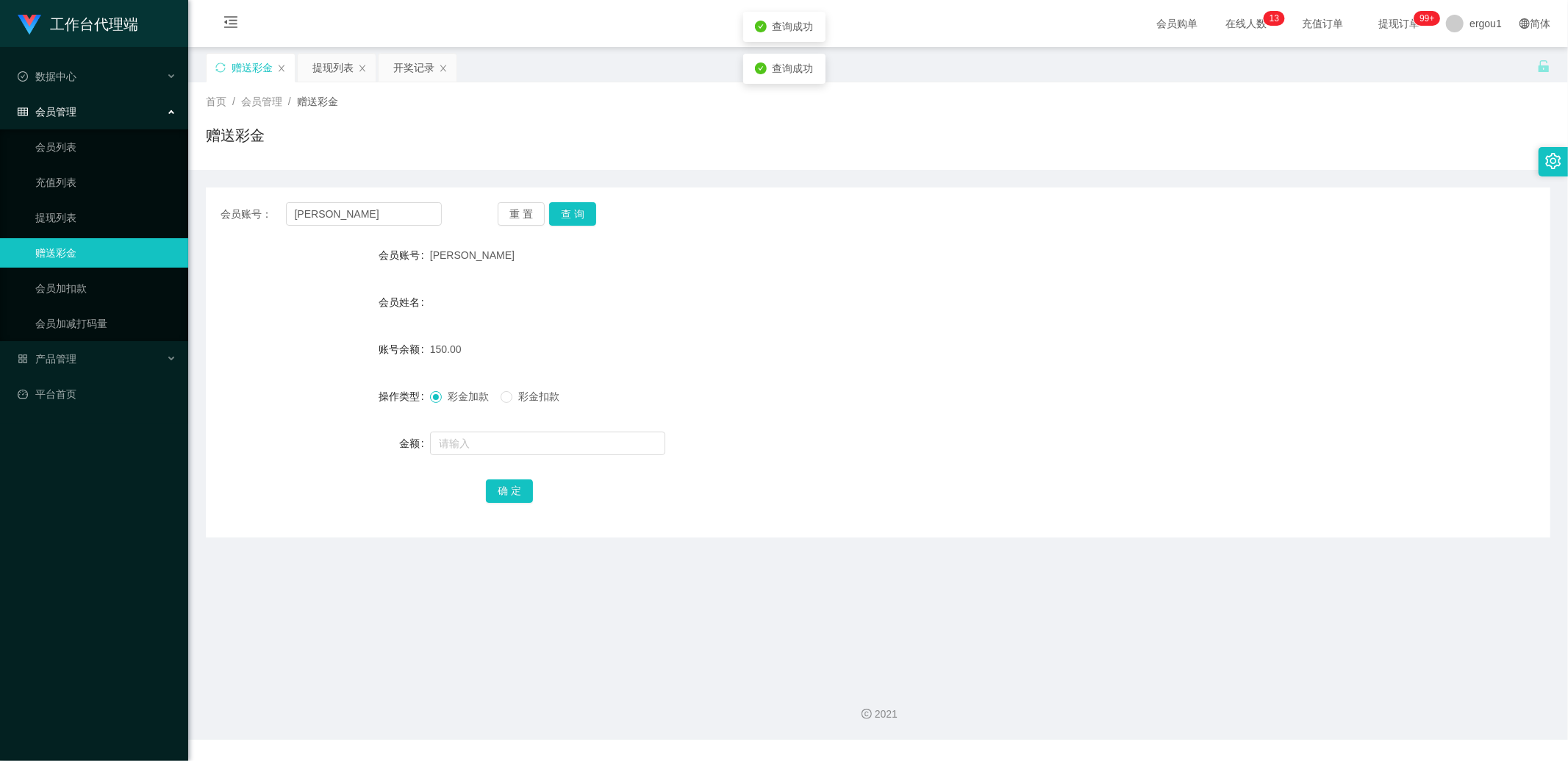
click at [429, 285] on form "会员账号 Jasonz 会员姓名 账号余额 150.00 操作类型 彩金加款 彩金扣款 金额 确 定" at bounding box center [879, 373] width 1345 height 265
click at [576, 213] on button "查 询" at bounding box center [573, 214] width 47 height 23
click at [576, 213] on div "重 置 查 询" at bounding box center [609, 214] width 222 height 23
click at [480, 272] on form "会员账号 Jasonz 会员姓名 账号余额 150.00 操作类型 彩金加款 彩金扣款 金额 确 定" at bounding box center [879, 373] width 1345 height 265
click at [768, 275] on form "会员账号 Jasonz 会员姓名 账号余额 150.00 操作类型 彩金加款 彩金扣款 金额 确 定" at bounding box center [879, 373] width 1345 height 265
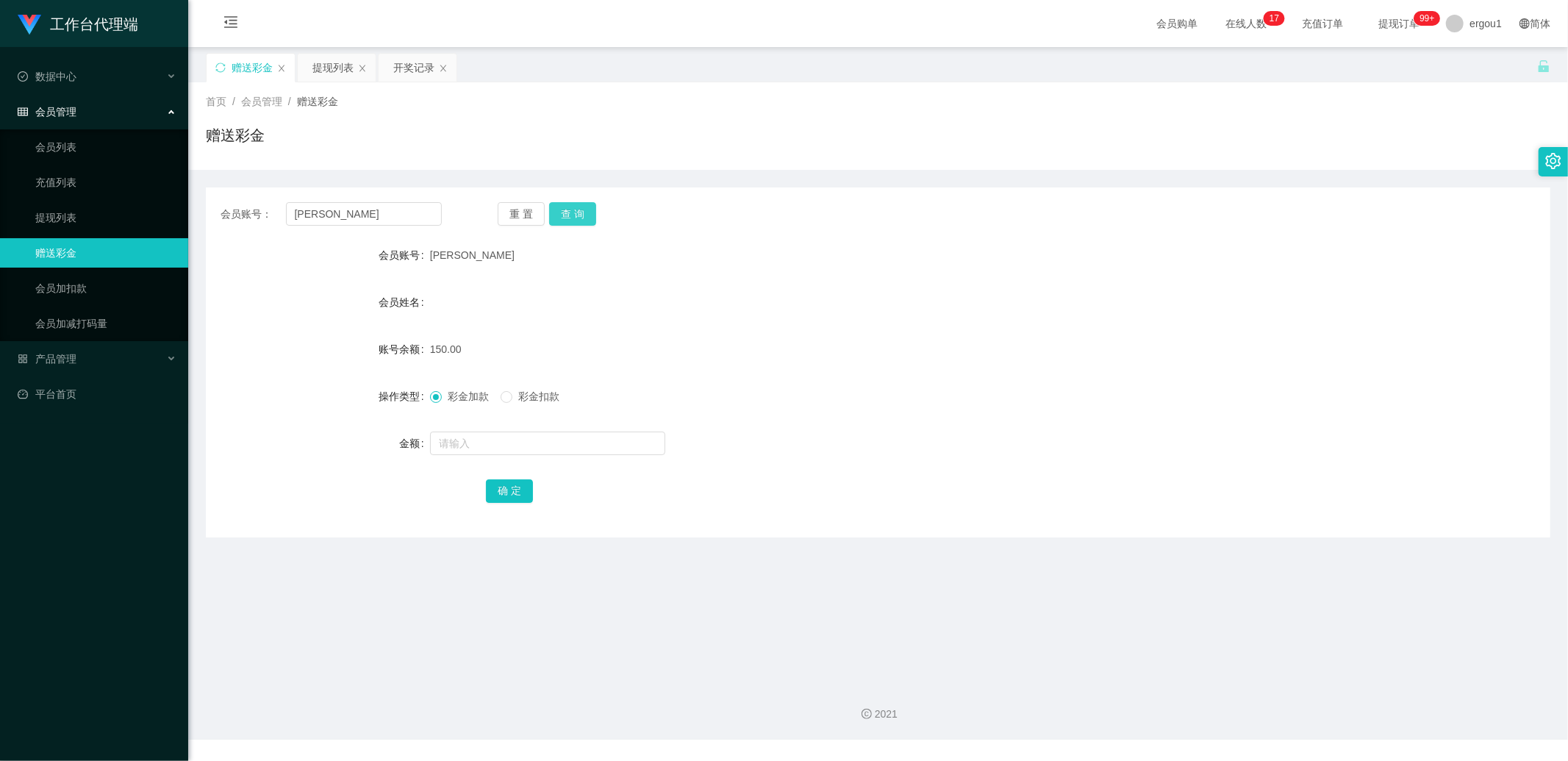
click at [583, 219] on button "查 询" at bounding box center [573, 214] width 47 height 23
click at [504, 387] on div "彩金加款 彩金扣款" at bounding box center [822, 397] width 785 height 29
click at [476, 440] on input "text" at bounding box center [548, 443] width 236 height 23
type input "150"
click at [516, 497] on button "确 定" at bounding box center [509, 491] width 47 height 23
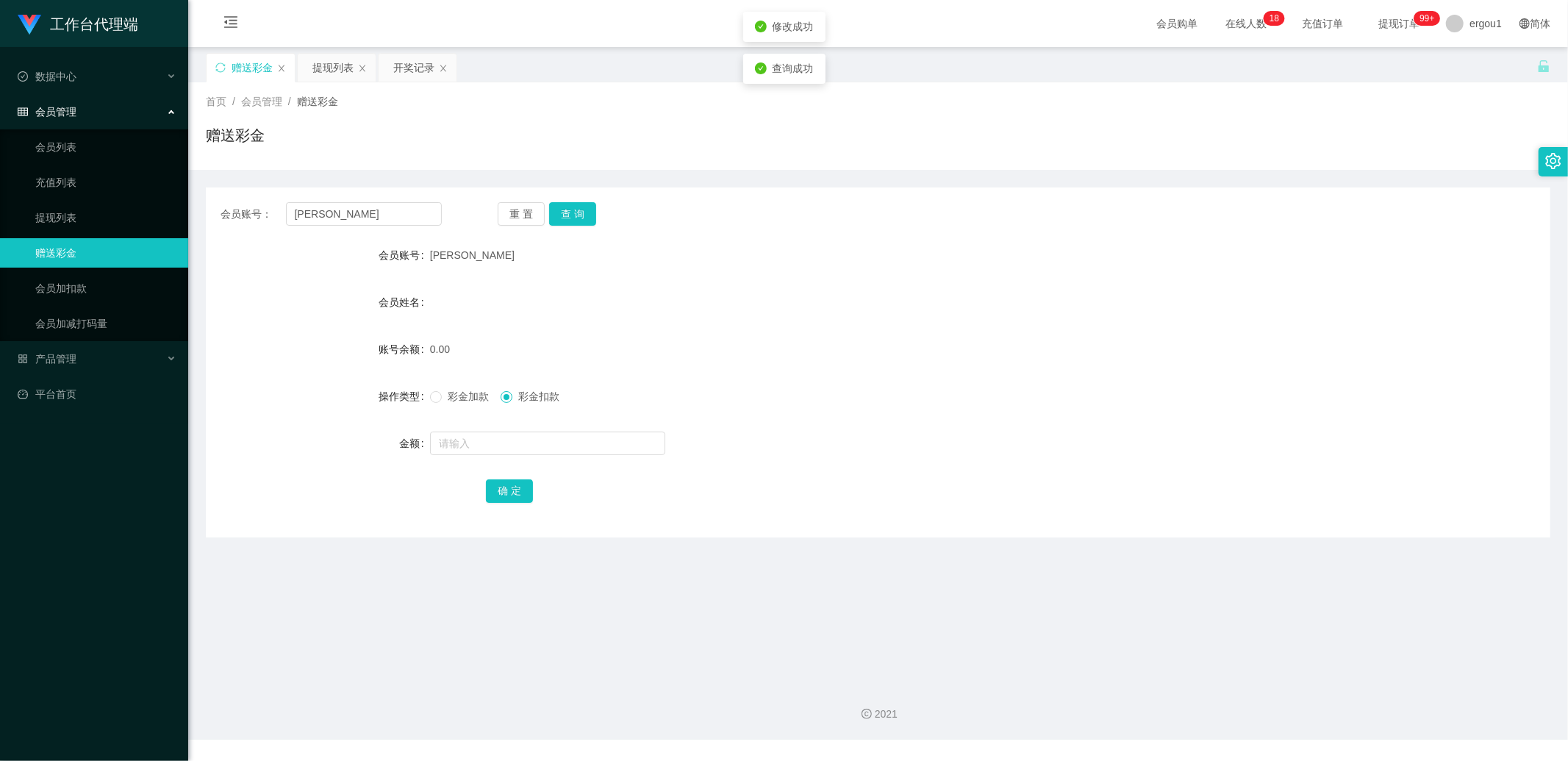
click at [885, 251] on div "[PERSON_NAME]" at bounding box center [822, 255] width 785 height 29
